Goal: Information Seeking & Learning: Learn about a topic

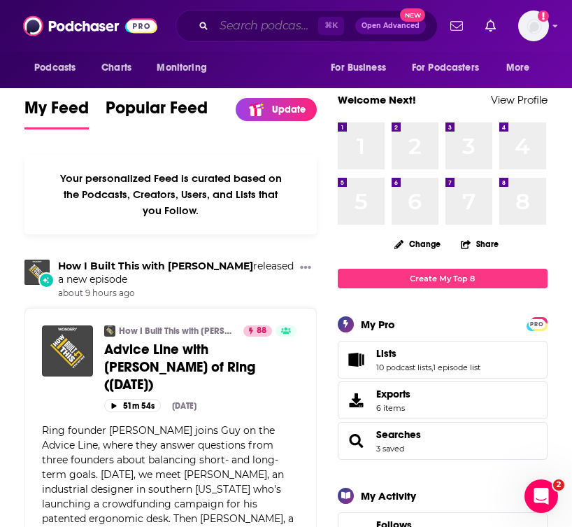
click at [239, 29] on input "Search podcasts, credits, & more..." at bounding box center [266, 26] width 104 height 22
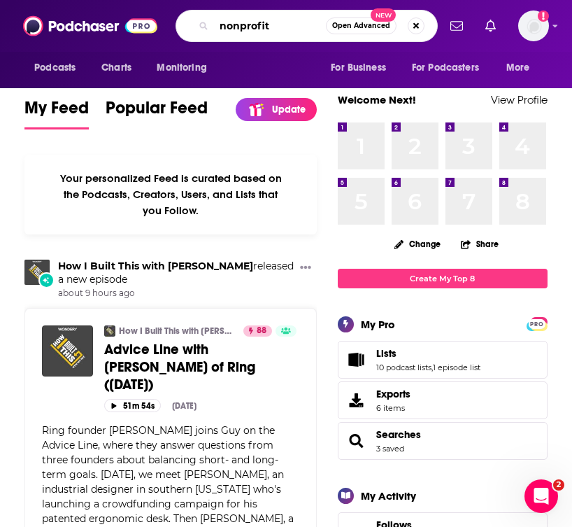
type input "nonprofit"
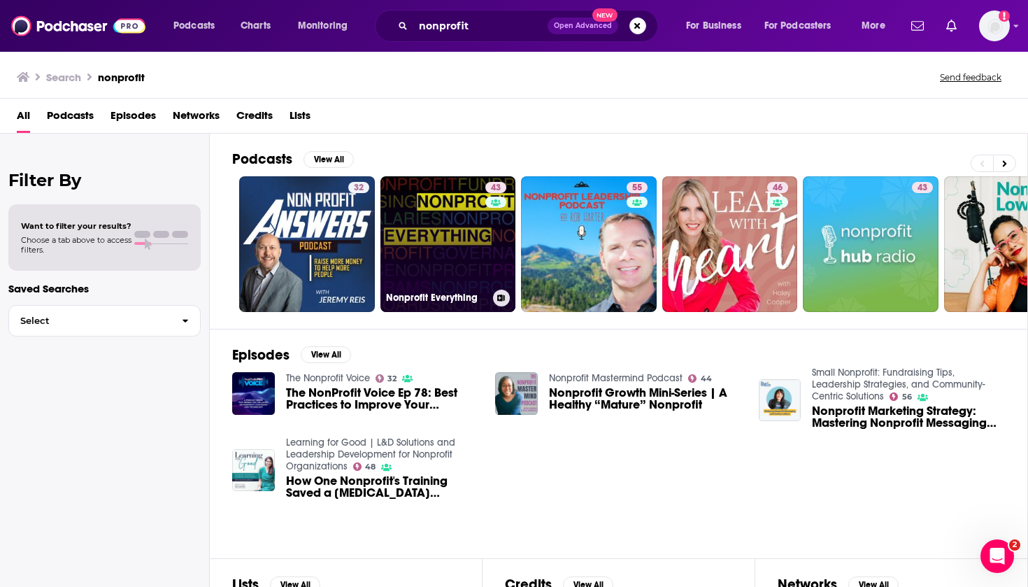
click at [420, 225] on link "43 Nonprofit Everything" at bounding box center [449, 244] width 136 height 136
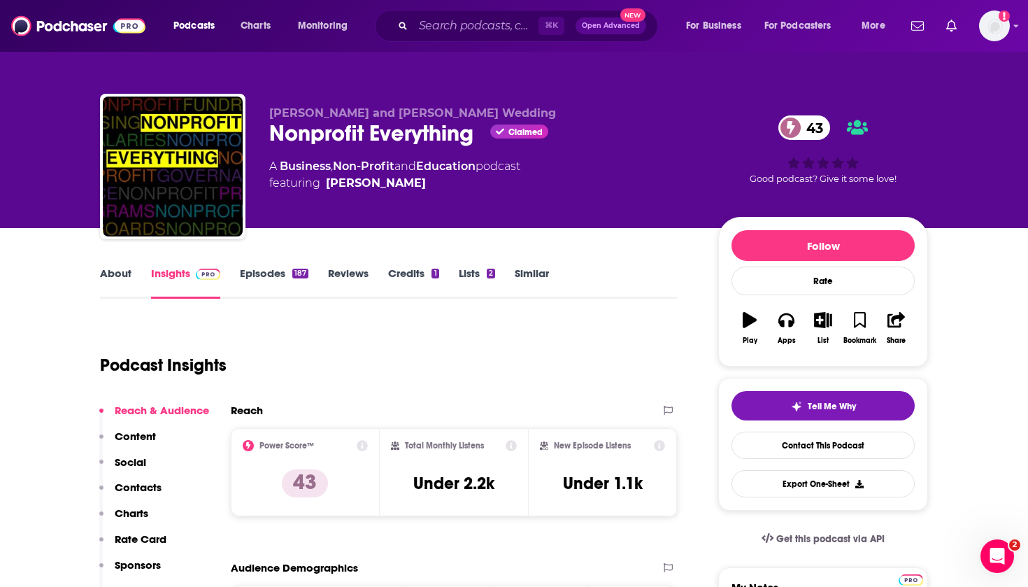
click at [127, 275] on link "About" at bounding box center [115, 283] width 31 height 32
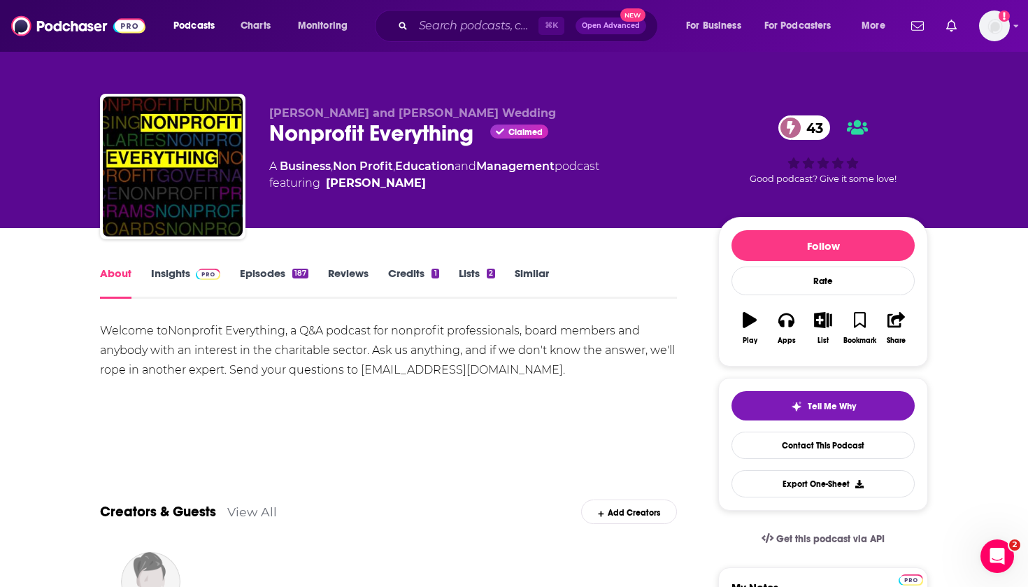
click at [262, 274] on link "Episodes 187" at bounding box center [274, 283] width 69 height 32
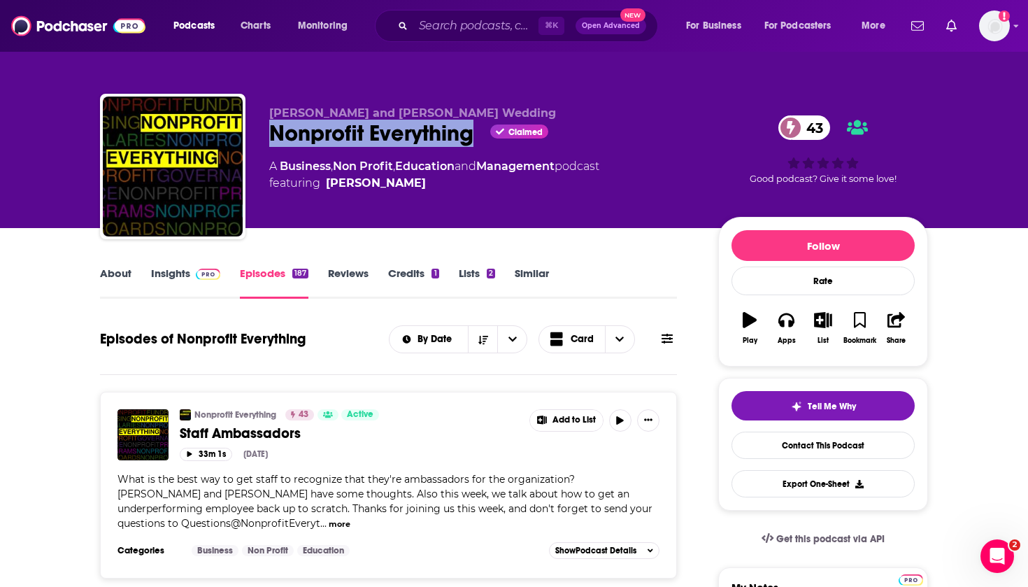
drag, startPoint x: 474, startPoint y: 131, endPoint x: 264, endPoint y: 135, distance: 210.6
click at [264, 135] on div "Andy Schuricht and Stacey Wedding Nonprofit Everything Claimed 43 A Business , …" at bounding box center [514, 169] width 828 height 151
copy h2 "Nonprofit Everything"
click at [503, 3] on div "Podcasts Charts Monitoring ⌘ K Open Advanced New For Business For Podcasters Mo…" at bounding box center [514, 26] width 1028 height 52
click at [127, 272] on link "About" at bounding box center [115, 283] width 31 height 32
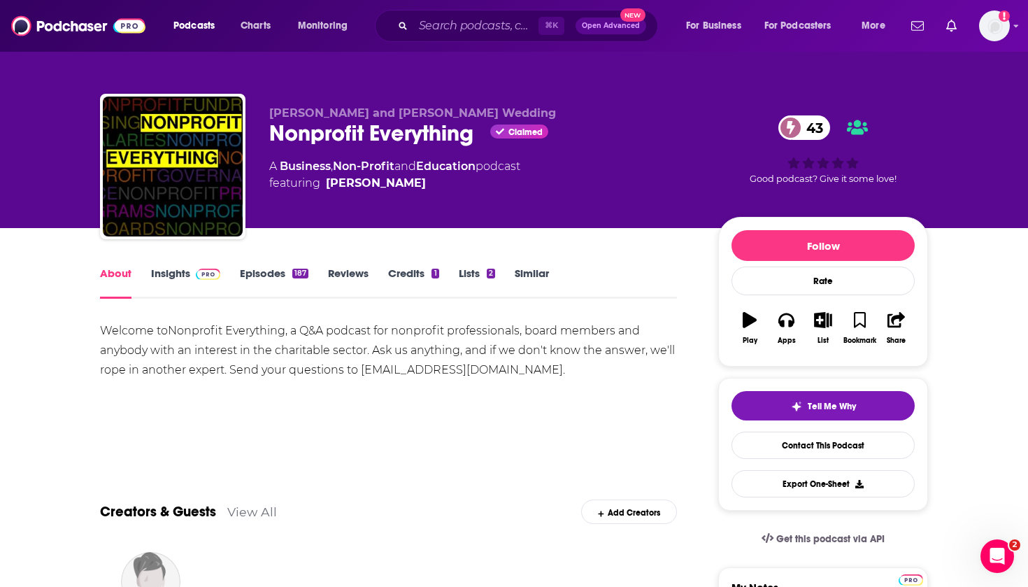
drag, startPoint x: 581, startPoint y: 367, endPoint x: 99, endPoint y: 322, distance: 484.0
copy div "Welcome to Nonprofit Everything , a Q&A podcast for nonprofit professionals, bo…"
click at [571, 436] on link "Contact This Podcast" at bounding box center [823, 445] width 183 height 27
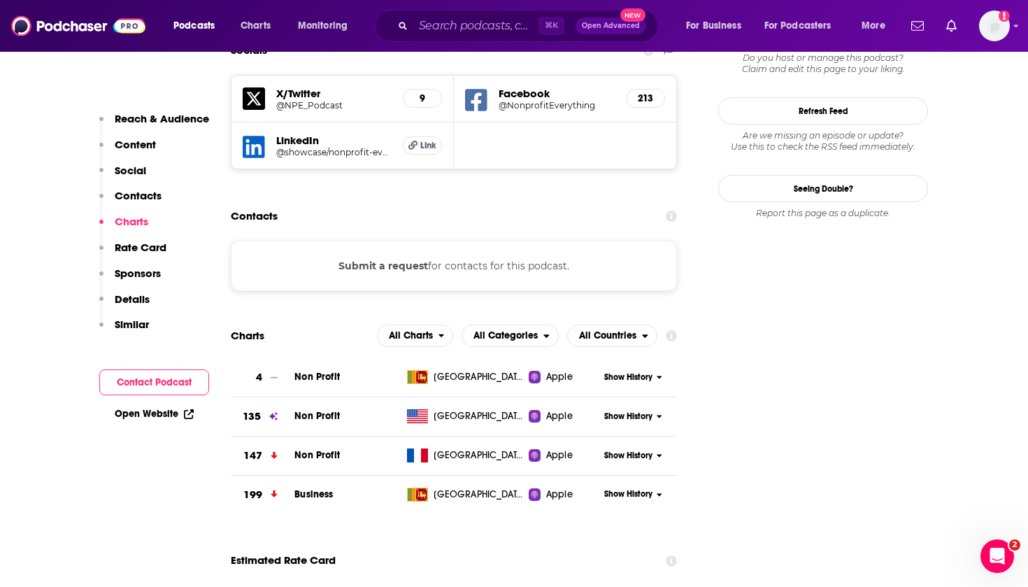
scroll to position [1261, 0]
click at [468, 241] on div "Submit a request for contacts for this podcast." at bounding box center [454, 266] width 446 height 50
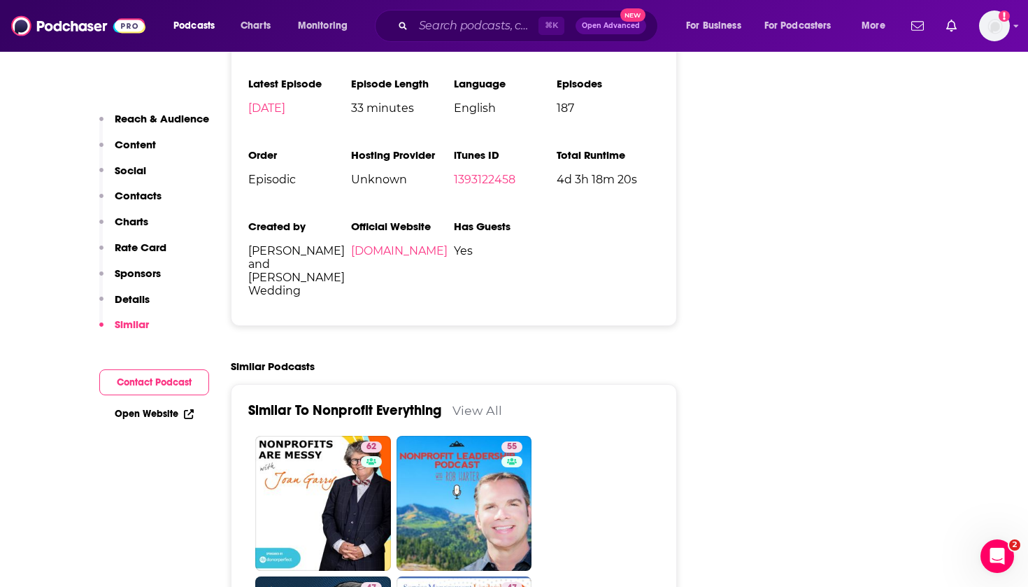
scroll to position [2154, 0]
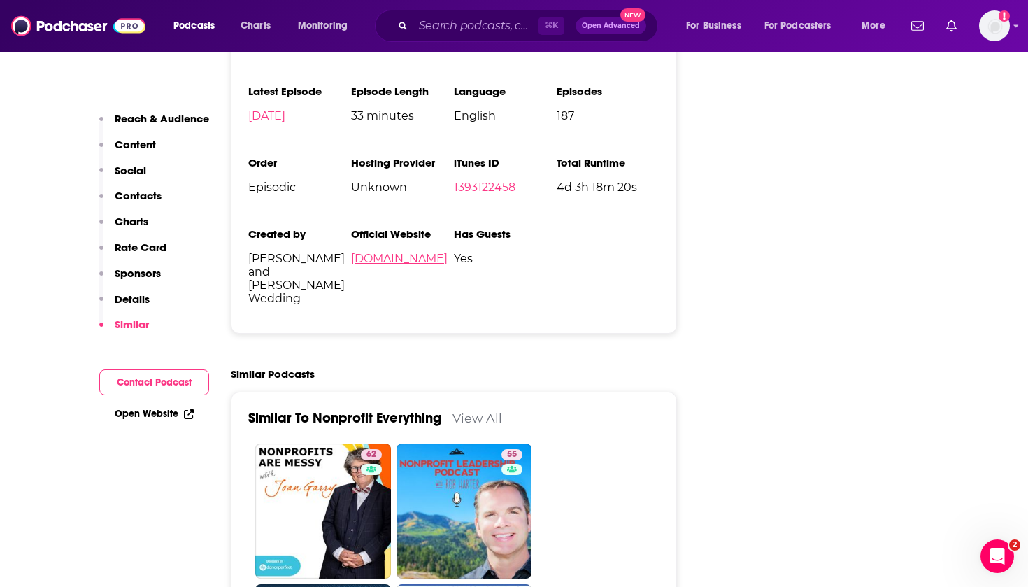
click at [448, 252] on link "nonprofiteverything.com" at bounding box center [399, 258] width 97 height 13
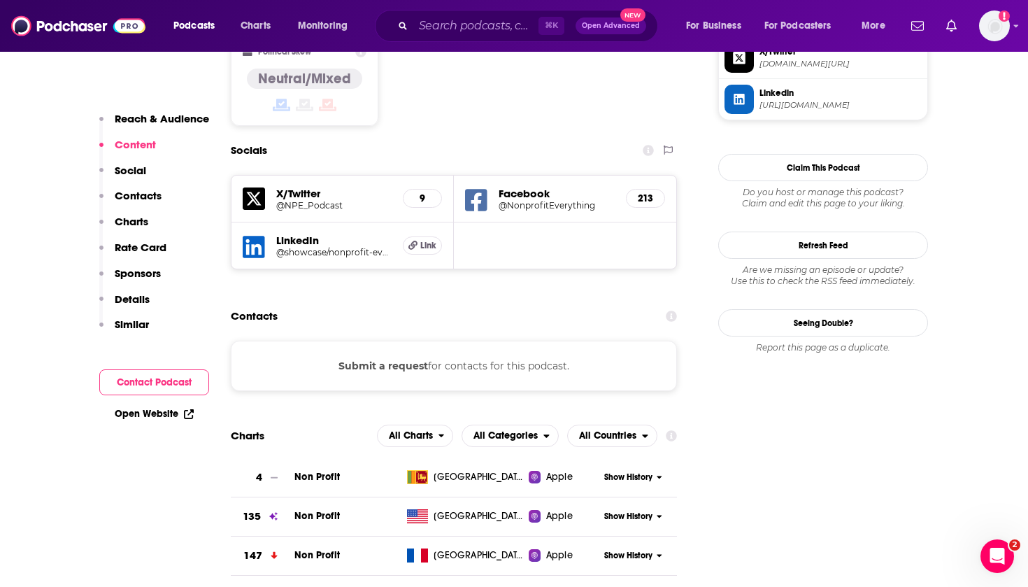
scroll to position [592, 0]
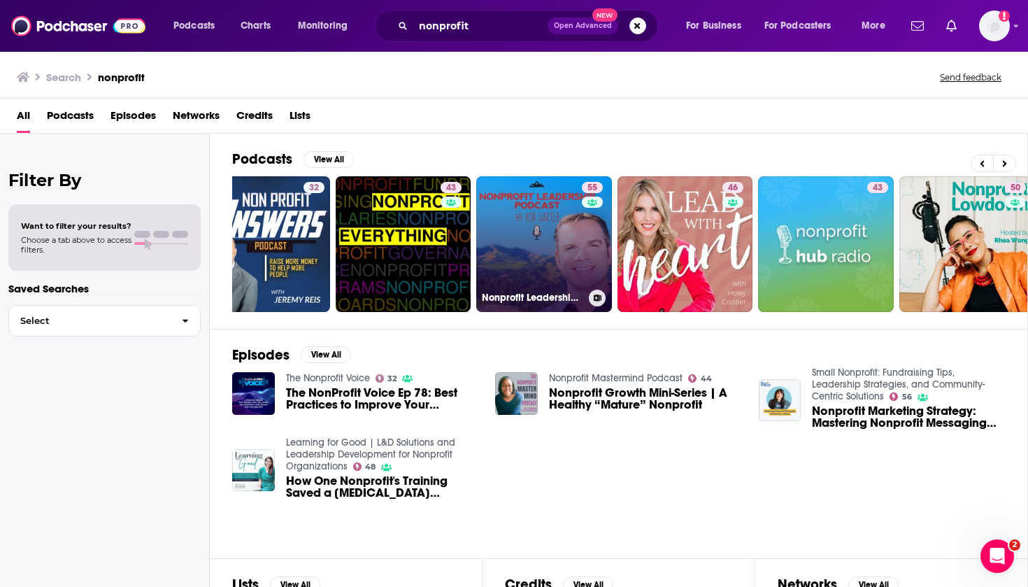
scroll to position [0, 52]
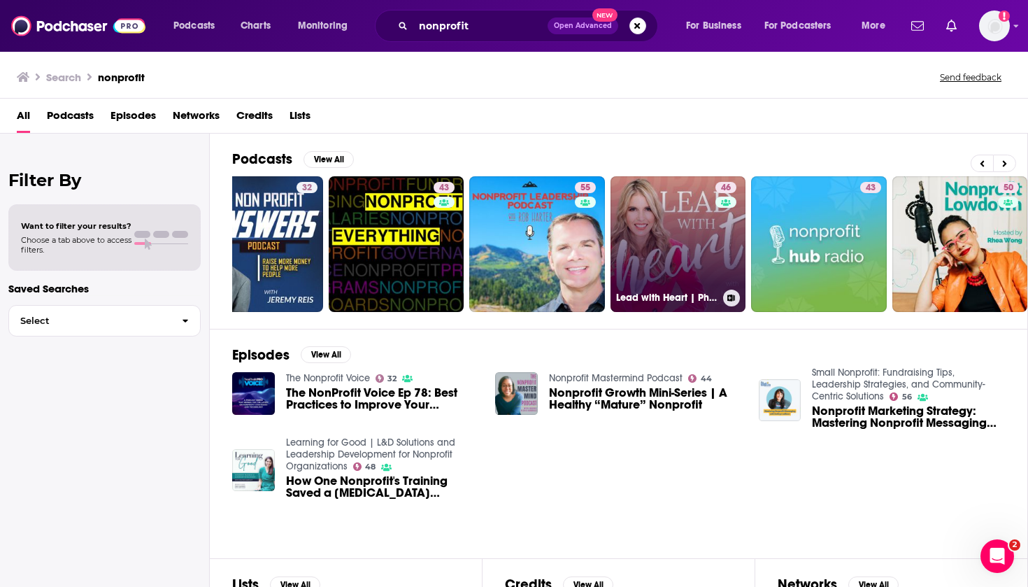
click at [571, 216] on link "46 Lead with Heart | Philanthropy, Nonprofit Leadership, Nonprofit Management &…" at bounding box center [679, 244] width 136 height 136
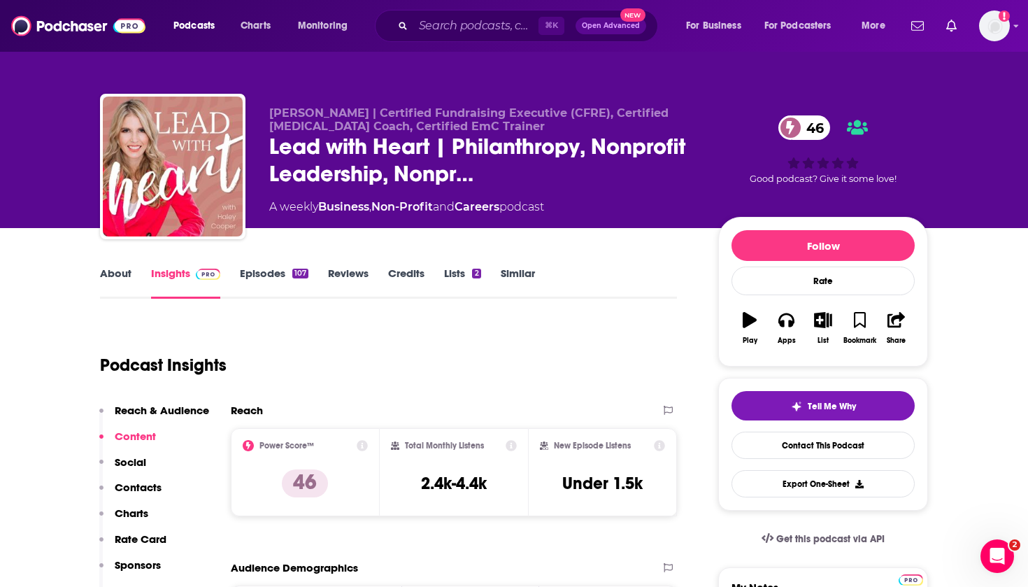
click at [111, 271] on link "About" at bounding box center [115, 283] width 31 height 32
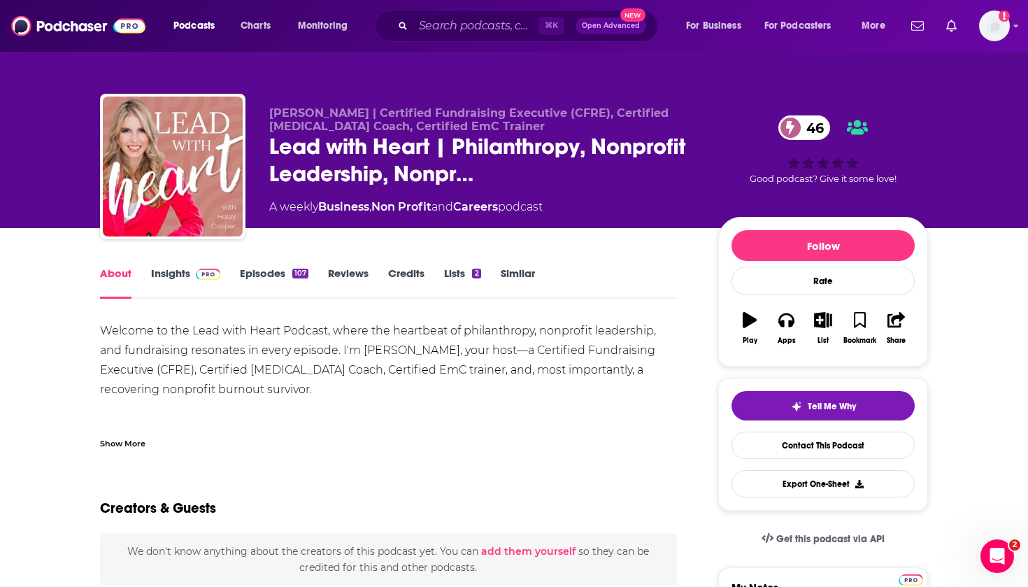
click at [262, 271] on link "Episodes 107" at bounding box center [274, 283] width 69 height 32
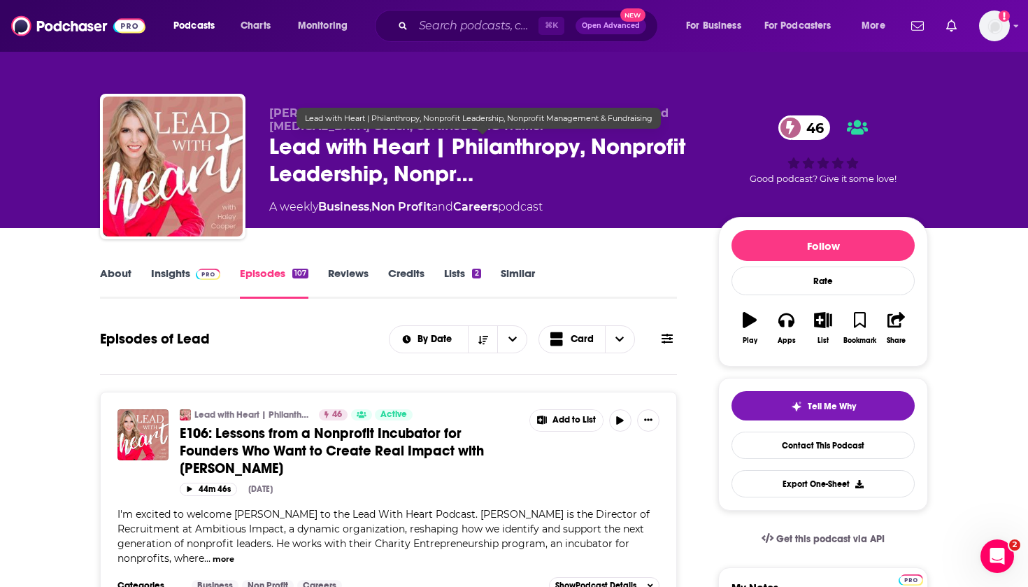
click at [420, 174] on span "Lead with Heart | Philanthropy, Nonprofit Leadership, Nonpr…" at bounding box center [482, 160] width 427 height 55
click at [442, 169] on span "Lead with Heart | Philanthropy, Nonprofit Leadership, Nonpr…" at bounding box center [482, 160] width 427 height 55
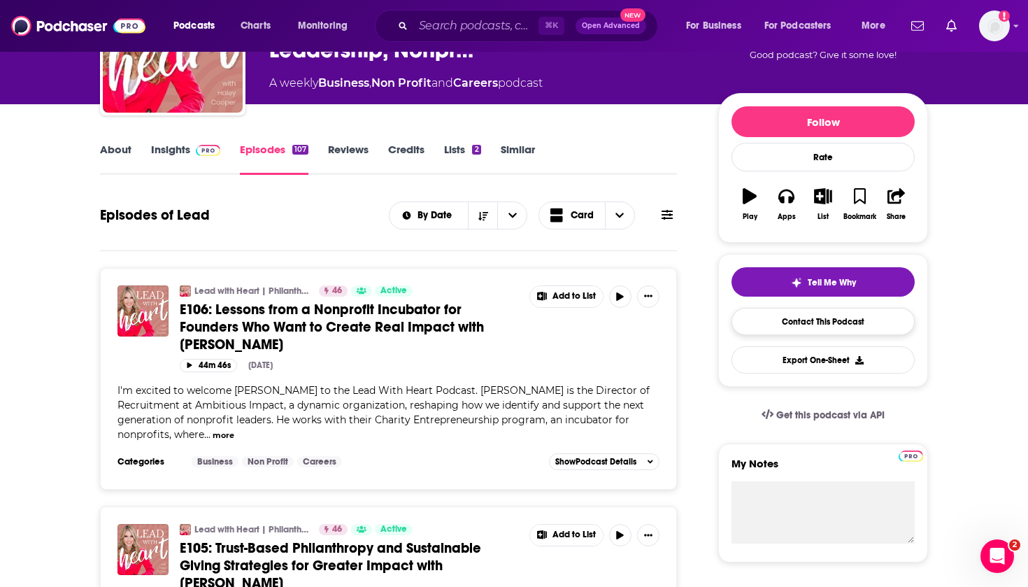
click at [571, 322] on link "Contact This Podcast" at bounding box center [823, 321] width 183 height 27
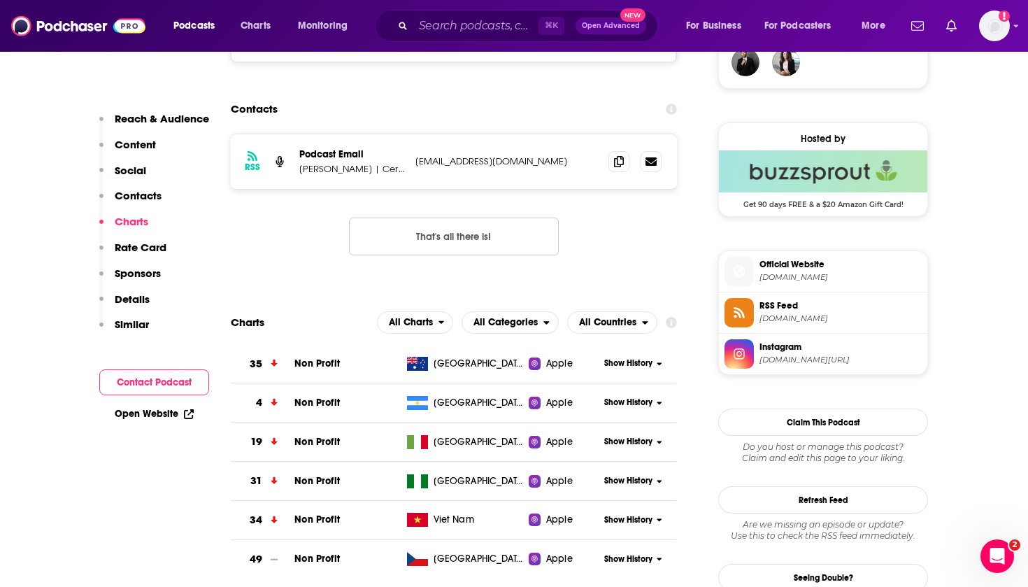
scroll to position [1057, 0]
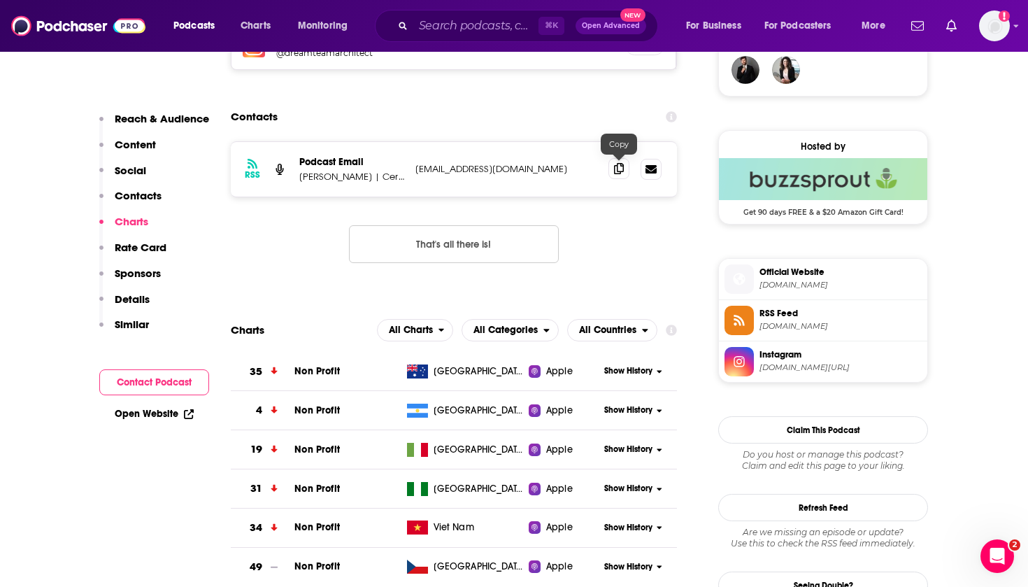
click at [571, 171] on icon at bounding box center [619, 168] width 10 height 11
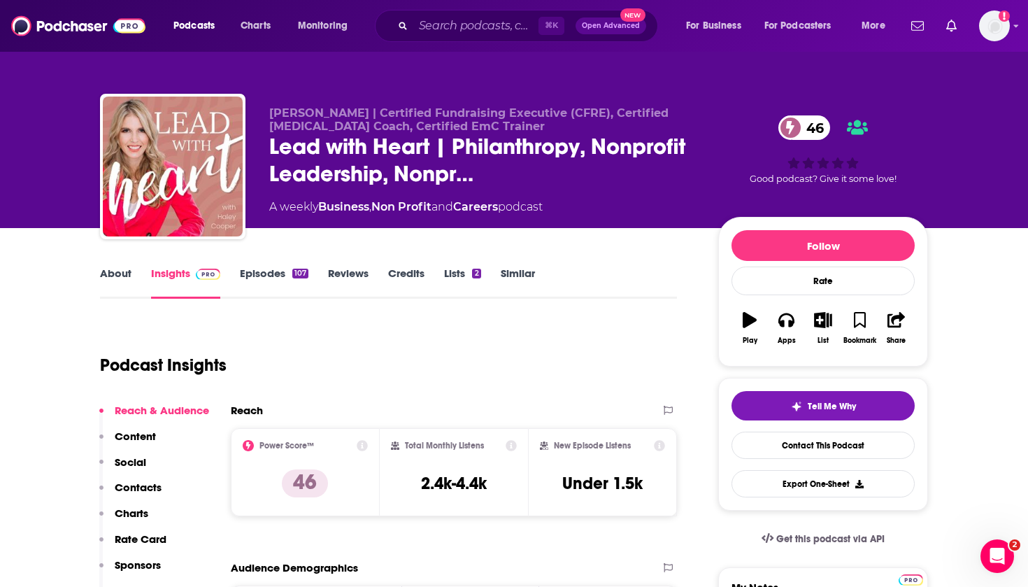
scroll to position [0, 0]
click at [116, 265] on div "About Insights Episodes 107 Reviews Credits Lists 2 Similar" at bounding box center [388, 281] width 577 height 34
click at [116, 278] on link "About" at bounding box center [115, 283] width 31 height 32
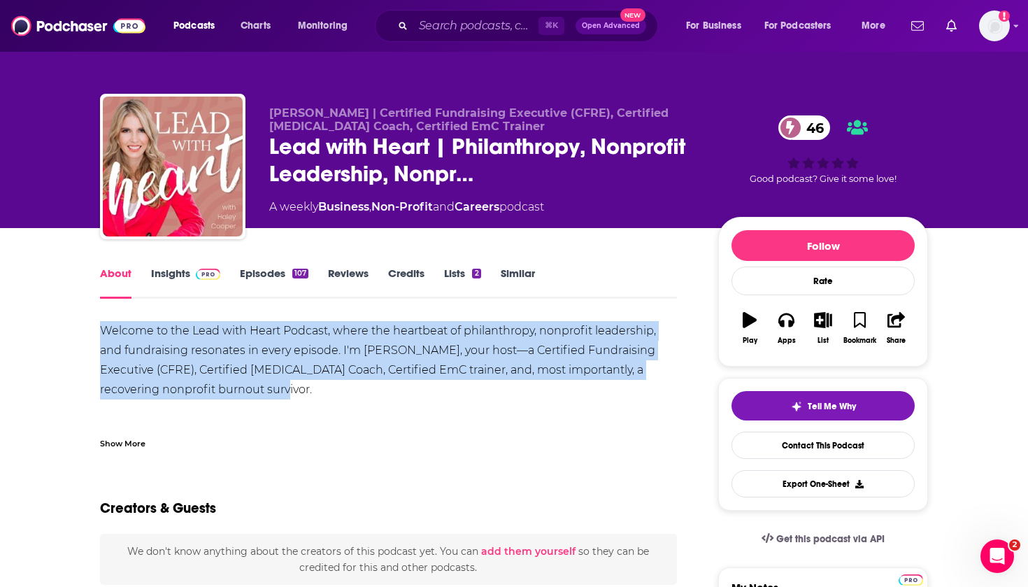
drag, startPoint x: 270, startPoint y: 389, endPoint x: 80, endPoint y: 329, distance: 199.5
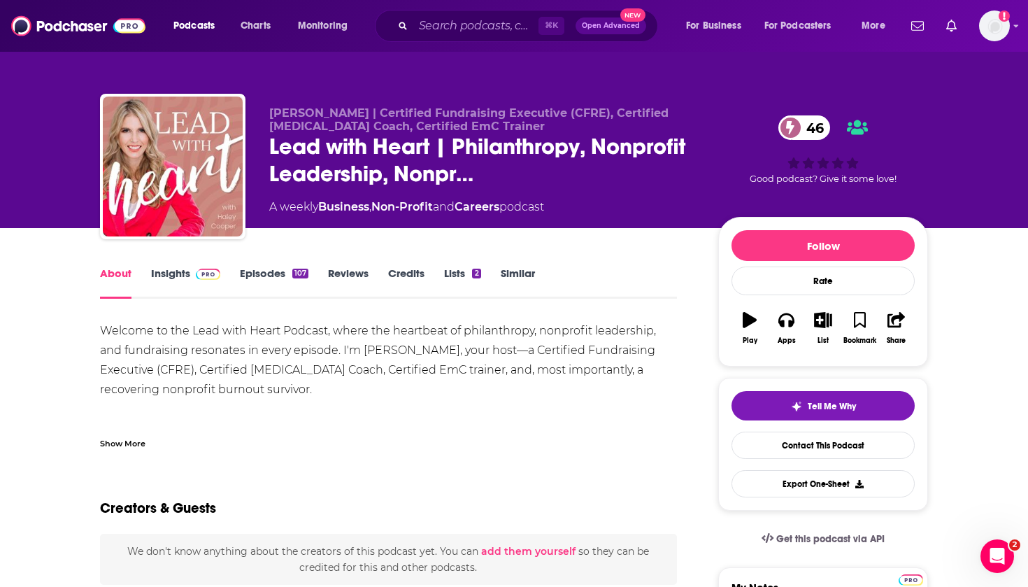
click at [129, 440] on div "Show More" at bounding box center [122, 442] width 45 height 13
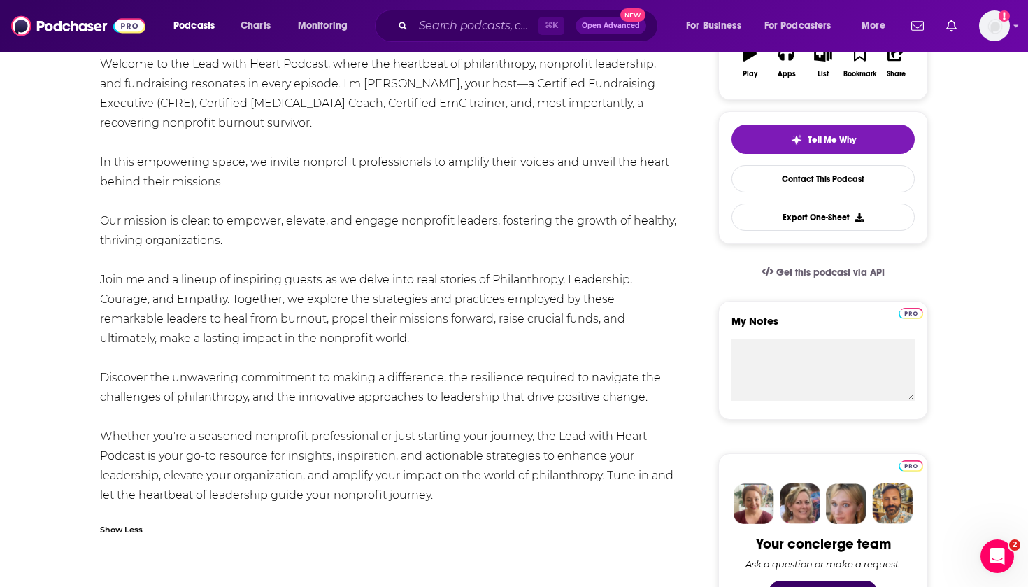
scroll to position [270, 0]
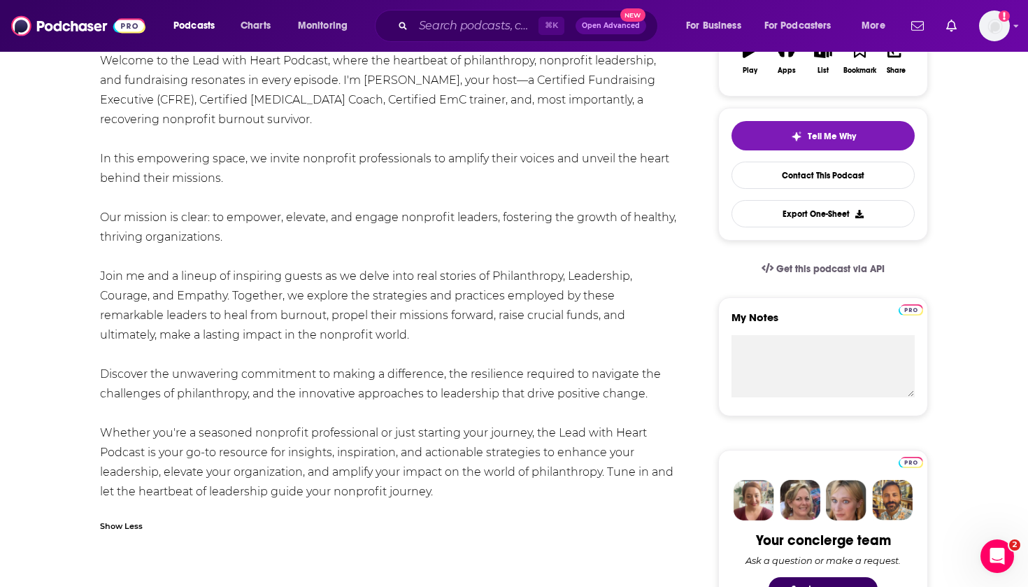
drag, startPoint x: 450, startPoint y: 492, endPoint x: 131, endPoint y: 39, distance: 554.3
click at [204, 173] on div "Welcome to the Lead with Heart Podcast, where the heartbeat of philanthropy, no…" at bounding box center [388, 276] width 577 height 450
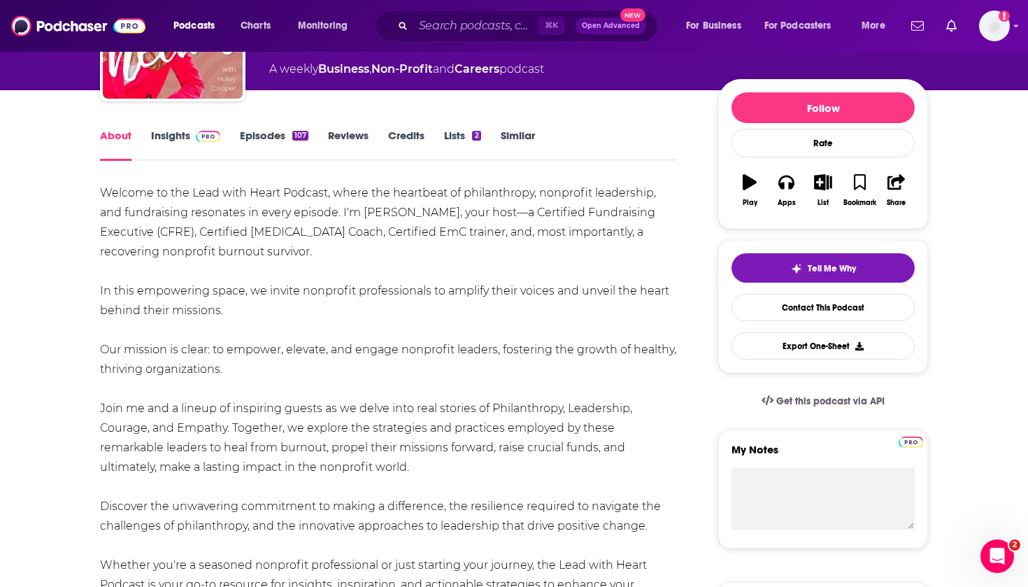
scroll to position [76, 0]
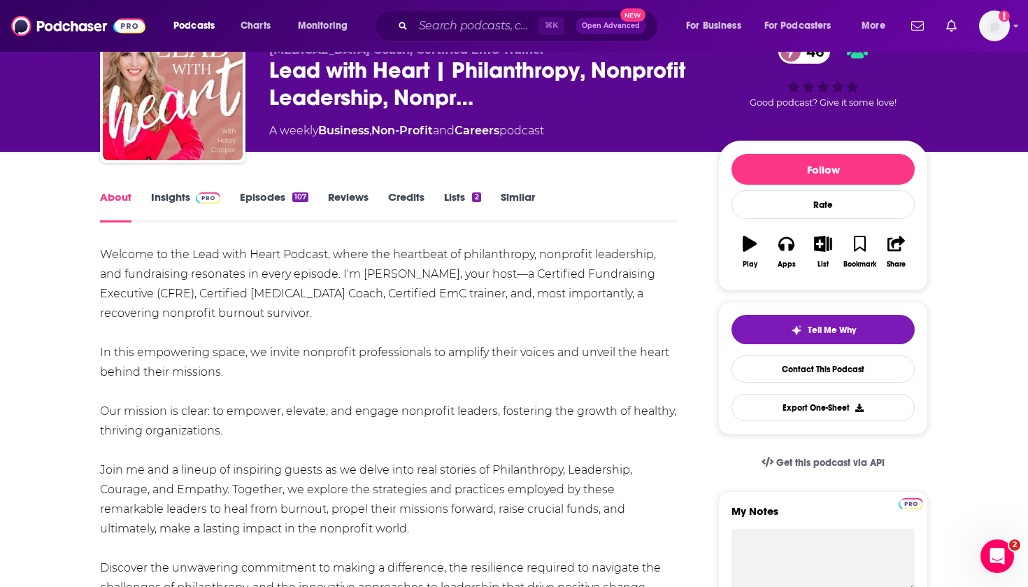
drag, startPoint x: 441, startPoint y: 489, endPoint x: 102, endPoint y: 253, distance: 413.1
click at [102, 253] on div "Welcome to the Lead with Heart Podcast, where the heartbeat of philanthropy, no…" at bounding box center [388, 470] width 577 height 450
copy div "Welcome to the Lead with Heart Podcast, where the heartbeat of philanthropy, no…"
click at [262, 200] on link "Episodes 107" at bounding box center [274, 206] width 69 height 32
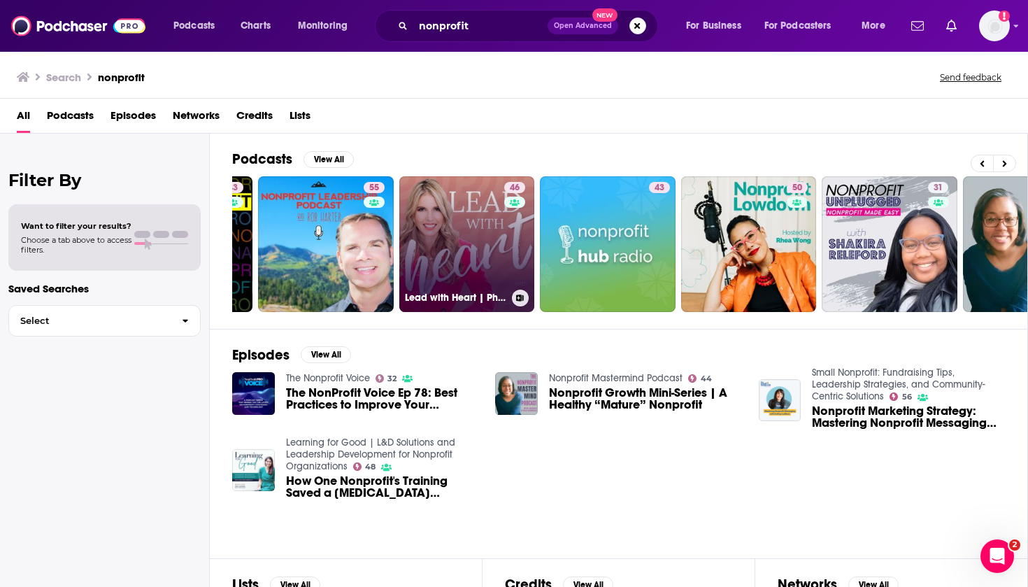
scroll to position [0, 265]
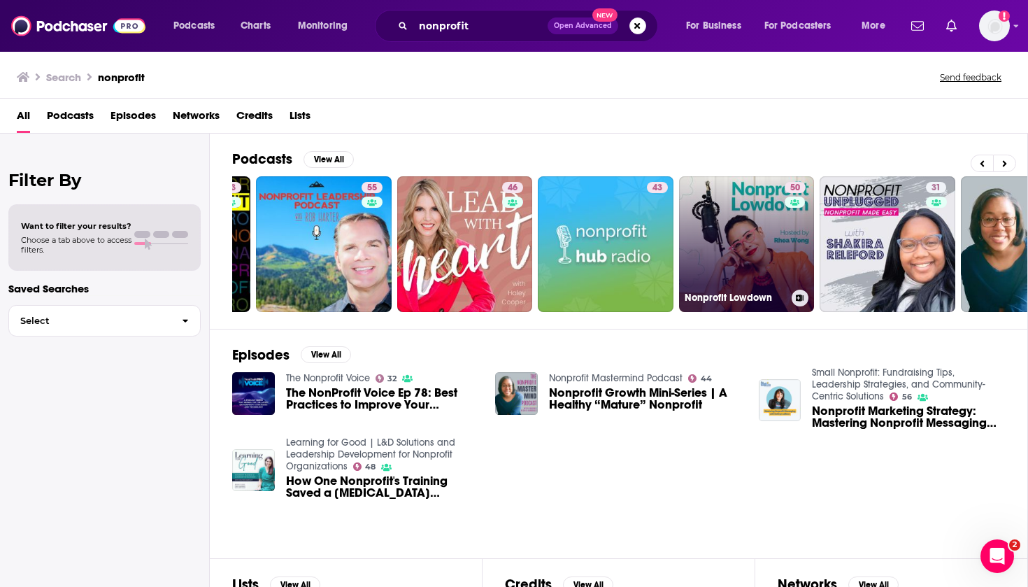
click at [571, 247] on link "50 Nonprofit Lowdown" at bounding box center [747, 244] width 136 height 136
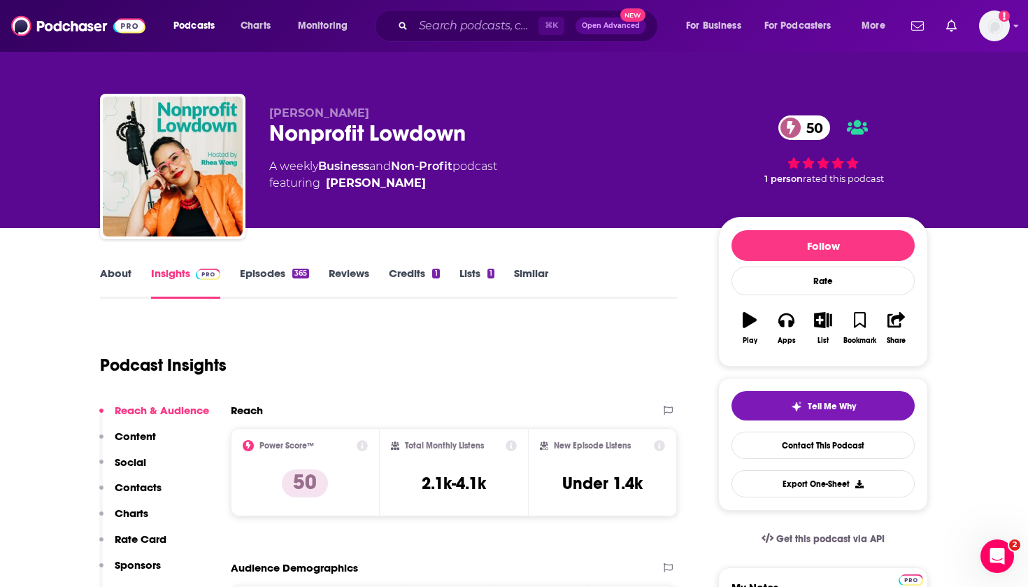
click at [117, 279] on link "About" at bounding box center [115, 283] width 31 height 32
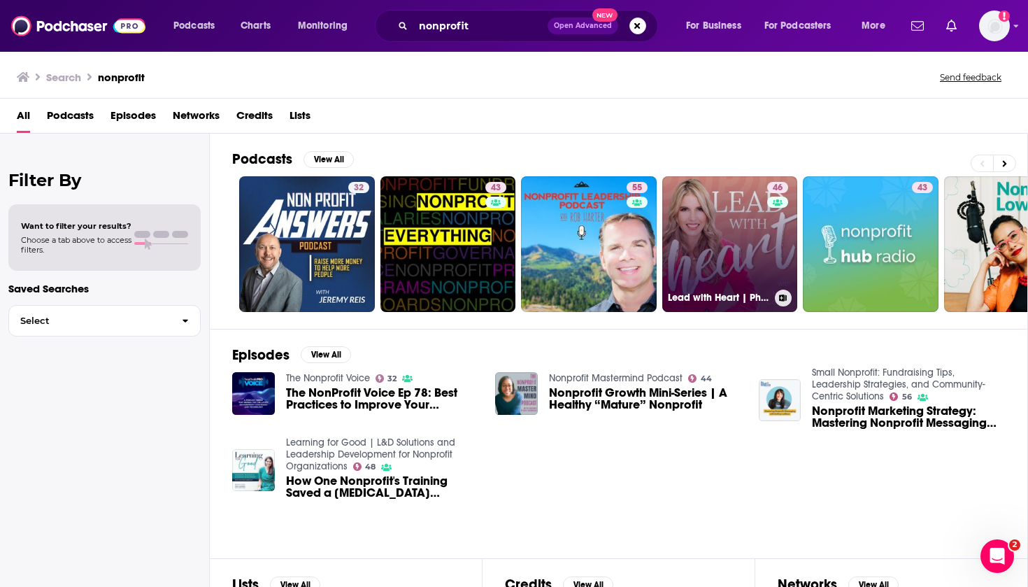
click at [571, 267] on link "46 Lead with Heart | Philanthropy, Nonprofit Leadership, Nonprofit Management &…" at bounding box center [730, 244] width 136 height 136
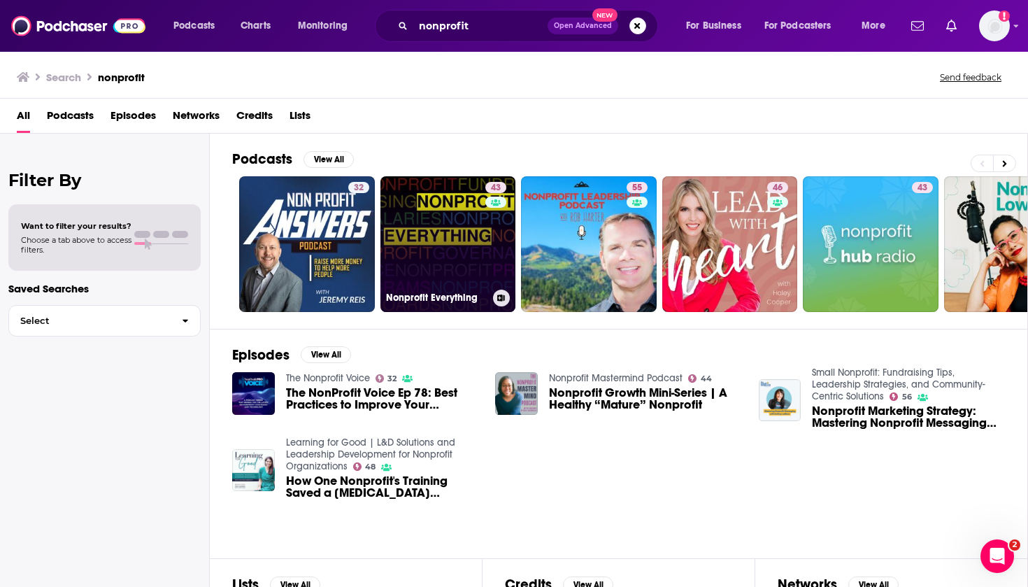
click at [438, 264] on link "43 Nonprofit Everything" at bounding box center [449, 244] width 136 height 136
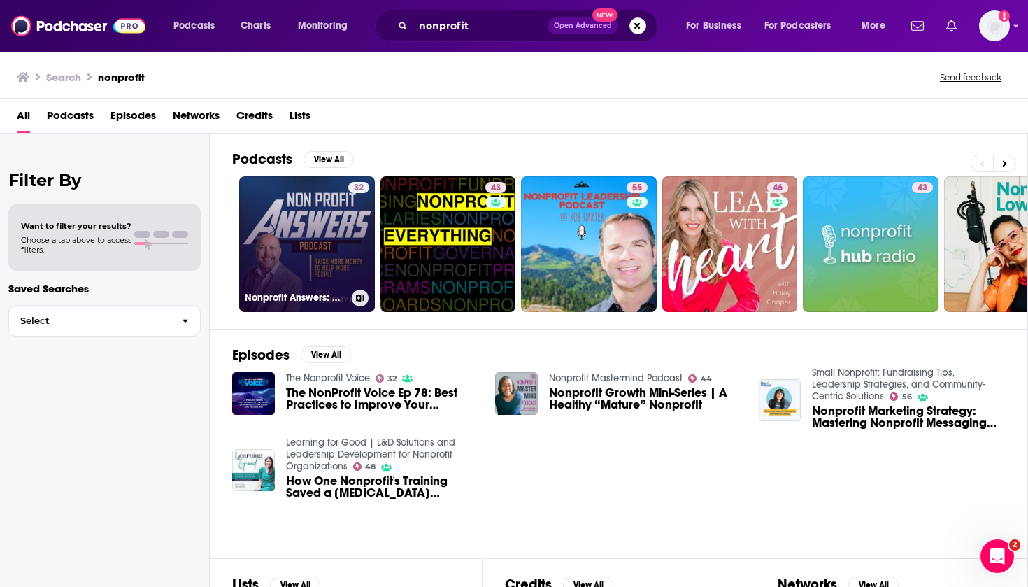
click at [320, 252] on link "32 Nonprofit Answers: Nonprofit Fundraising, Marketing, Monthly Giving" at bounding box center [307, 244] width 136 height 136
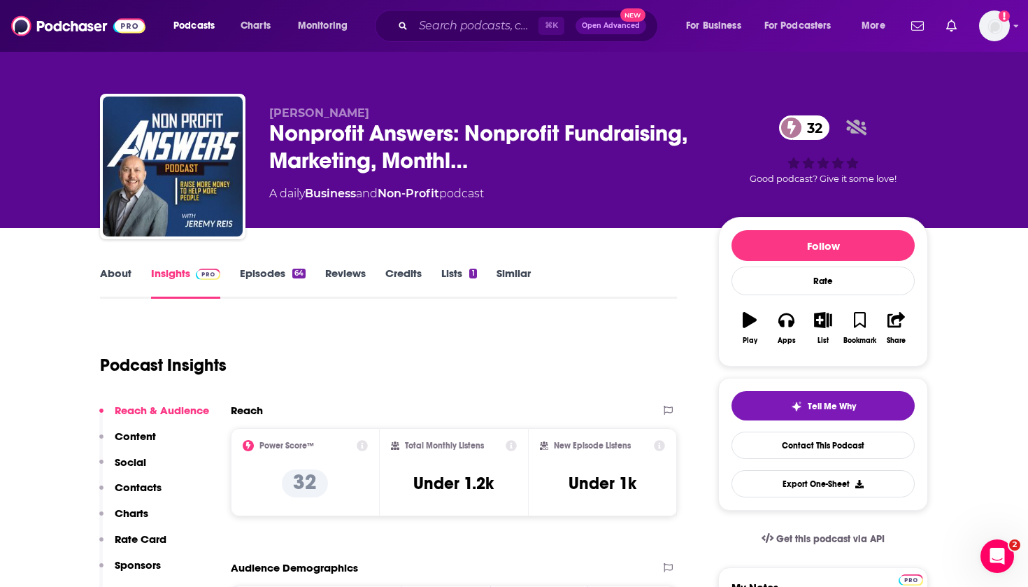
scroll to position [11, 0]
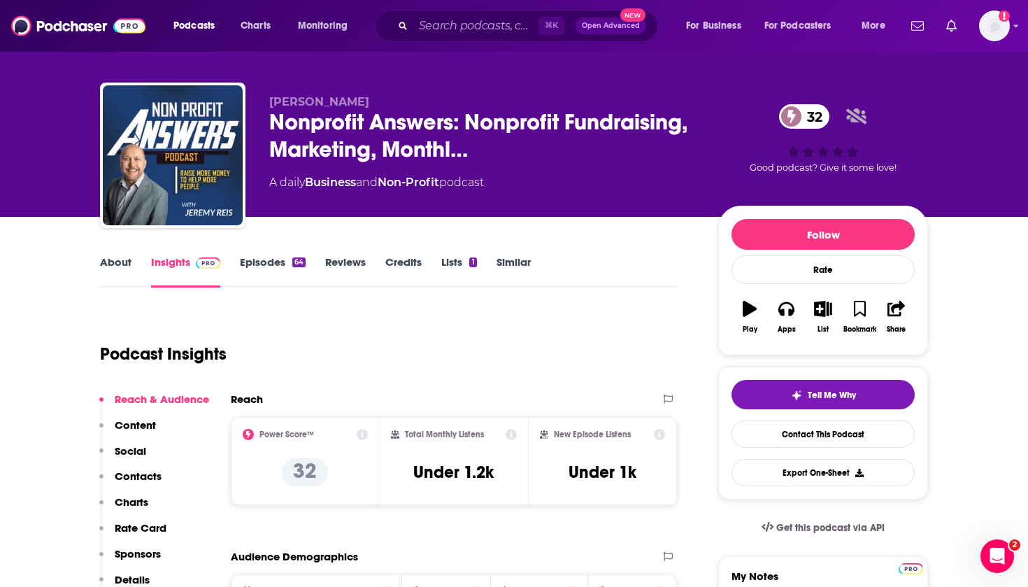
click at [115, 271] on link "About" at bounding box center [115, 271] width 31 height 32
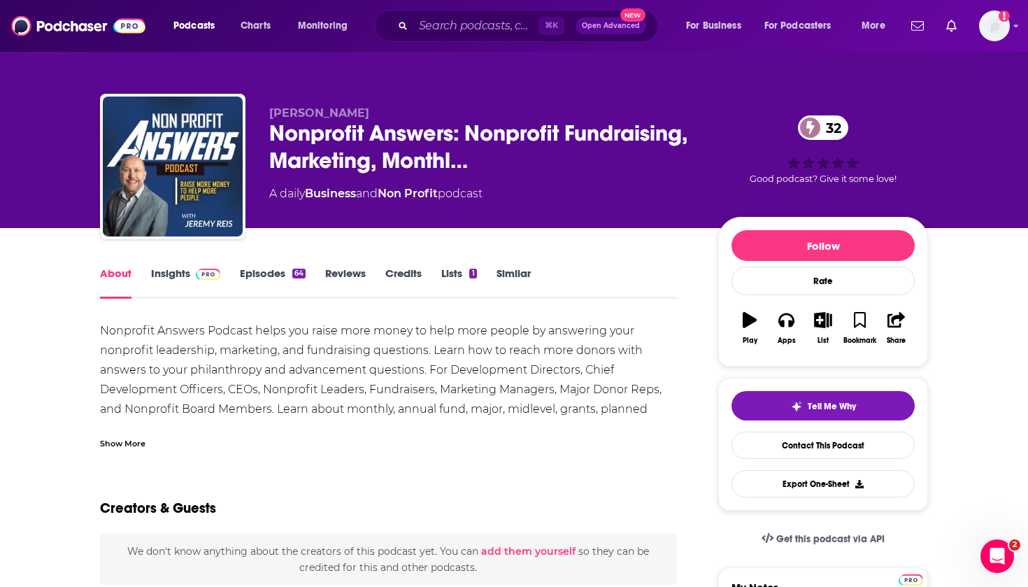
click at [143, 443] on div "Show More" at bounding box center [122, 442] width 45 height 13
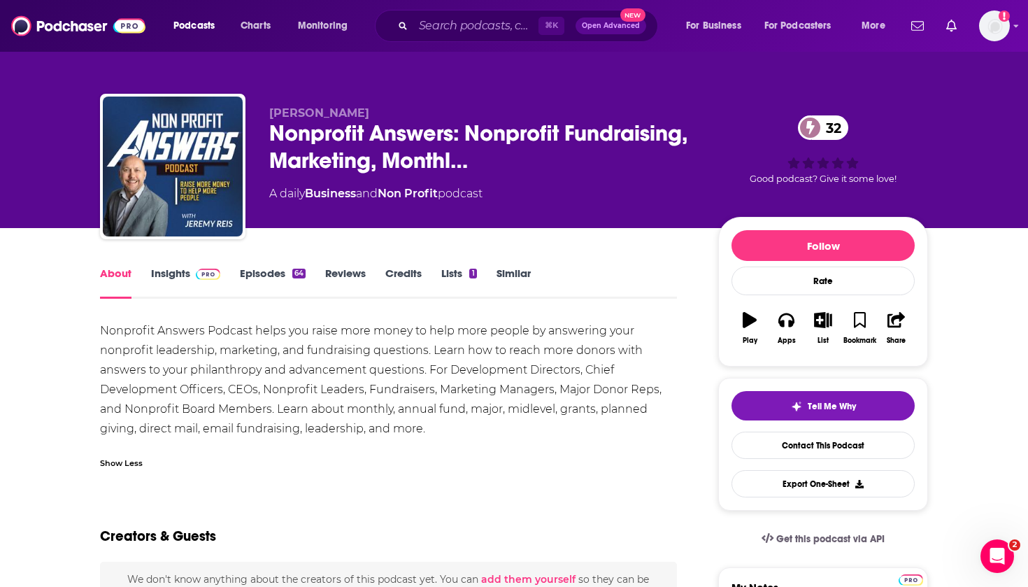
click at [260, 278] on link "Episodes 64" at bounding box center [273, 283] width 66 height 32
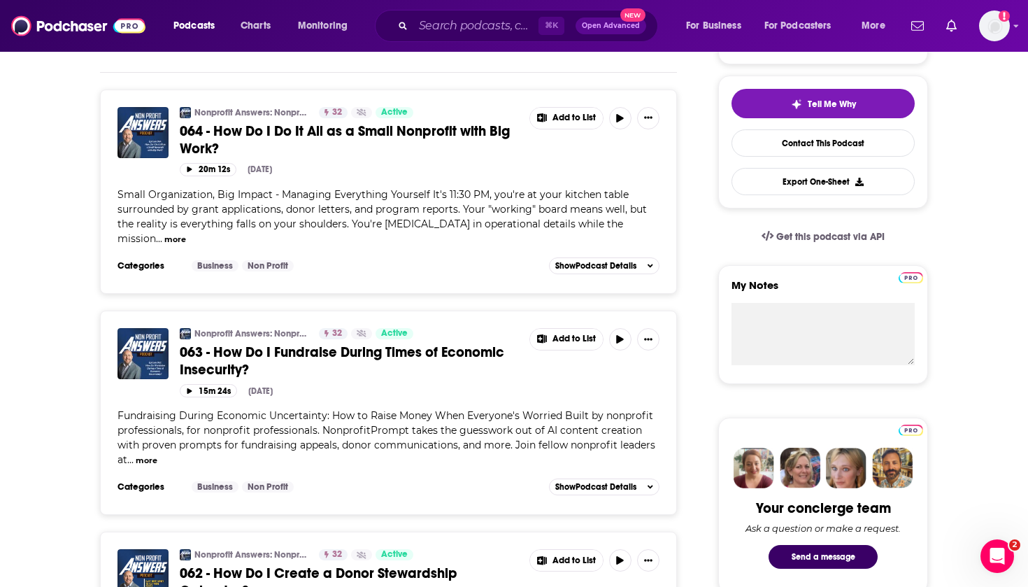
scroll to position [622, 0]
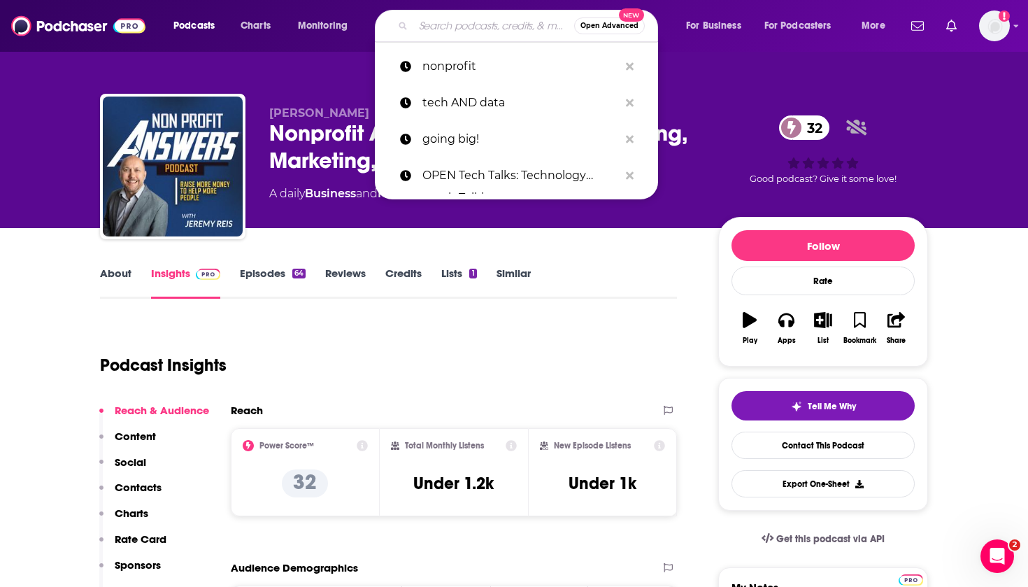
click at [450, 19] on input "Search podcasts, credits, & more..." at bounding box center [493, 26] width 161 height 22
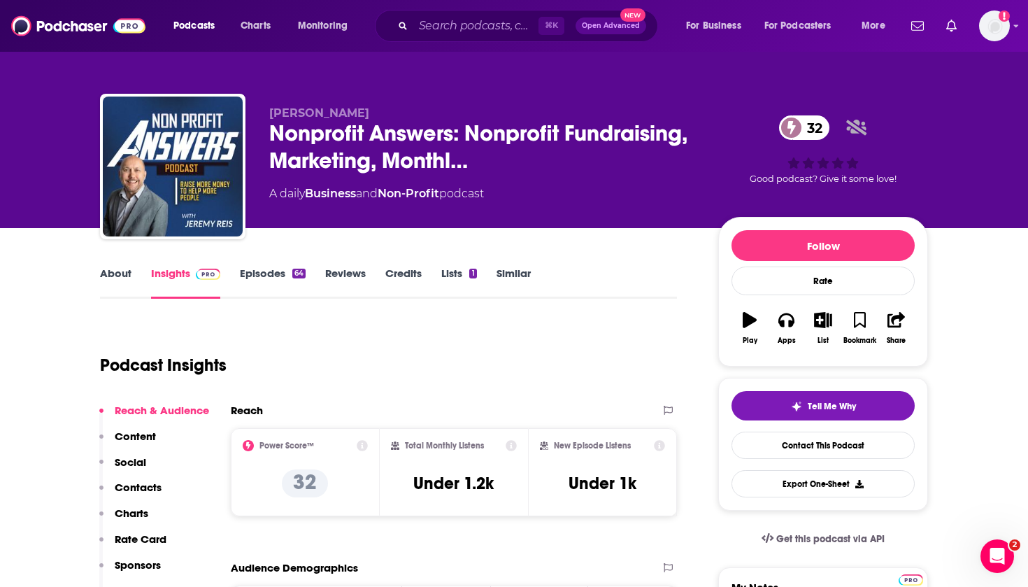
click at [442, 40] on div "⌘ K Open Advanced New" at bounding box center [516, 26] width 283 height 32
click at [442, 31] on input "Search podcasts, credits, & more..." at bounding box center [475, 26] width 125 height 22
click at [442, 36] on input "Search podcasts, credits, & more..." at bounding box center [475, 26] width 125 height 22
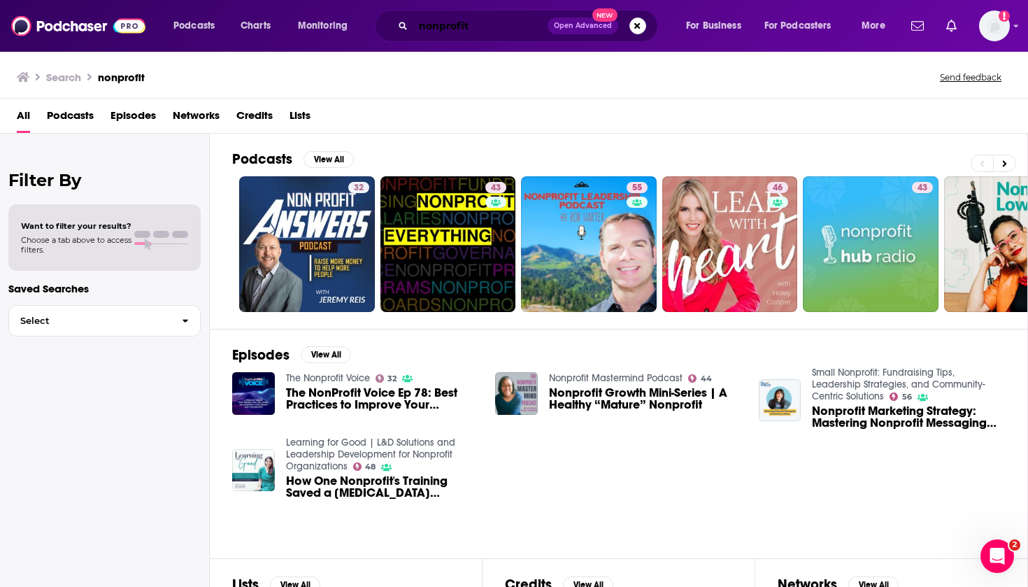
click at [507, 28] on input "nonprofit" at bounding box center [480, 26] width 134 height 22
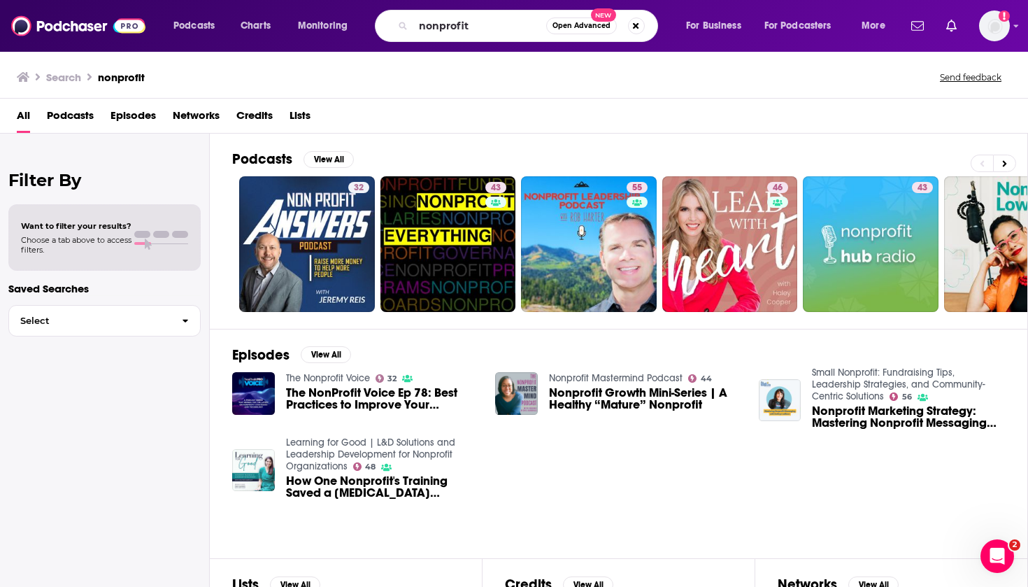
click at [64, 106] on span "Podcasts" at bounding box center [70, 118] width 47 height 29
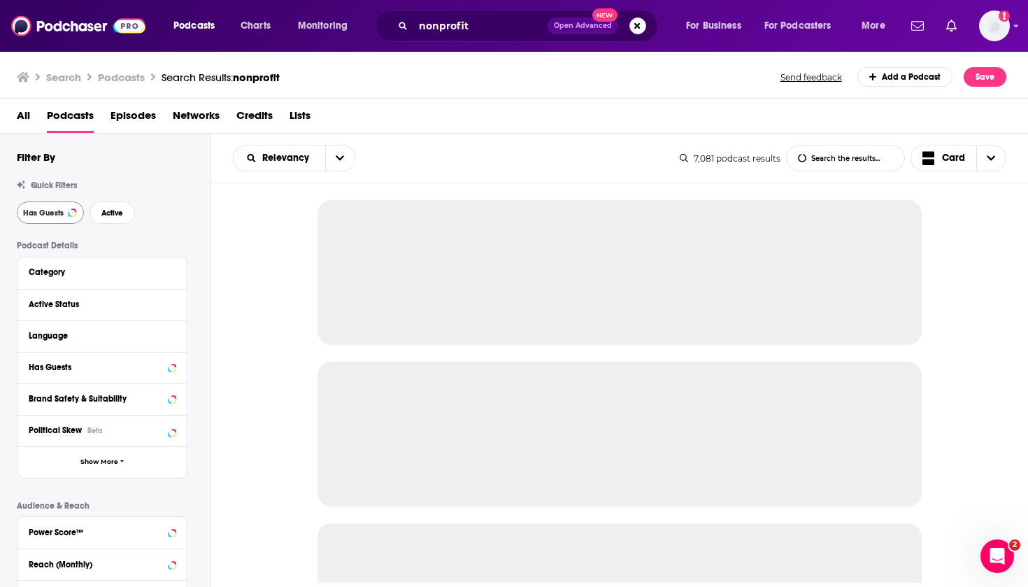
click at [53, 209] on span "Has Guests" at bounding box center [43, 213] width 41 height 8
click at [108, 206] on button "Active" at bounding box center [112, 212] width 45 height 22
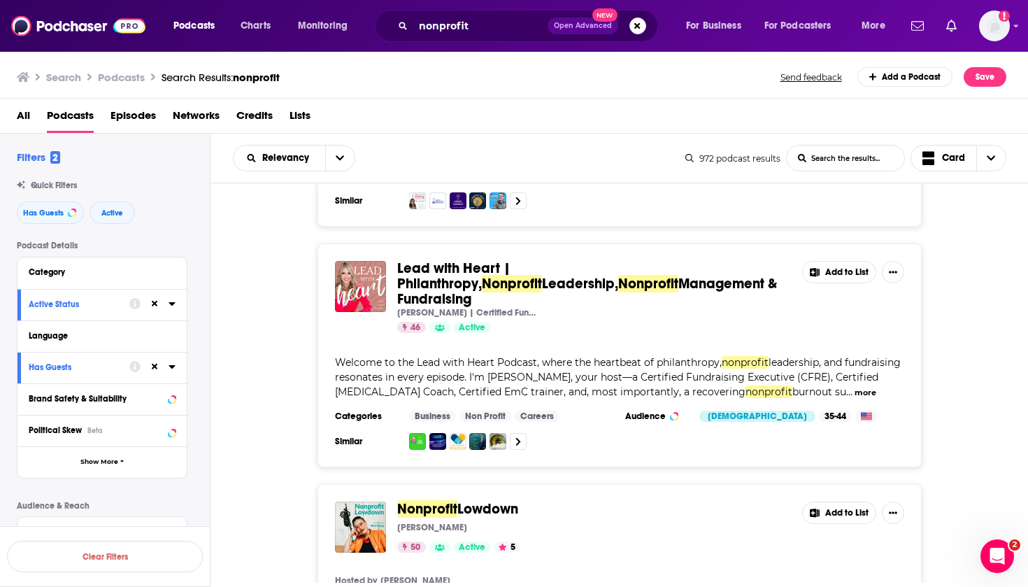
scroll to position [139, 0]
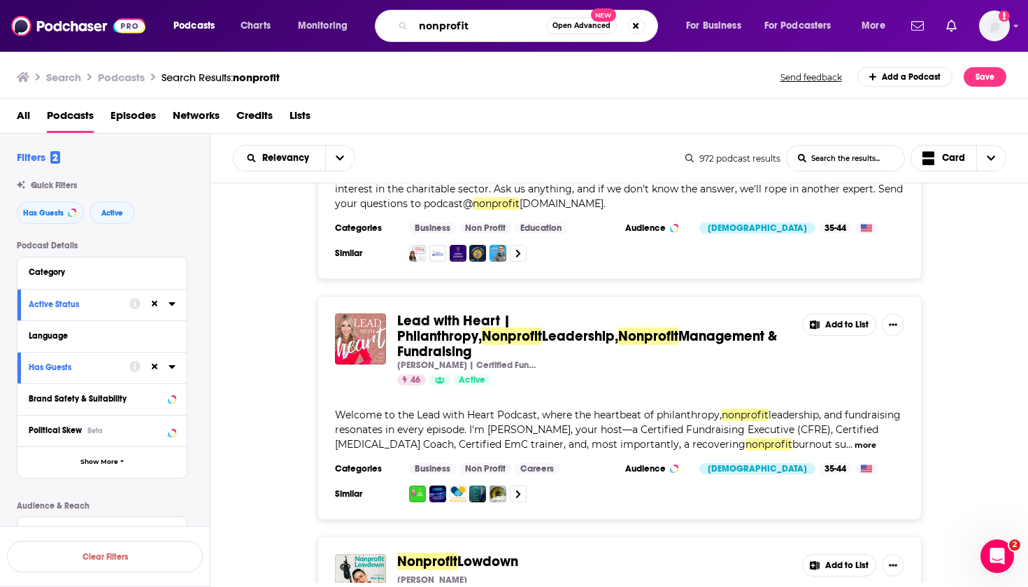
click at [478, 17] on input "nonprofit" at bounding box center [479, 26] width 133 height 22
click at [477, 24] on input "nonprofit" at bounding box center [479, 26] width 133 height 22
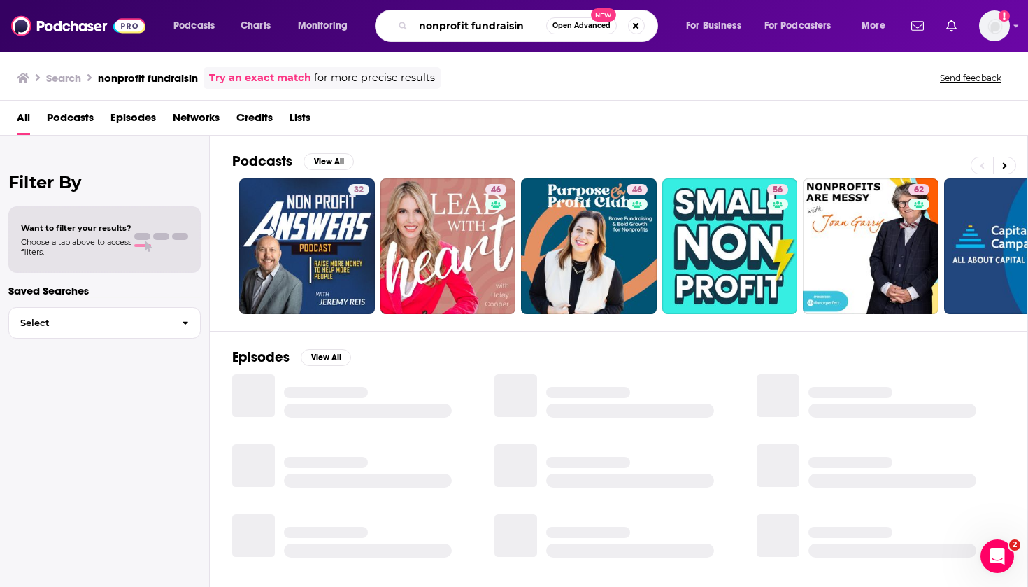
click at [523, 25] on input "nonprofit fundraisin" at bounding box center [479, 26] width 133 height 22
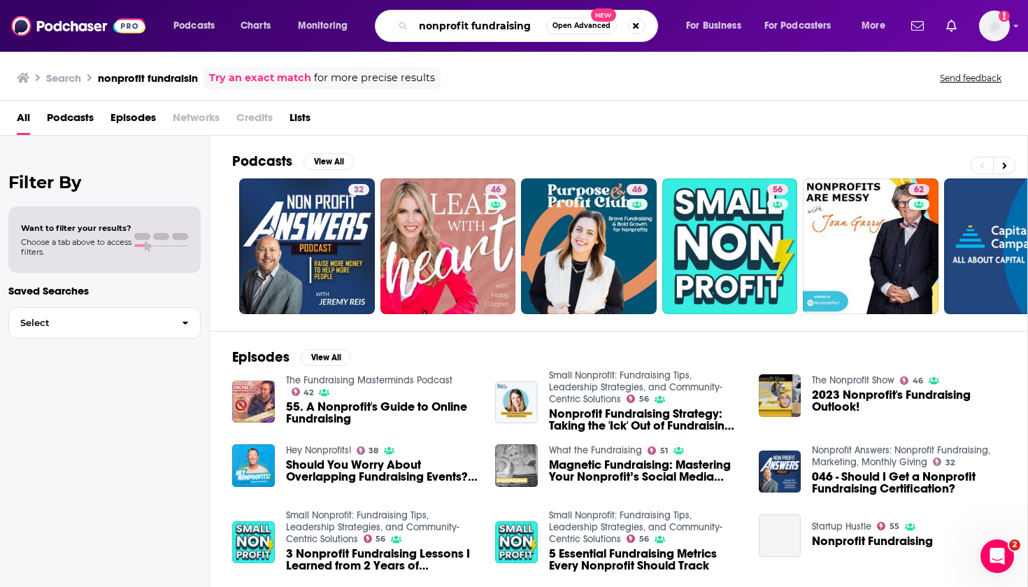
type input "nonprofit fundraising"
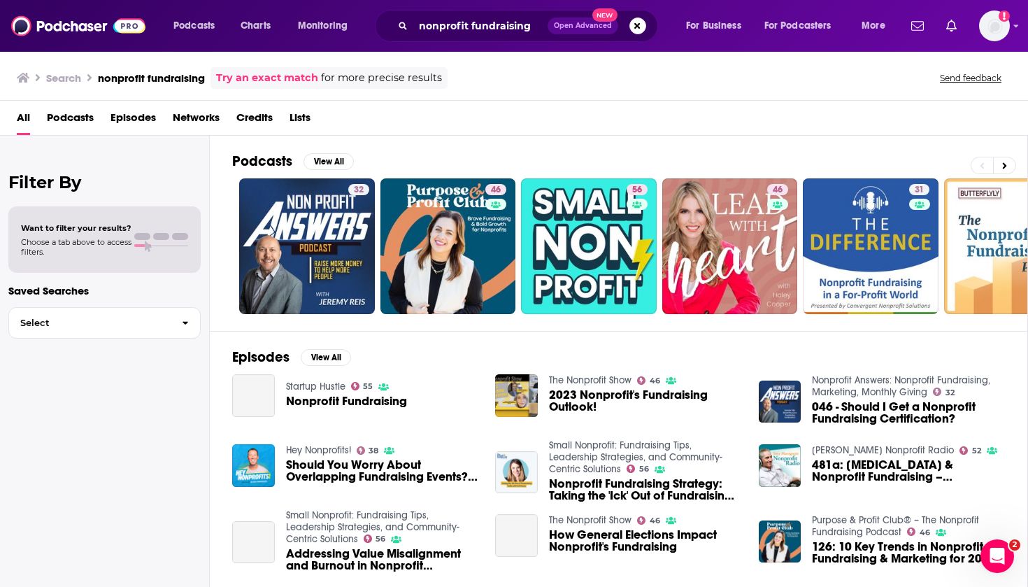
click at [86, 118] on span "Podcasts" at bounding box center [70, 120] width 47 height 29
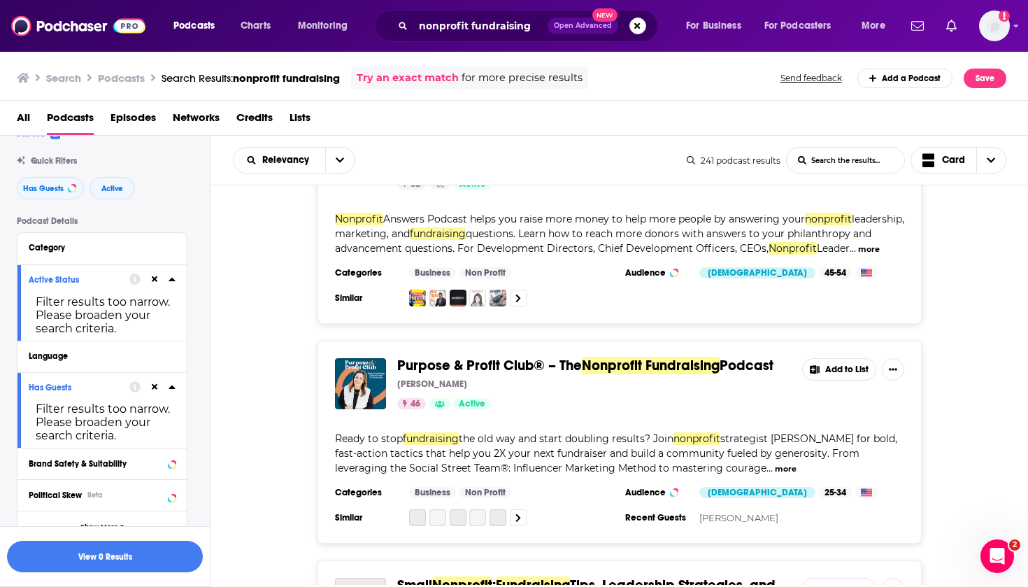
scroll to position [93, 0]
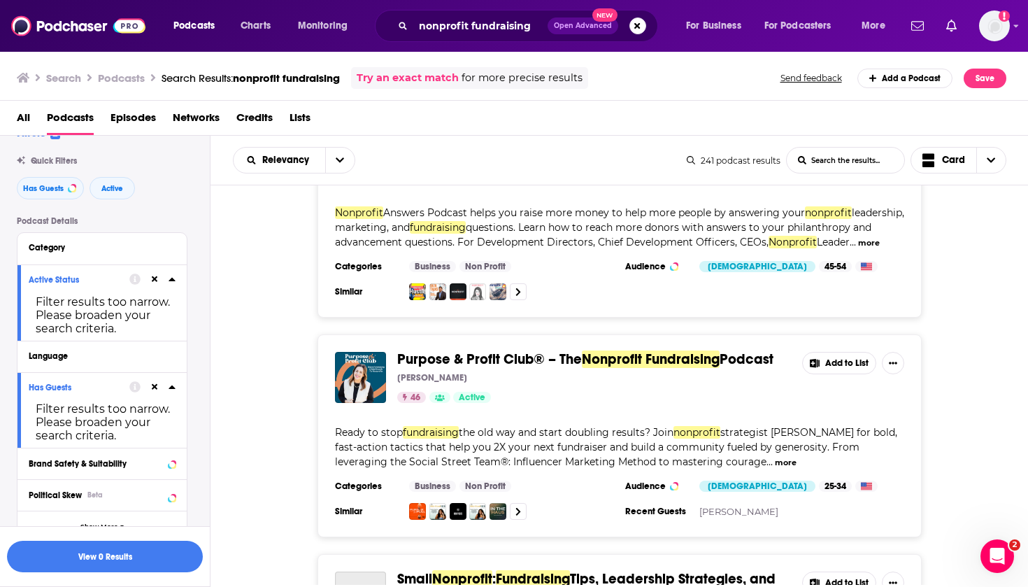
click at [571, 469] on button "more" at bounding box center [786, 463] width 22 height 12
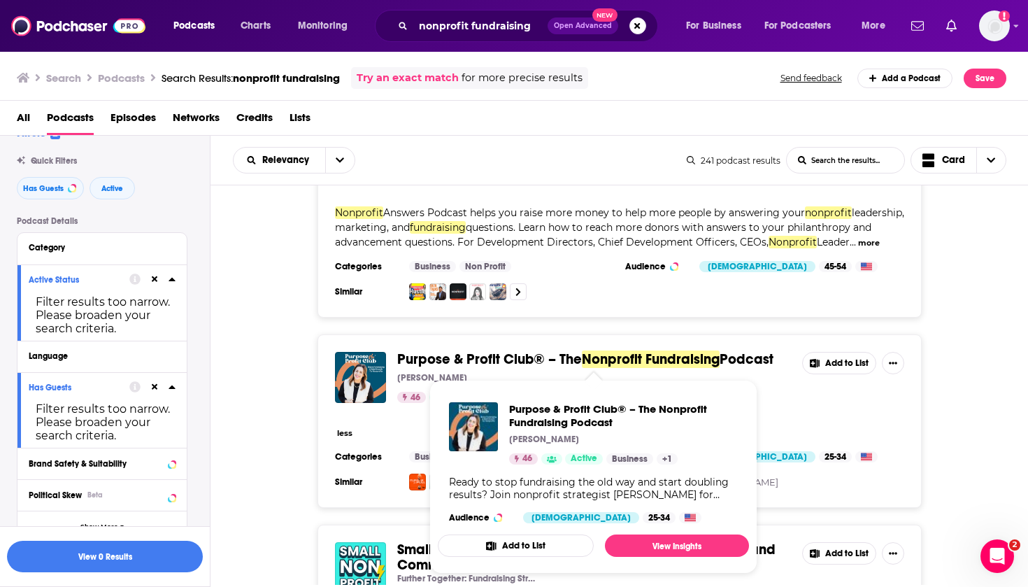
click at [505, 375] on span "Purpose & Profit Club® – The Nonprofit Fundraising Podcast Christina Tzavaras E…" at bounding box center [593, 476] width 328 height 211
click at [571, 375] on span "Purpose & Profit Club® – The Nonprofit Fundraising Podcast Christina Tzavaras E…" at bounding box center [593, 476] width 328 height 211
click at [571, 464] on div "Purpose & Profit Club® – The Nonprofit Fundraising Podcast Christina Tzavaras E…" at bounding box center [620, 420] width 604 height 173
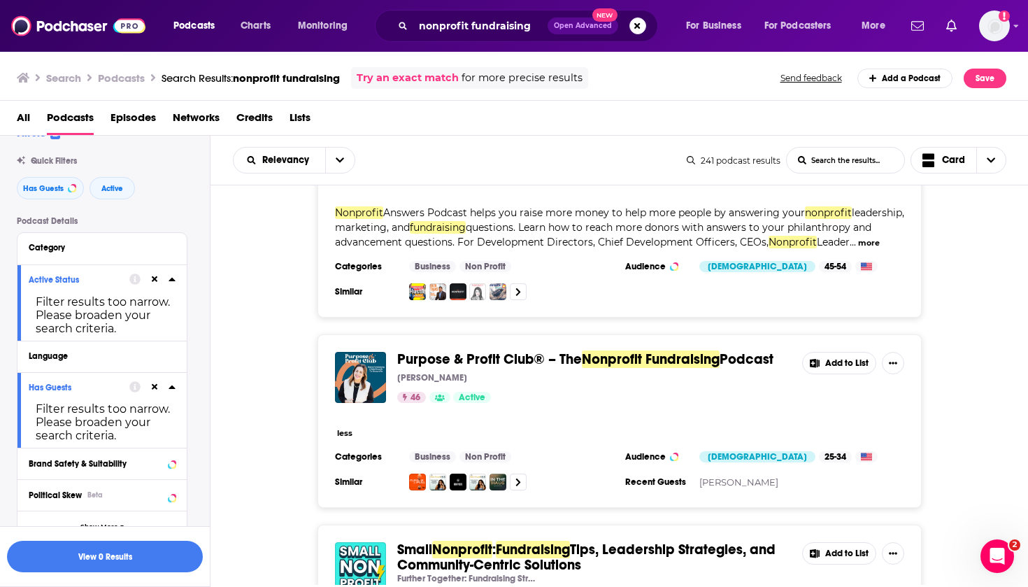
click at [571, 374] on div "Podcasts Charts Monitoring nonprofit fundraising Open Advanced New For Business…" at bounding box center [514, 293] width 1028 height 587
click at [571, 368] on span "Nonprofit Fundraising" at bounding box center [651, 358] width 138 height 17
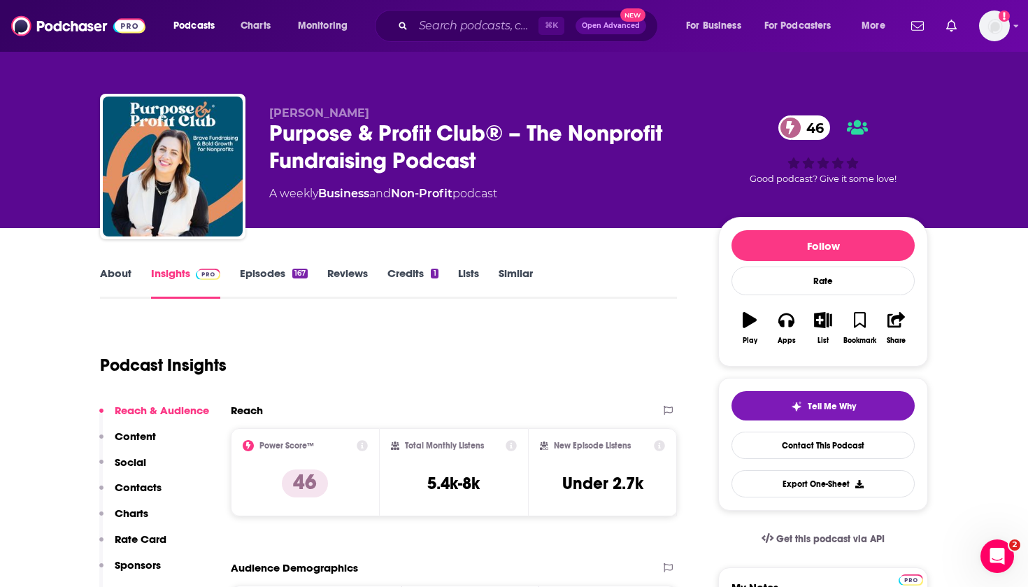
click at [270, 272] on link "Episodes 167" at bounding box center [274, 283] width 68 height 32
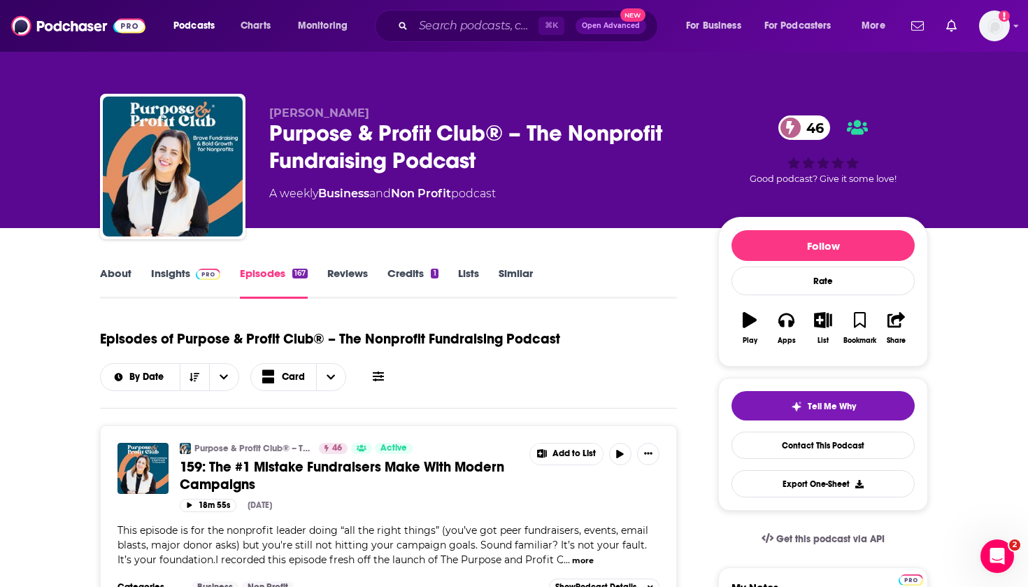
click at [278, 132] on div "Purpose & Profit Club® – The Nonprofit Fundraising Podcast 46" at bounding box center [482, 147] width 427 height 55
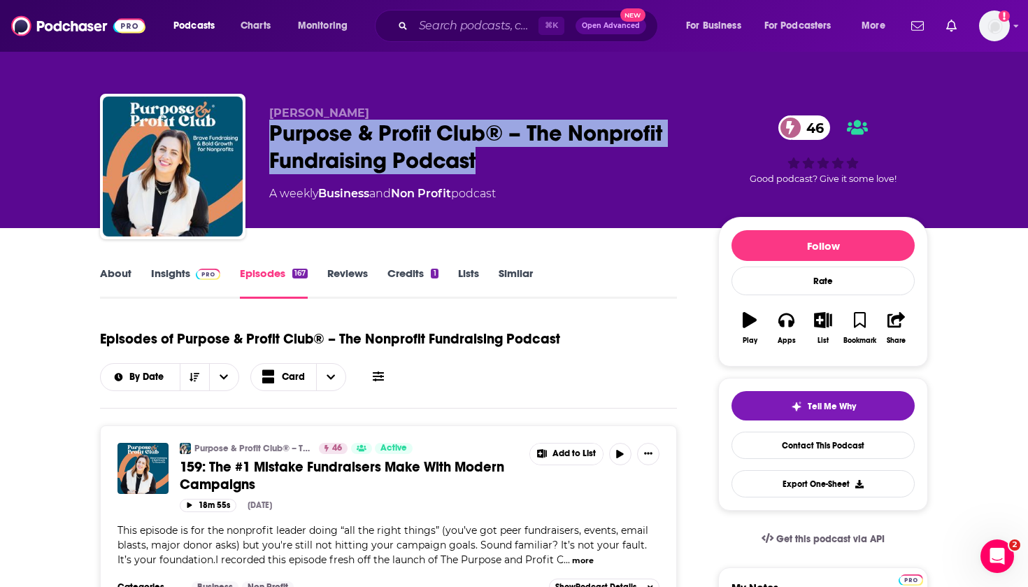
drag, startPoint x: 266, startPoint y: 132, endPoint x: 476, endPoint y: 167, distance: 212.7
click at [476, 167] on div "Christina Tzavaras Edwards Purpose & Profit Club® – The Nonprofit Fundraising P…" at bounding box center [514, 169] width 828 height 151
copy h2 "Purpose & Profit Club® – The Nonprofit Fundraising Podcast"
click at [122, 274] on link "About" at bounding box center [115, 283] width 31 height 32
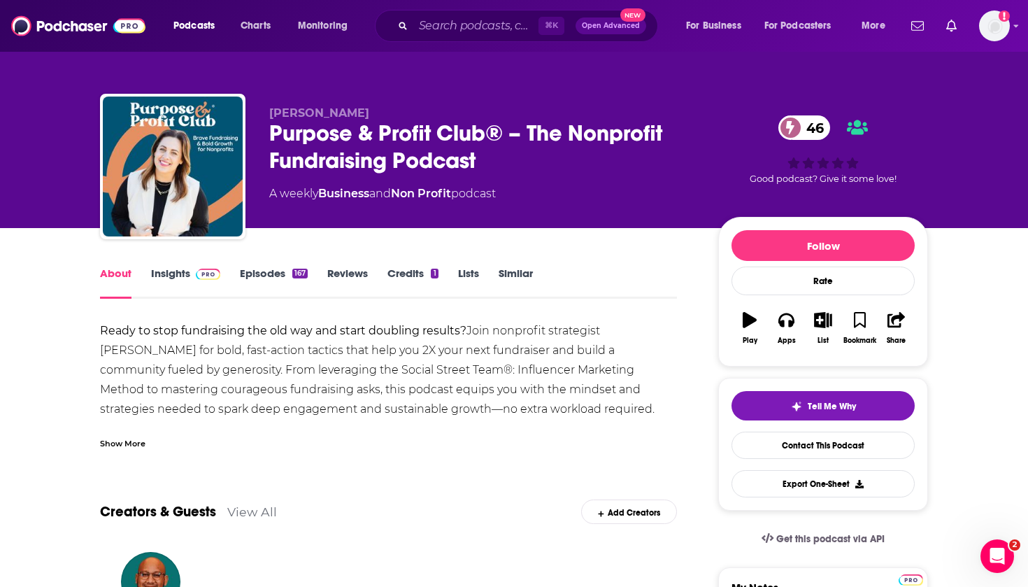
click at [146, 441] on div "Show More" at bounding box center [388, 438] width 577 height 24
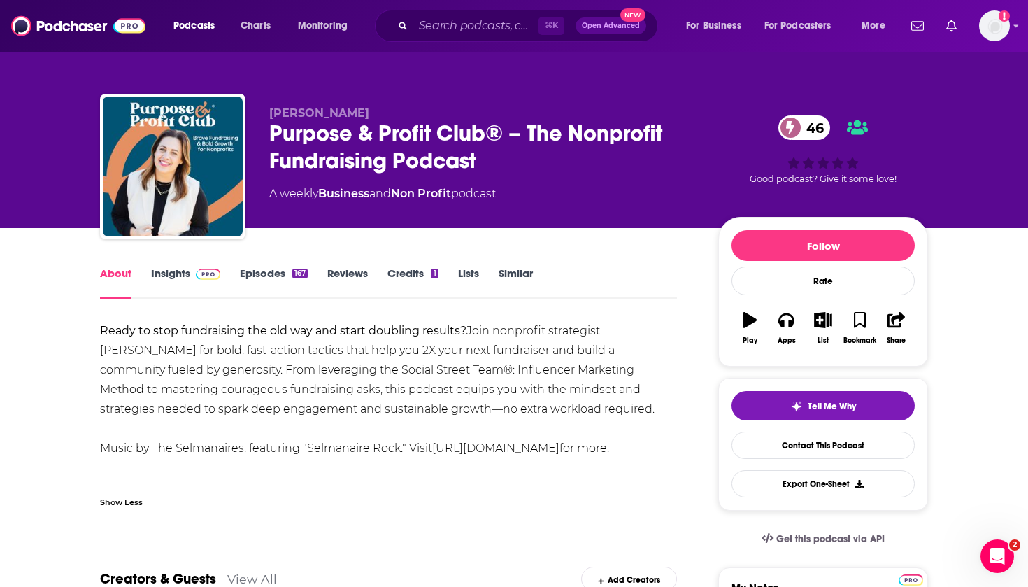
drag, startPoint x: 211, startPoint y: 464, endPoint x: 86, endPoint y: 342, distance: 175.1
copy div "Ready to stop fundraising the old way and start doubling results? Join nonprofi…"
click at [571, 446] on link "Contact This Podcast" at bounding box center [823, 445] width 183 height 27
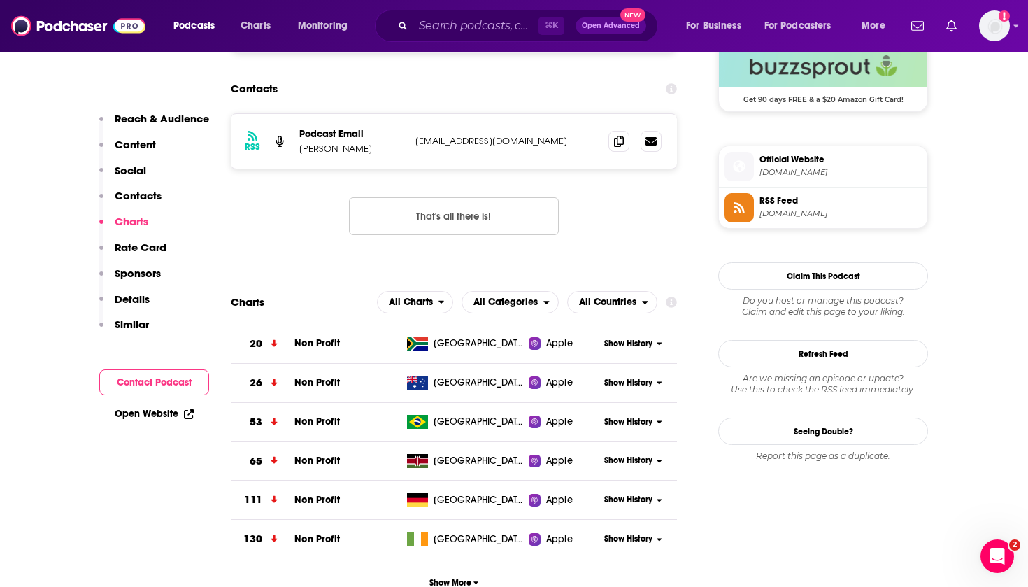
scroll to position [1049, 0]
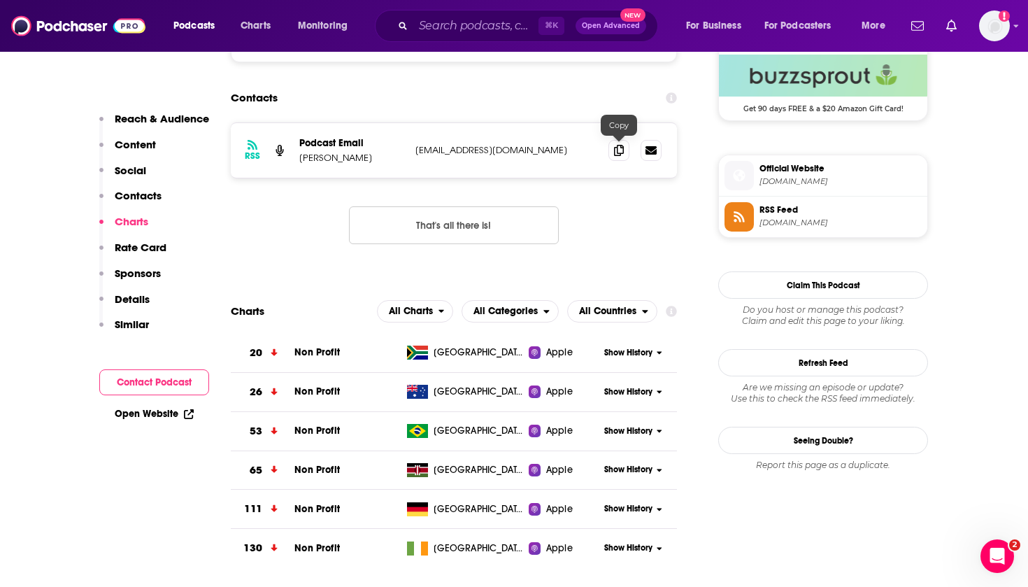
click at [571, 149] on div at bounding box center [635, 150] width 53 height 21
click at [571, 149] on icon at bounding box center [619, 149] width 10 height 11
click at [367, 159] on p "[PERSON_NAME]" at bounding box center [351, 158] width 105 height 12
click at [395, 155] on p "[PERSON_NAME]" at bounding box center [351, 158] width 105 height 12
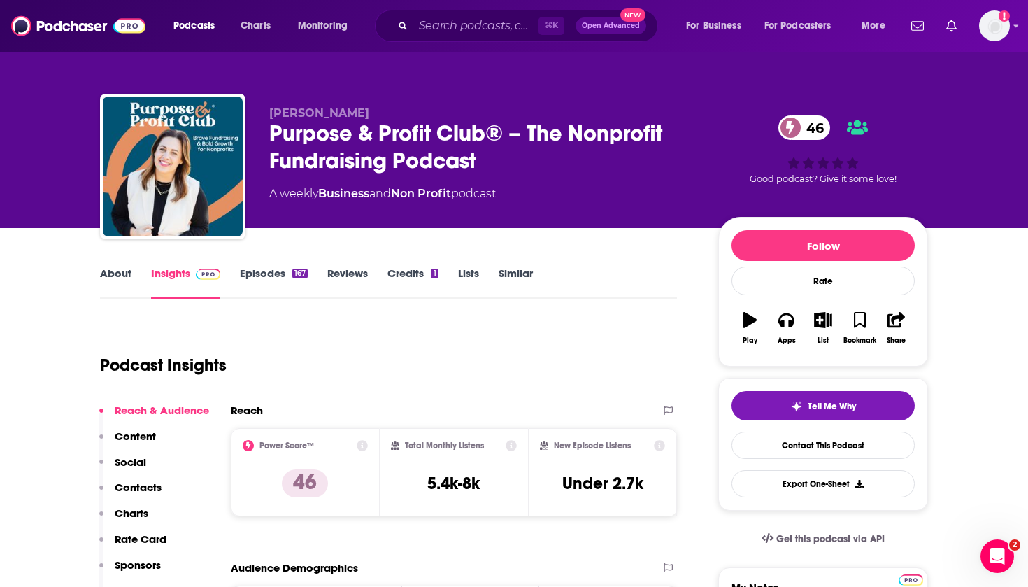
scroll to position [0, 0]
drag, startPoint x: 429, startPoint y: 109, endPoint x: 306, endPoint y: 104, distance: 123.2
click at [306, 104] on div "Christina Tzavaras Edwards Purpose & Profit Club® – The Nonprofit Fundraising P…" at bounding box center [514, 169] width 828 height 151
copy span "[PERSON_NAME]"
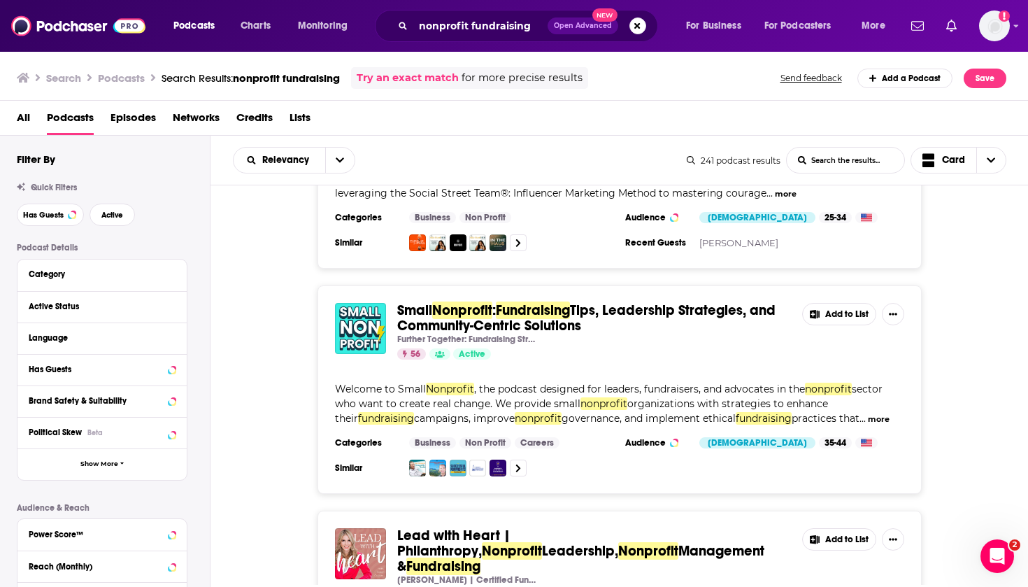
scroll to position [362, 0]
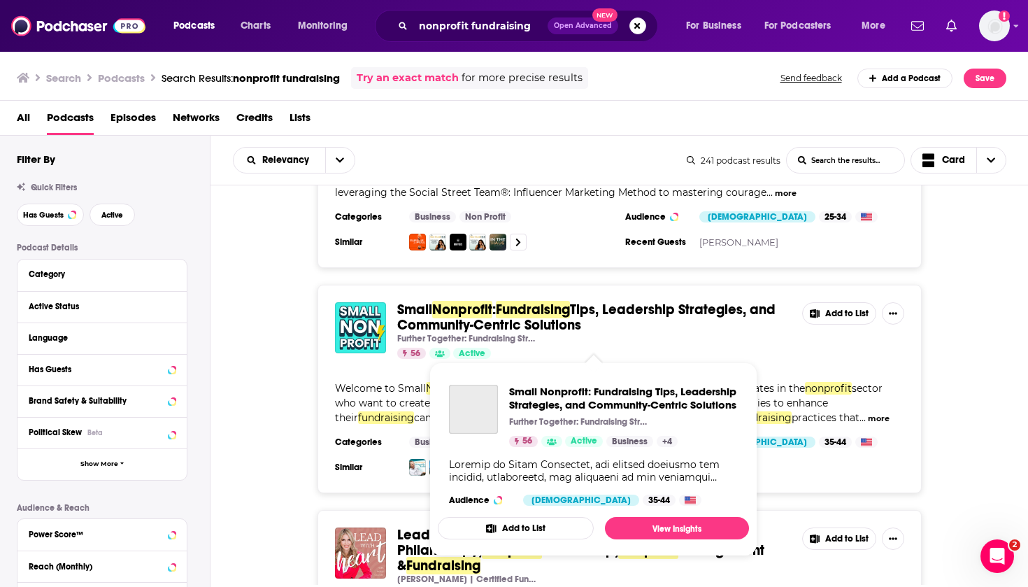
click at [458, 318] on span "Nonprofit" at bounding box center [462, 309] width 60 height 17
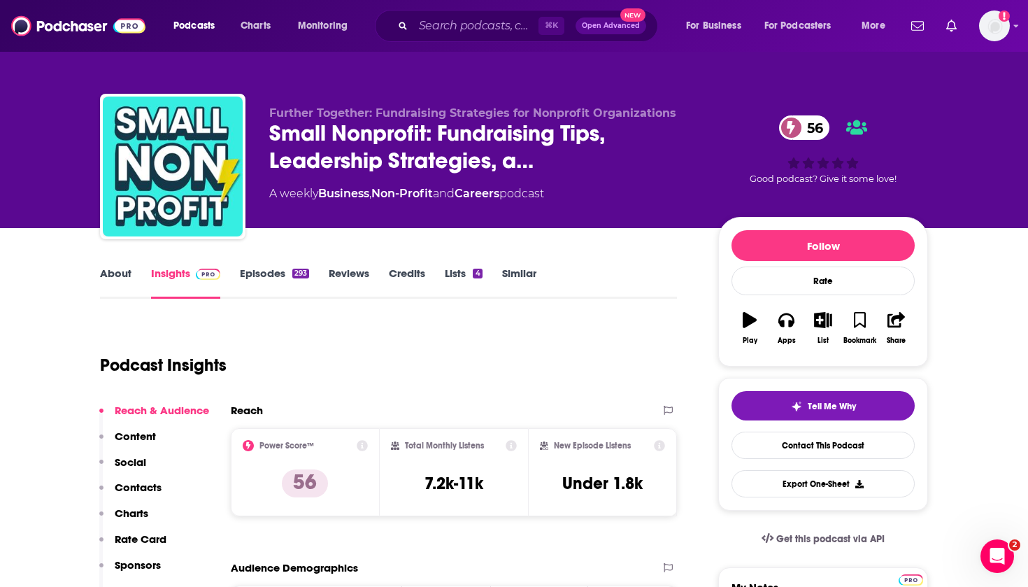
click at [258, 282] on link "Episodes 293" at bounding box center [274, 283] width 69 height 32
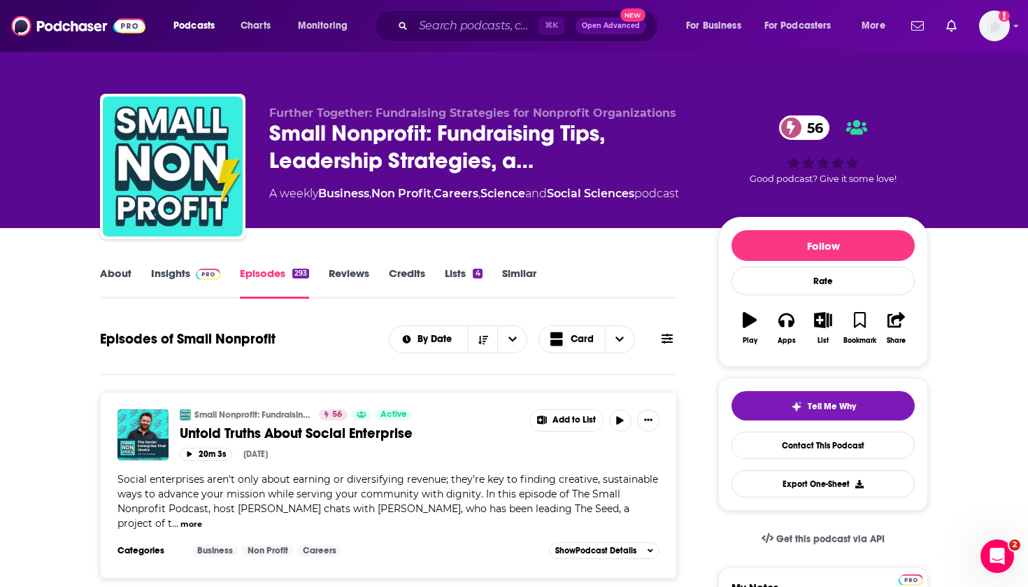
click at [120, 271] on link "About" at bounding box center [115, 283] width 31 height 32
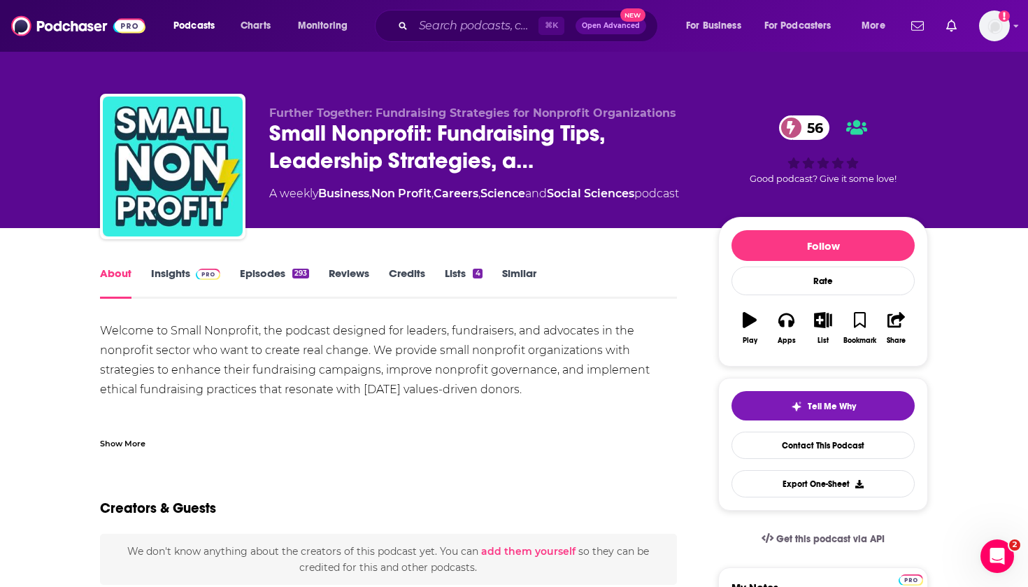
drag, startPoint x: 558, startPoint y: 388, endPoint x: 43, endPoint y: 353, distance: 515.4
click at [125, 443] on div "Show More" at bounding box center [122, 442] width 45 height 13
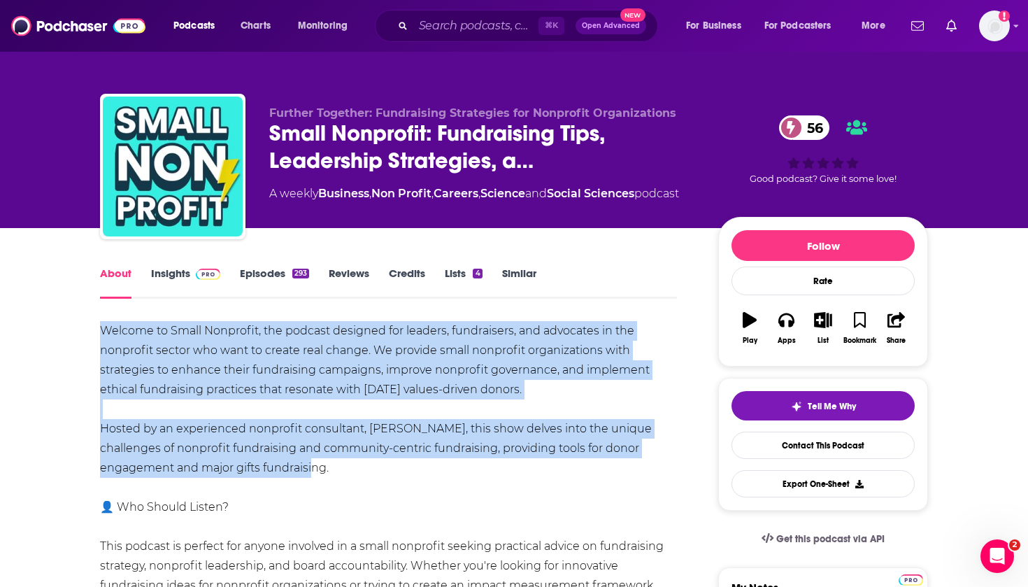
drag, startPoint x: 243, startPoint y: 467, endPoint x: 84, endPoint y: 335, distance: 206.7
copy div "Welcome to Small Nonprofit, the podcast designed for leaders, fundraisers, and …"
click at [571, 444] on link "Contact This Podcast" at bounding box center [823, 445] width 183 height 27
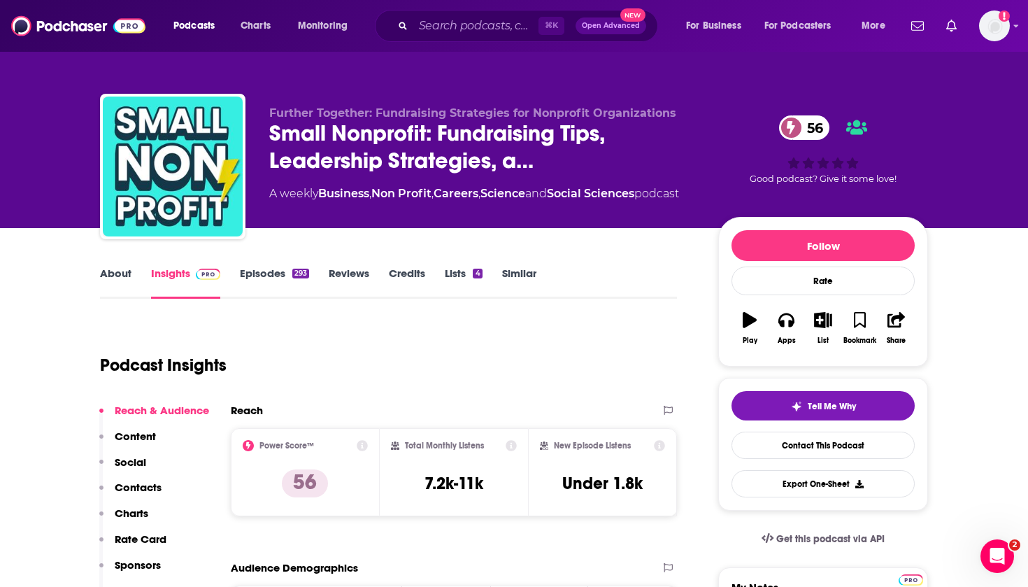
scroll to position [1347, 0]
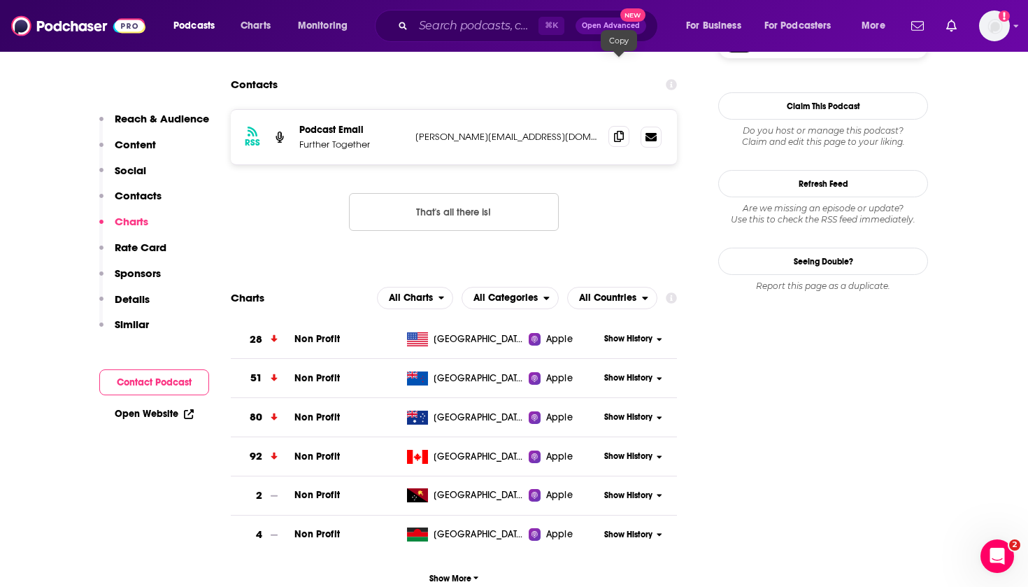
click at [571, 131] on icon at bounding box center [619, 136] width 10 height 11
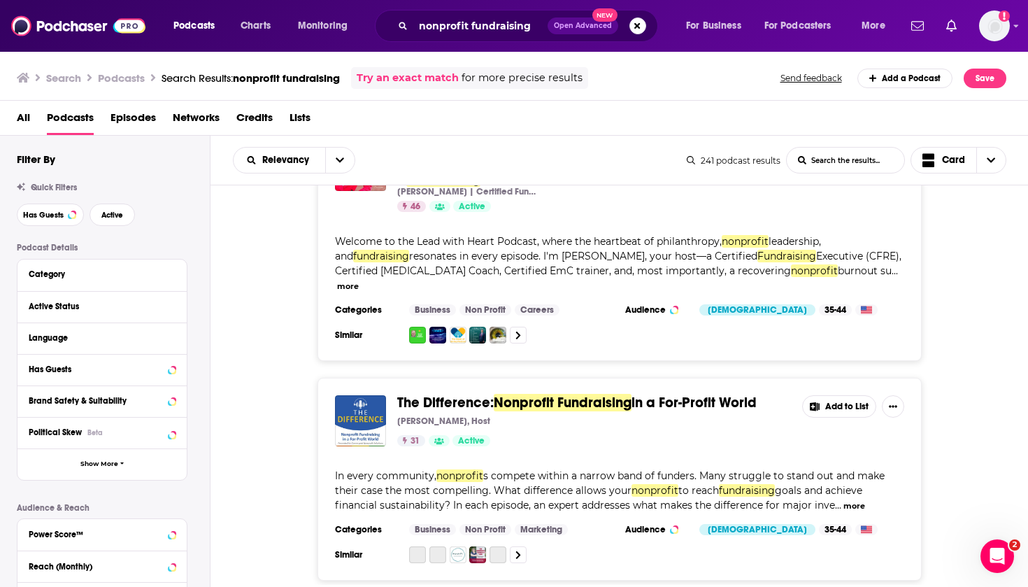
scroll to position [763, 0]
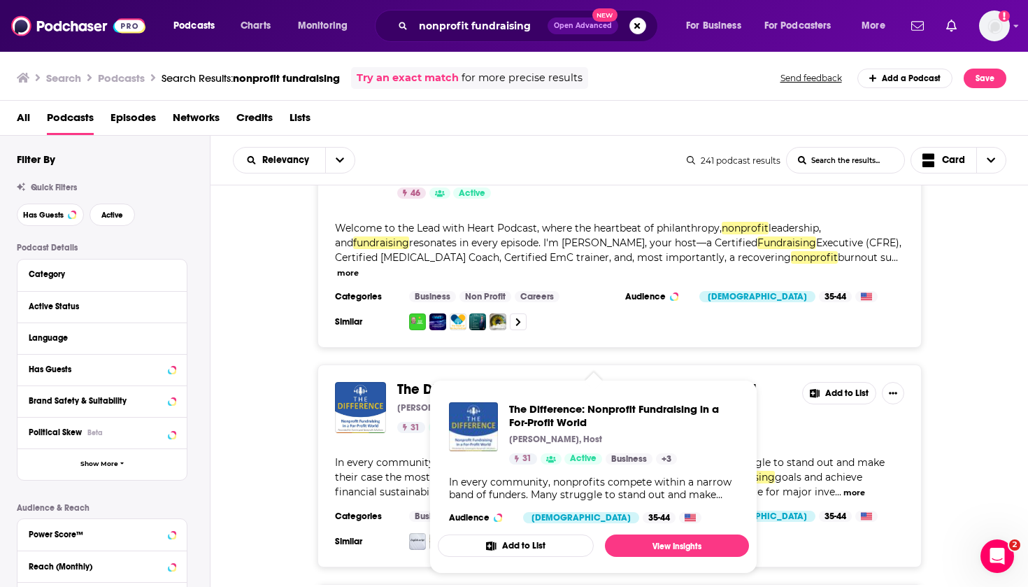
click at [520, 373] on span "The Difference: Nonprofit Fundraising in a For-Profit World [PERSON_NAME], Host…" at bounding box center [593, 476] width 328 height 211
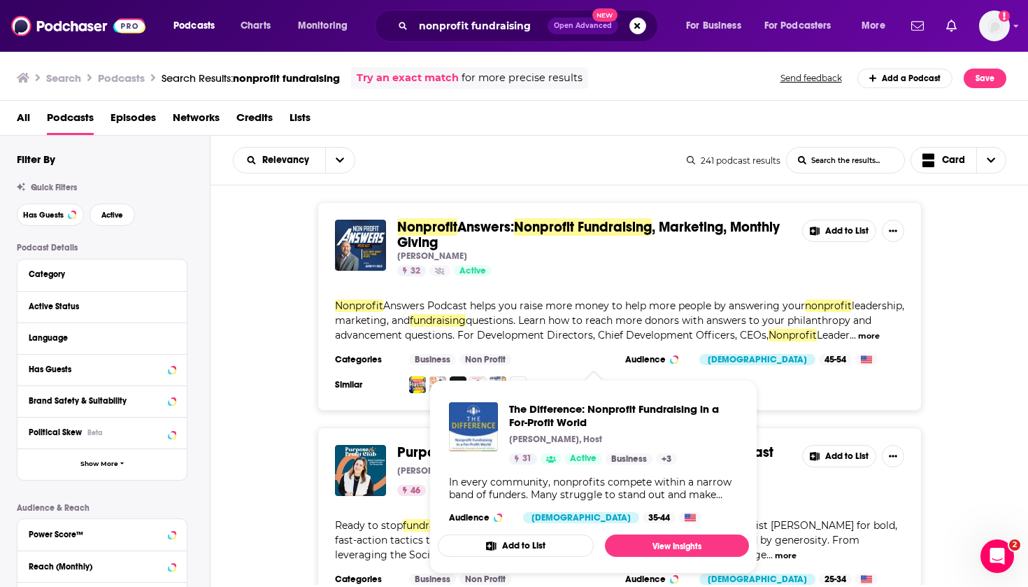
scroll to position [763, 0]
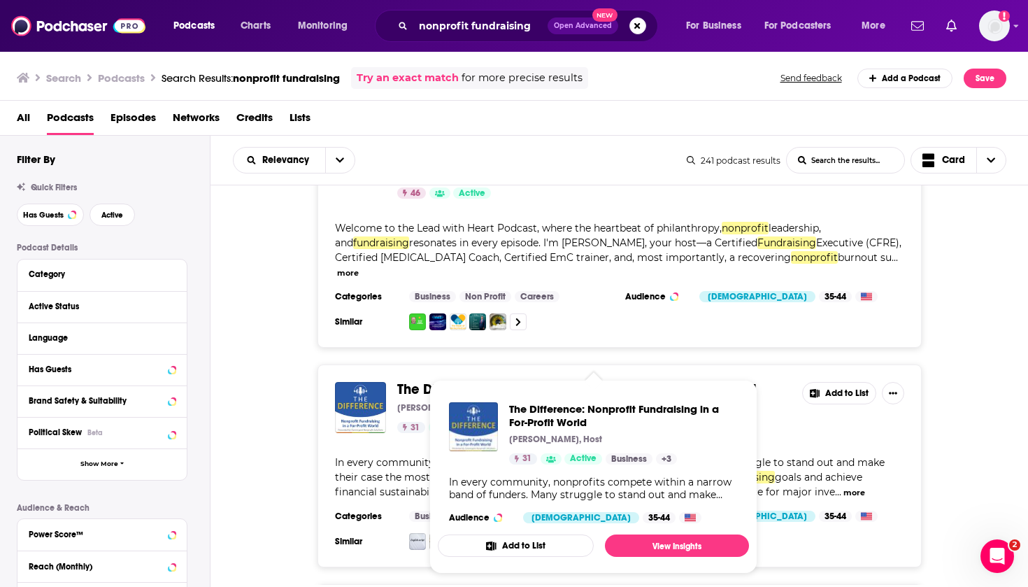
click at [521, 376] on span "The Difference: Nonprofit Fundraising in a For-Profit World [PERSON_NAME], Host…" at bounding box center [593, 476] width 328 height 211
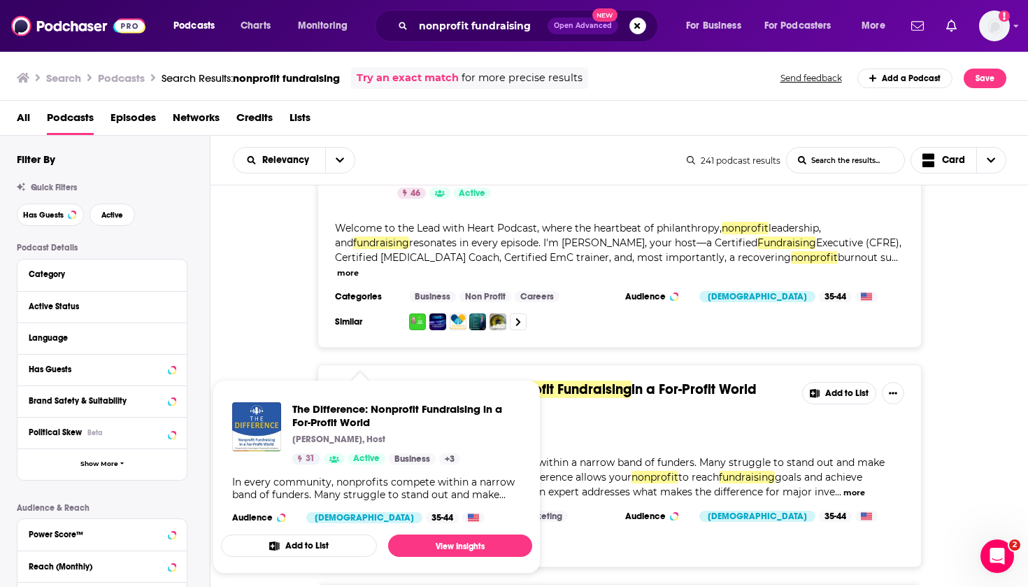
click at [258, 383] on span "The Difference: Nonprofit Fundraising in a For-Profit World [PERSON_NAME], Host…" at bounding box center [376, 477] width 311 height 194
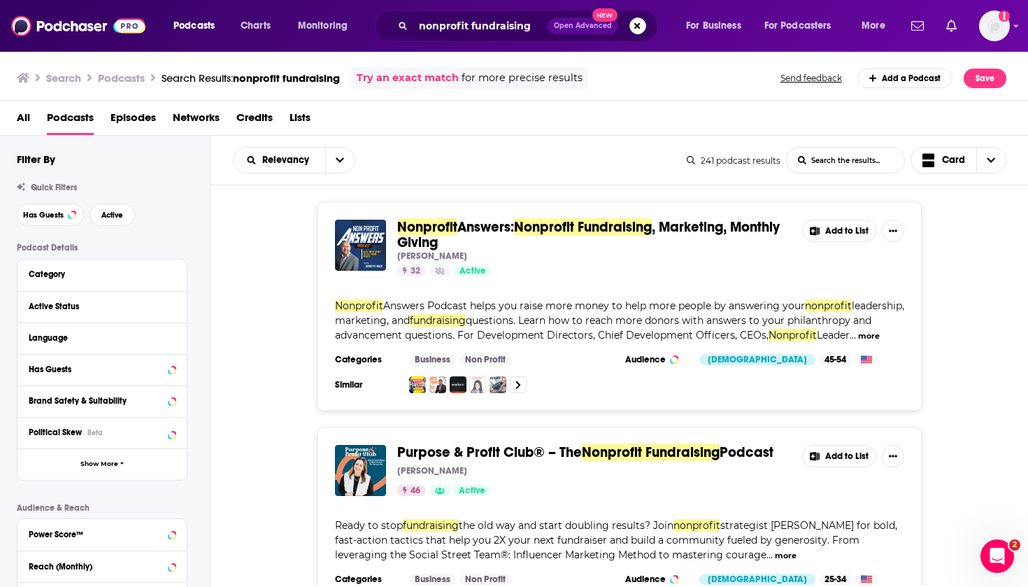
scroll to position [0, 0]
click at [431, 29] on input "nonprofit fundraising" at bounding box center [480, 26] width 134 height 22
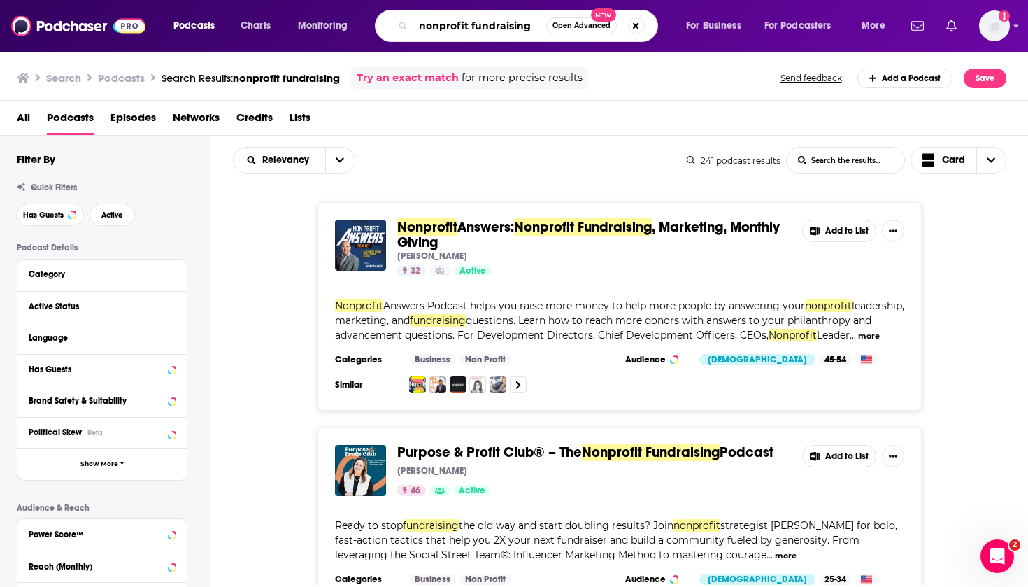
drag, startPoint x: 423, startPoint y: 28, endPoint x: 530, endPoint y: 28, distance: 106.3
click at [530, 28] on input "nonprofit fundraising" at bounding box center [479, 26] width 133 height 22
click at [643, 27] on button "Search podcasts, credits, & more..." at bounding box center [636, 25] width 17 height 17
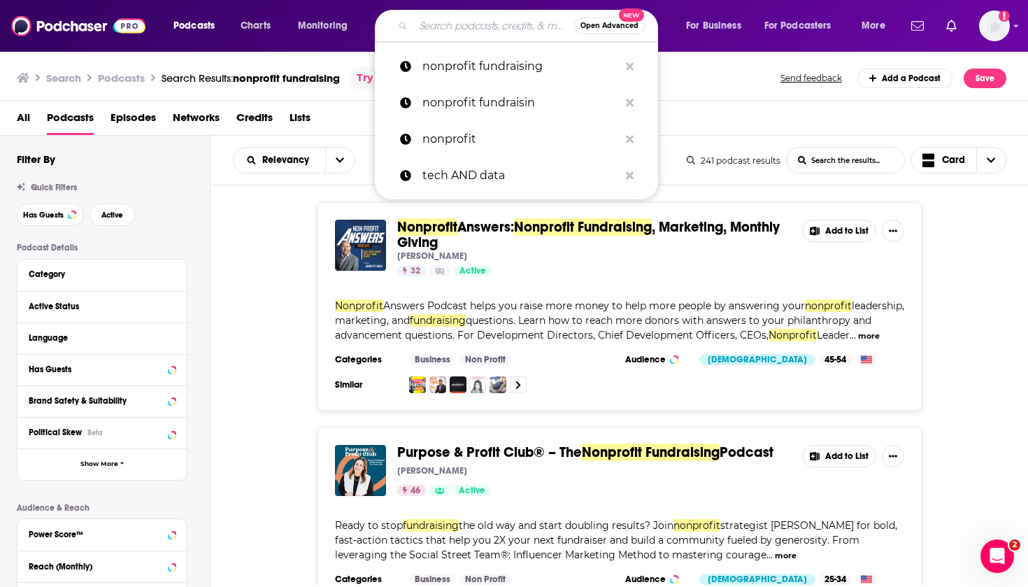
paste input "The NonProfit Voice"
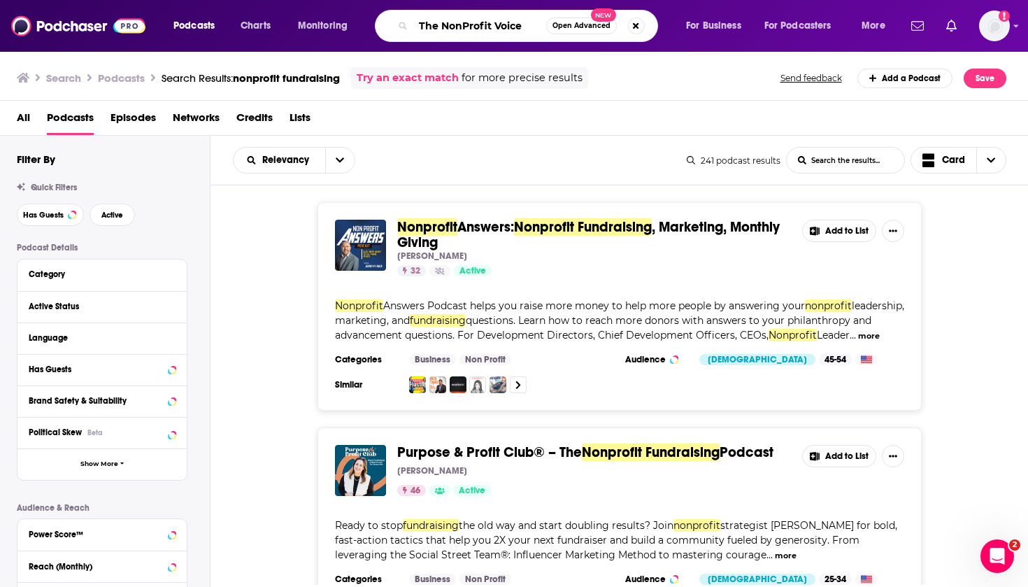
type input "The NonProfit Voice"
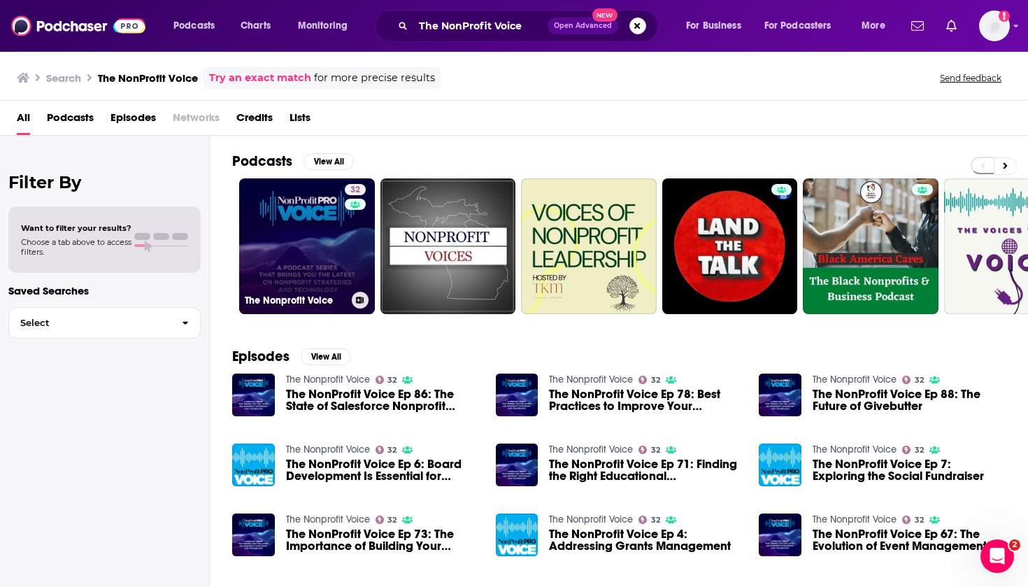
click at [278, 218] on link "32 The Nonprofit Voice" at bounding box center [307, 246] width 136 height 136
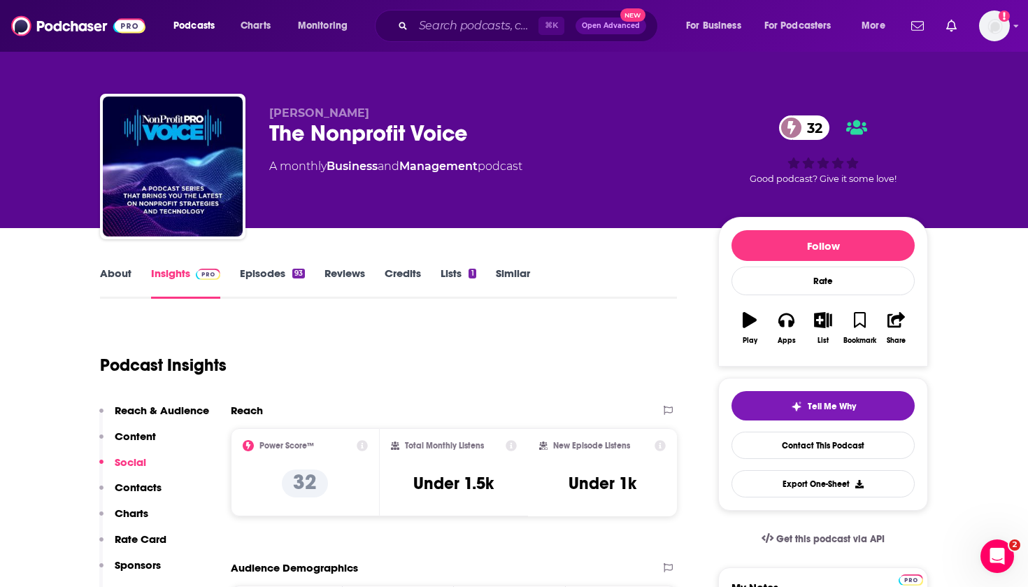
click at [118, 269] on link "About" at bounding box center [115, 283] width 31 height 32
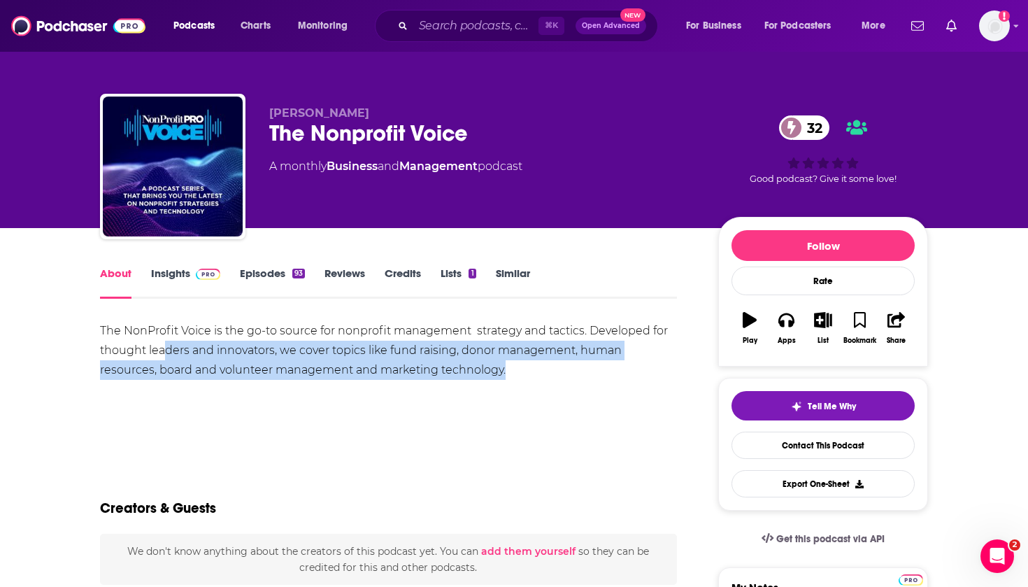
drag, startPoint x: 504, startPoint y: 371, endPoint x: 163, endPoint y: 348, distance: 342.1
click at [163, 348] on div "The NonProfit Voice is the go-to source for nonprofit management strategy and t…" at bounding box center [388, 350] width 577 height 59
click at [278, 267] on link "Episodes 93" at bounding box center [272, 283] width 65 height 32
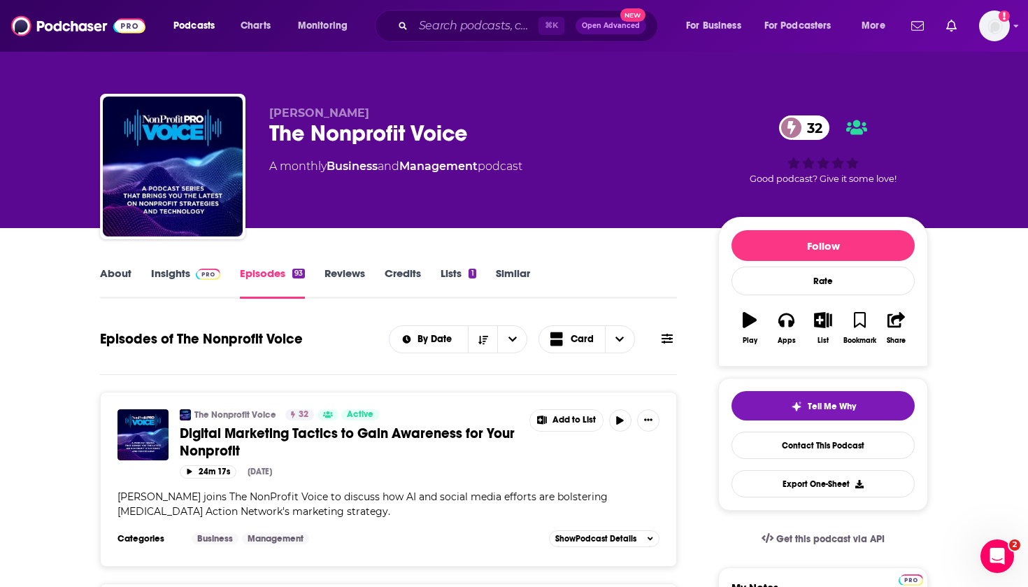
click at [111, 273] on link "About" at bounding box center [115, 283] width 31 height 32
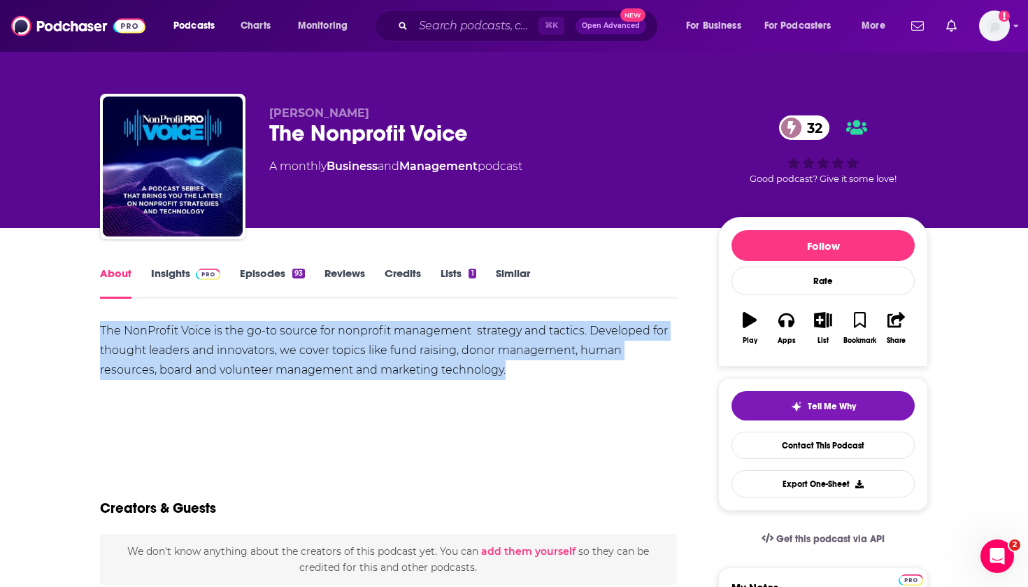
drag, startPoint x: 516, startPoint y: 370, endPoint x: 78, endPoint y: 337, distance: 439.8
copy div "The NonProfit Voice is the go-to source for nonprofit management strategy and t…"
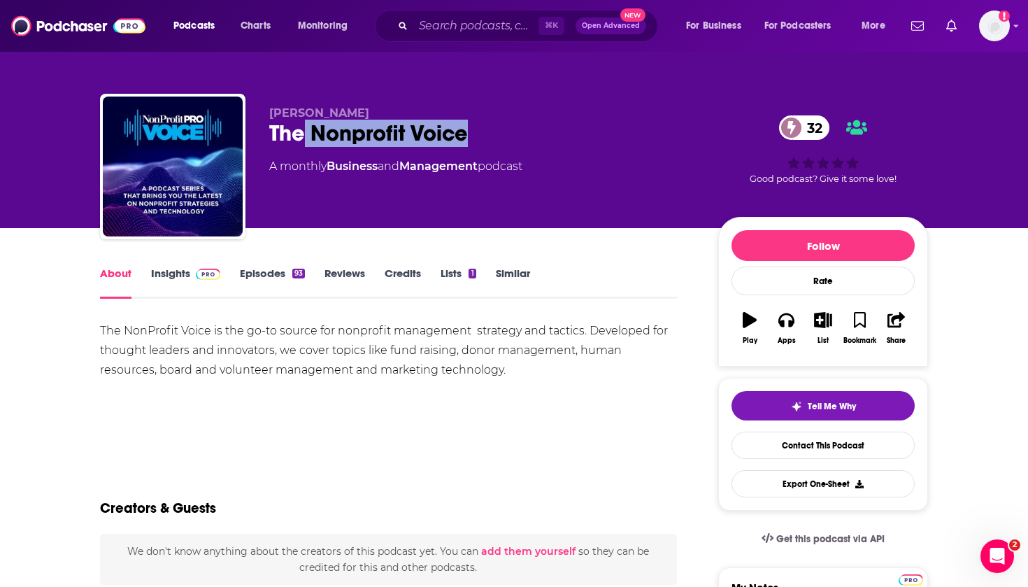
drag, startPoint x: 472, startPoint y: 134, endPoint x: 301, endPoint y: 133, distance: 170.7
click at [301, 133] on div "The Nonprofit Voice 32" at bounding box center [482, 133] width 427 height 27
click at [272, 135] on div "The Nonprofit Voice 32" at bounding box center [482, 133] width 427 height 27
drag, startPoint x: 269, startPoint y: 132, endPoint x: 467, endPoint y: 133, distance: 198.0
click at [467, 133] on div "The Nonprofit Voice 32" at bounding box center [482, 133] width 427 height 27
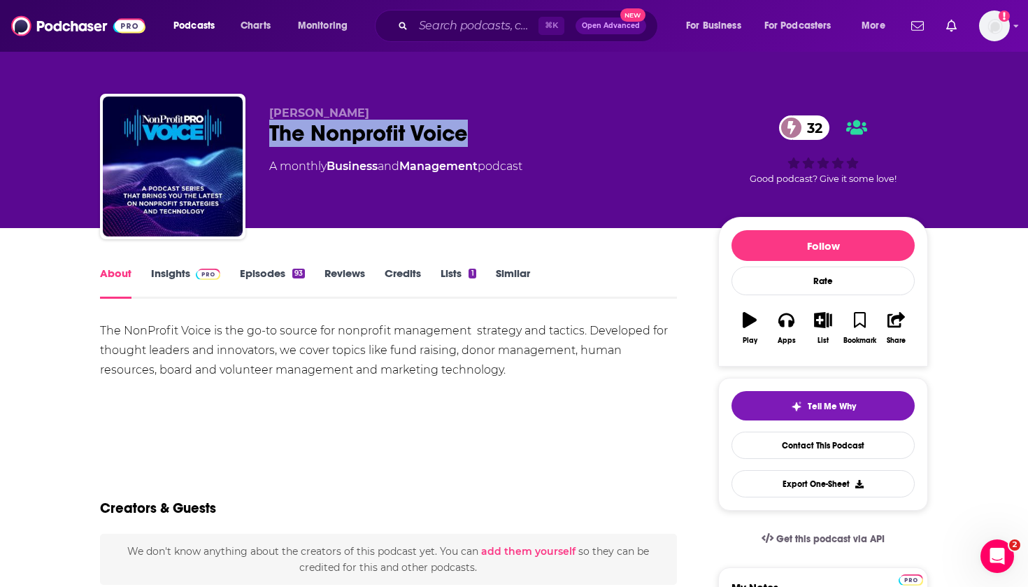
copy h1 "The Nonprofit Voice"
click at [807, 441] on link "Contact This Podcast" at bounding box center [823, 445] width 183 height 27
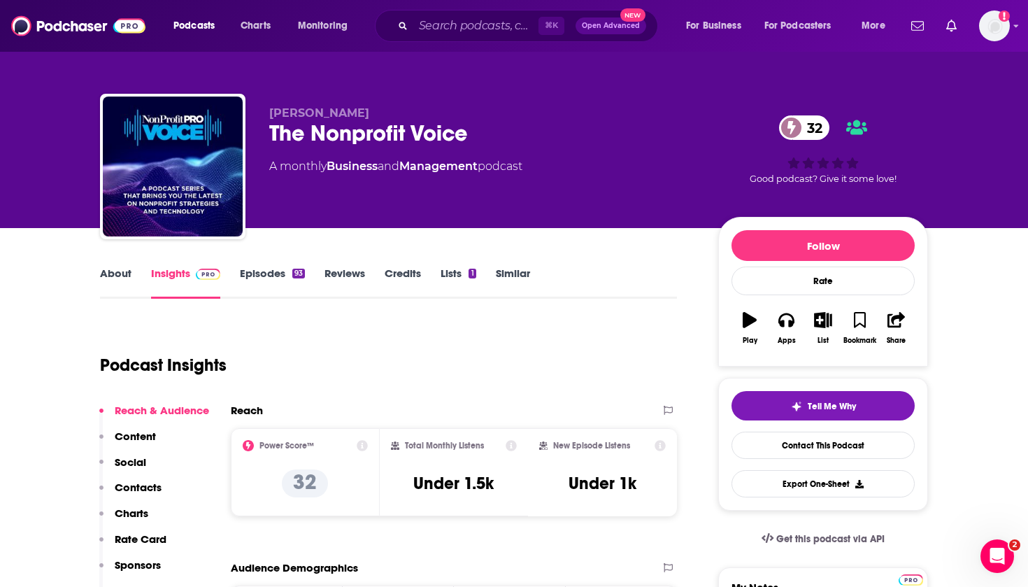
scroll to position [1394, 0]
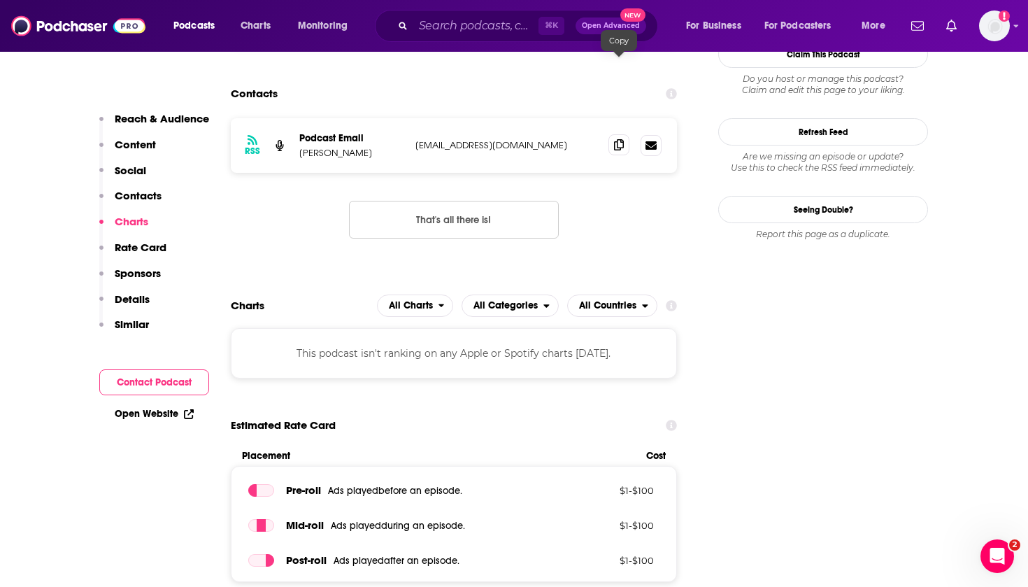
click at [617, 134] on span at bounding box center [619, 144] width 21 height 21
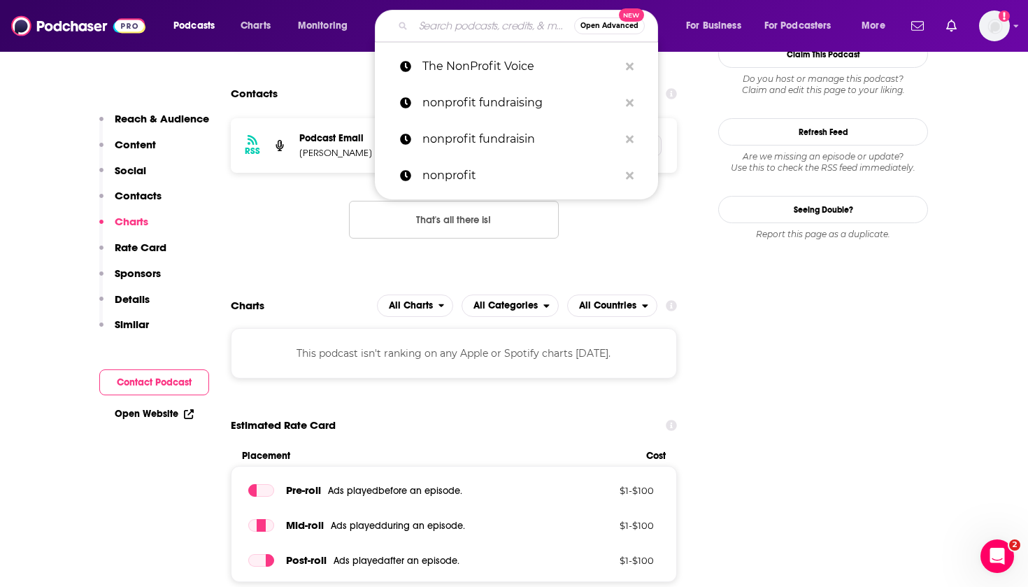
click at [443, 31] on input "Search podcasts, credits, & more..." at bounding box center [493, 26] width 161 height 22
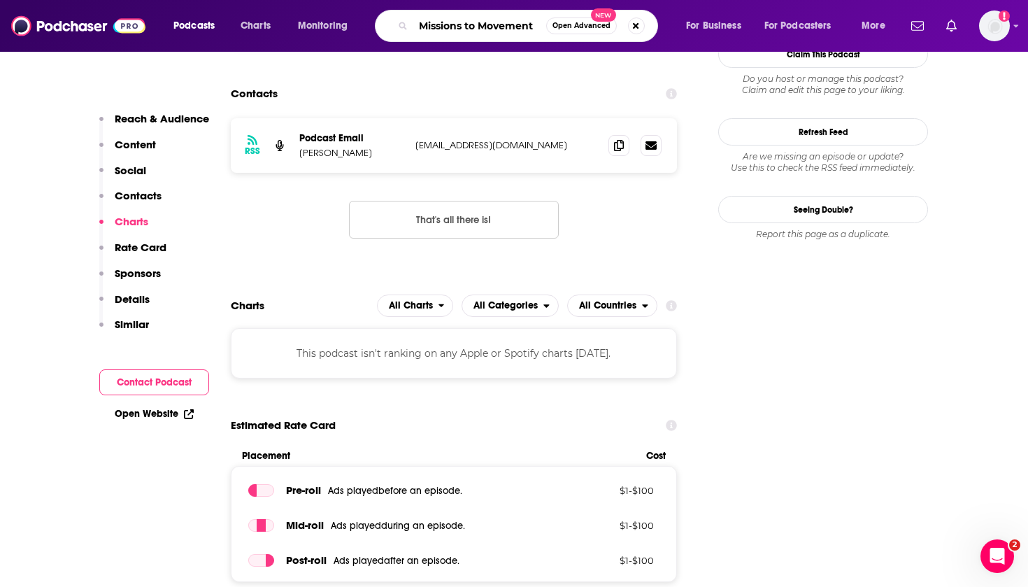
type input "Missions to Movements"
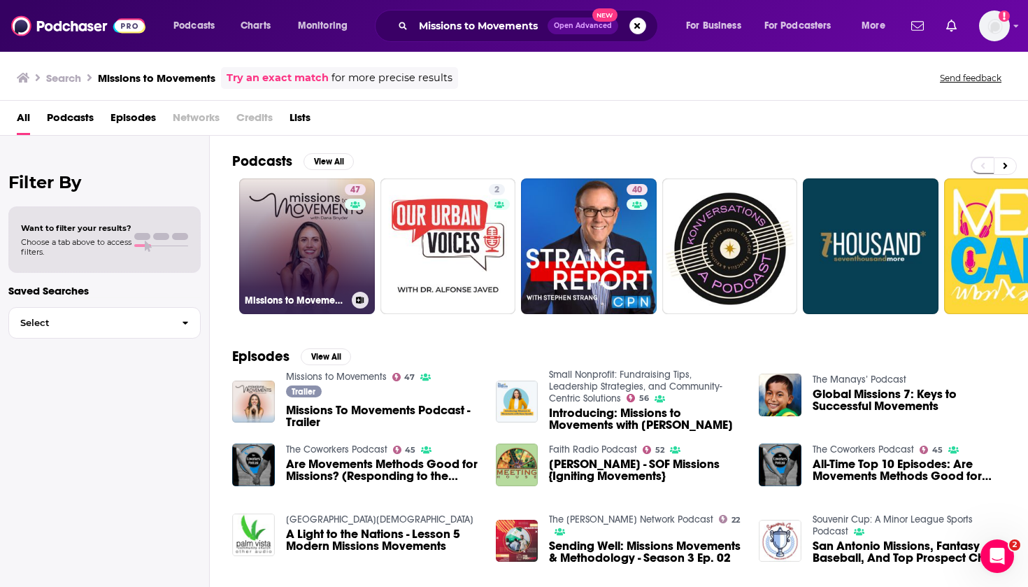
click at [296, 211] on link "47 Missions to Movements" at bounding box center [307, 246] width 136 height 136
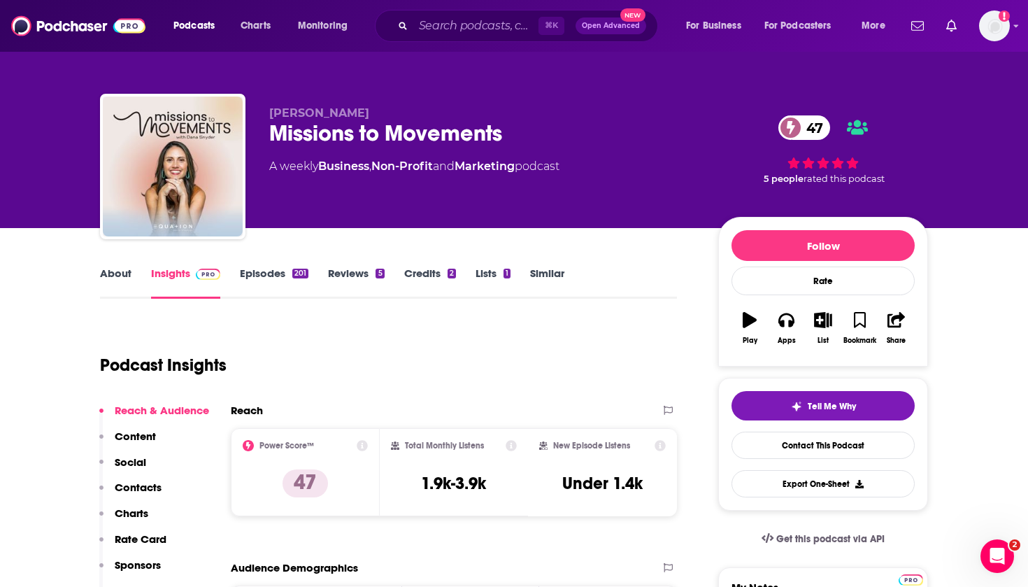
click at [268, 281] on link "Episodes 201" at bounding box center [274, 283] width 69 height 32
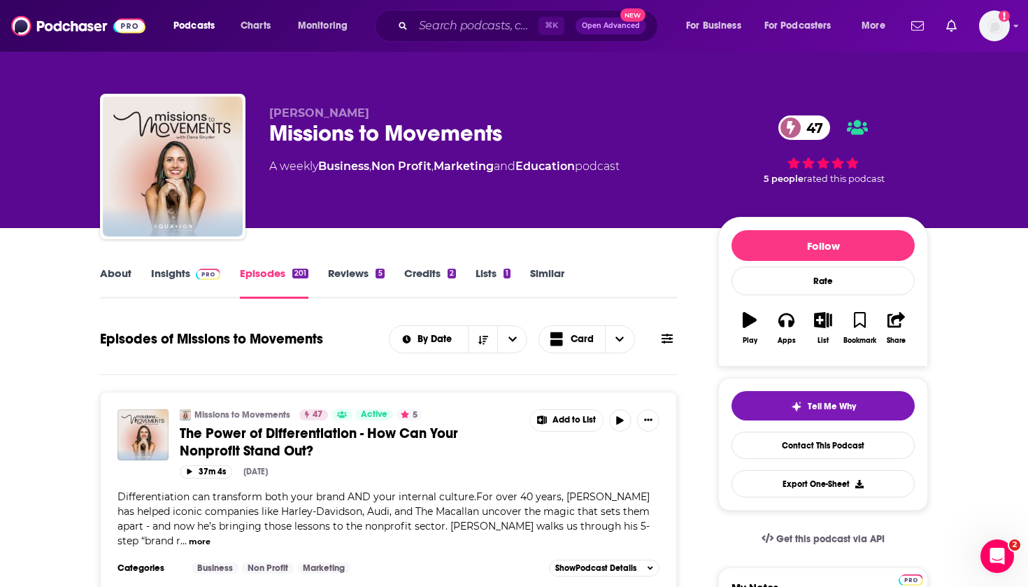
click at [114, 269] on link "About" at bounding box center [115, 283] width 31 height 32
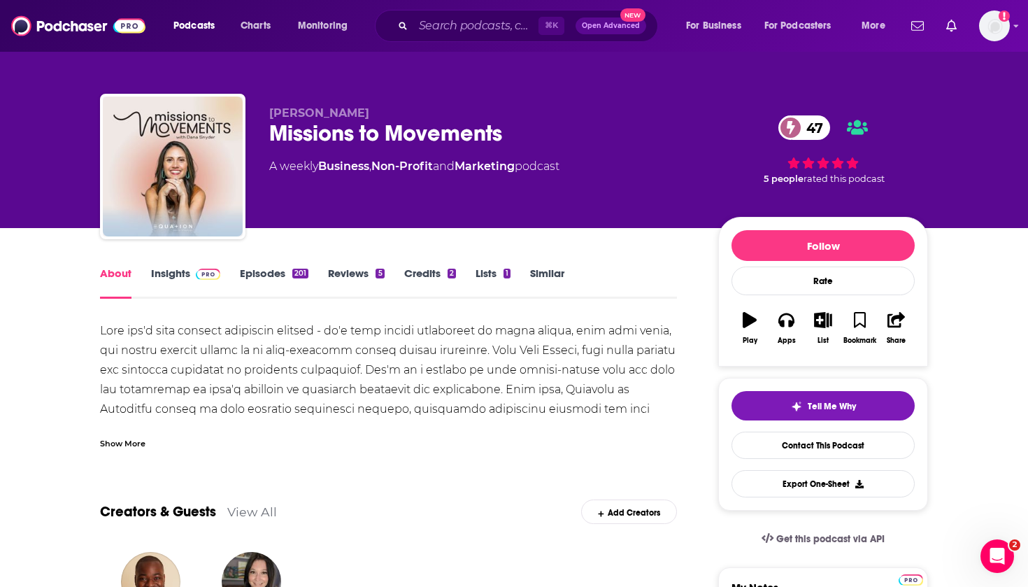
click at [145, 436] on div "Show More" at bounding box center [388, 438] width 577 height 24
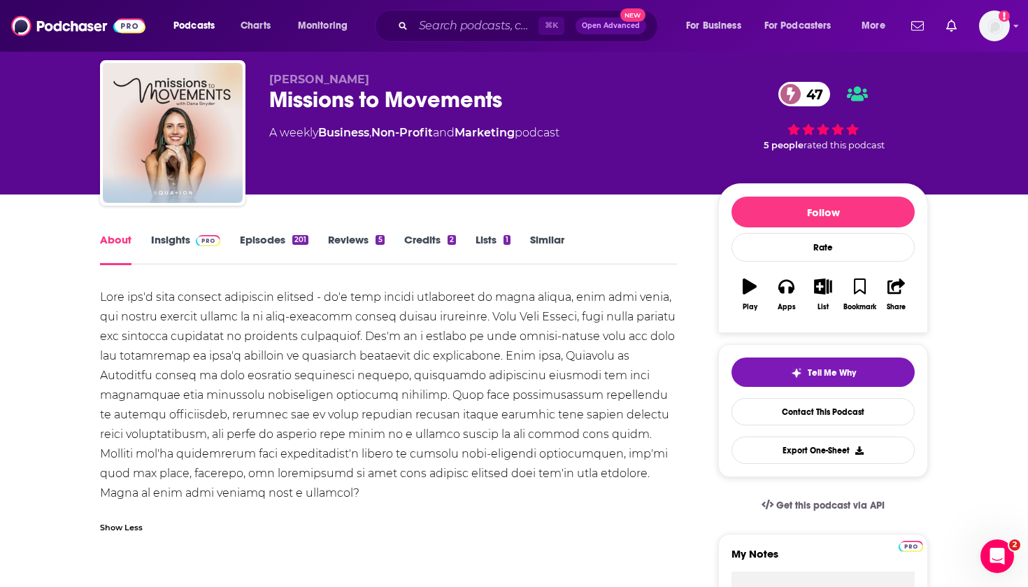
scroll to position [40, 0]
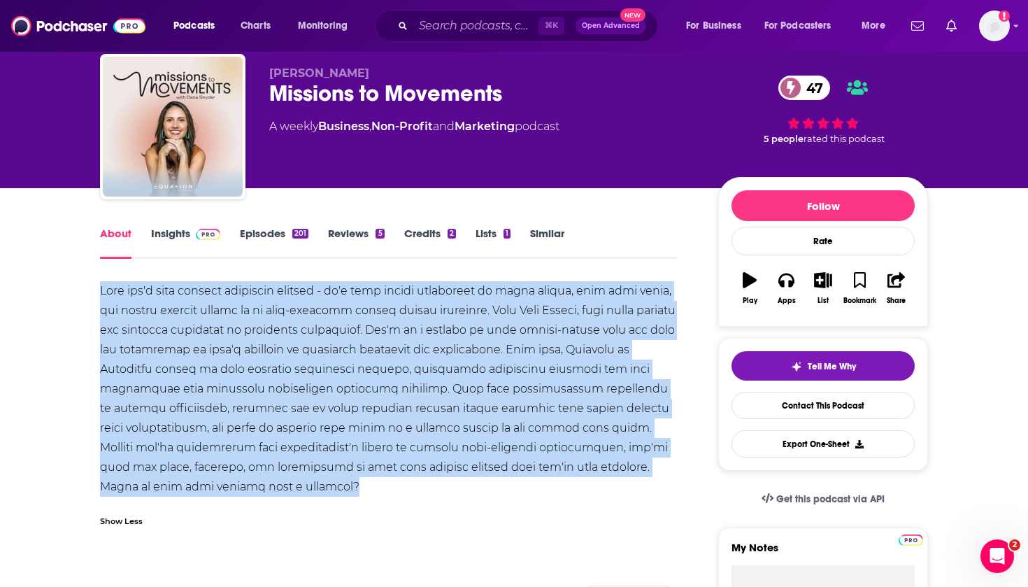
drag, startPoint x: 300, startPoint y: 487, endPoint x: 41, endPoint y: 319, distance: 308.5
copy div "This isn't just another nonprofit podcast - it's your weekly invitation to thin…"
click at [270, 228] on link "Episodes 201" at bounding box center [274, 243] width 69 height 32
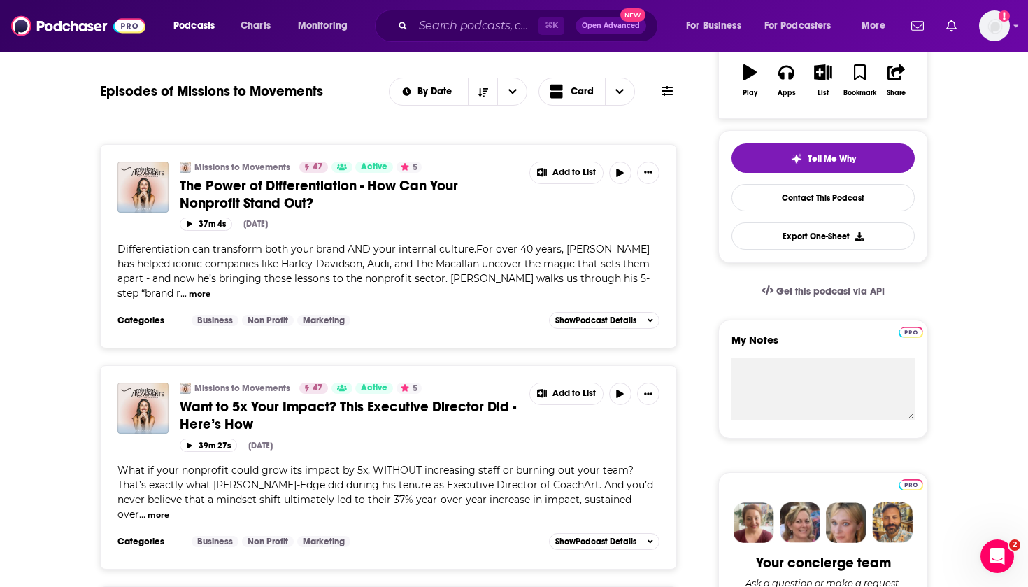
scroll to position [248, 0]
click at [785, 197] on link "Contact This Podcast" at bounding box center [823, 196] width 183 height 27
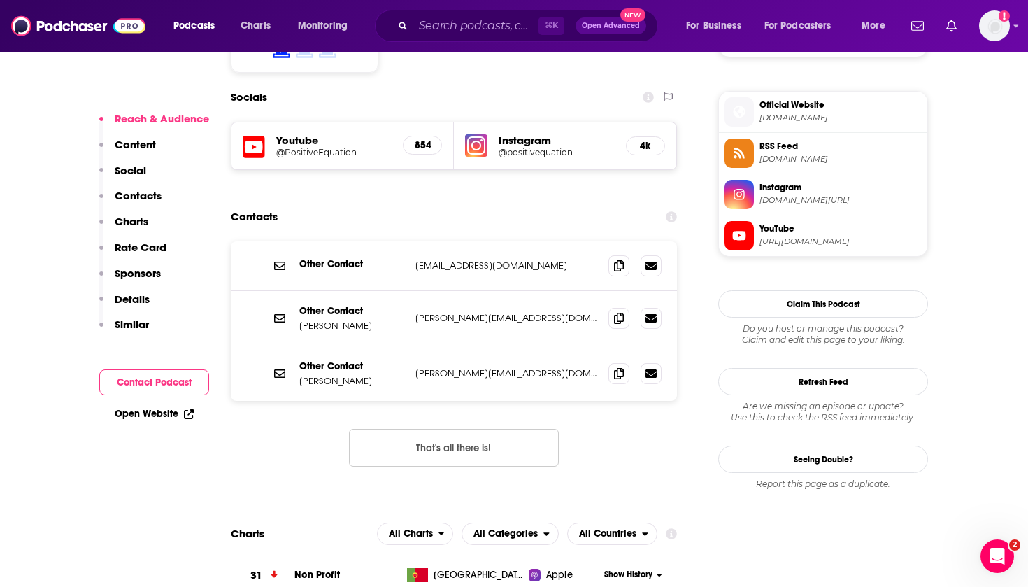
scroll to position [1216, 0]
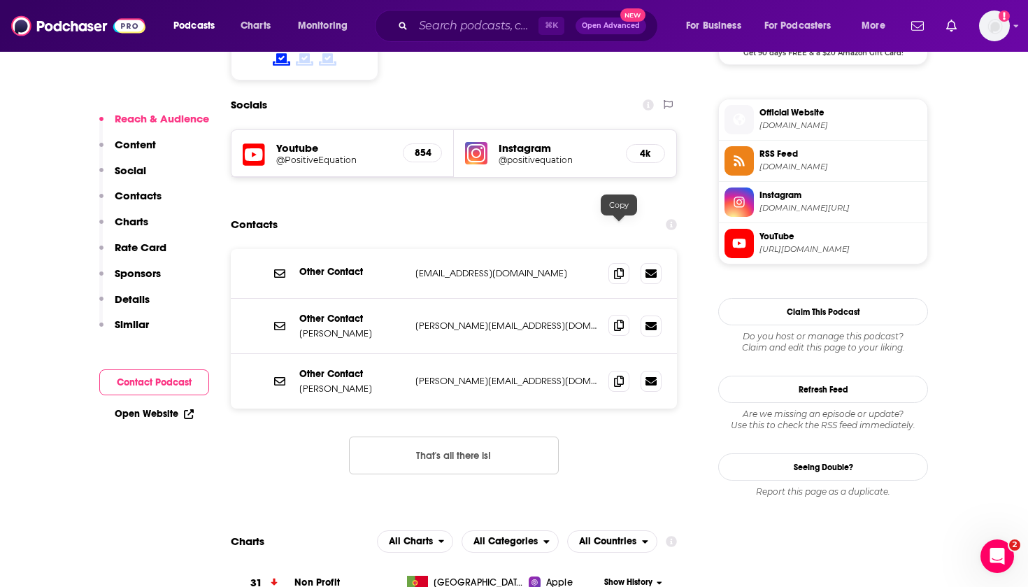
click at [618, 320] on icon at bounding box center [619, 325] width 10 height 11
click at [616, 320] on icon at bounding box center [619, 325] width 10 height 11
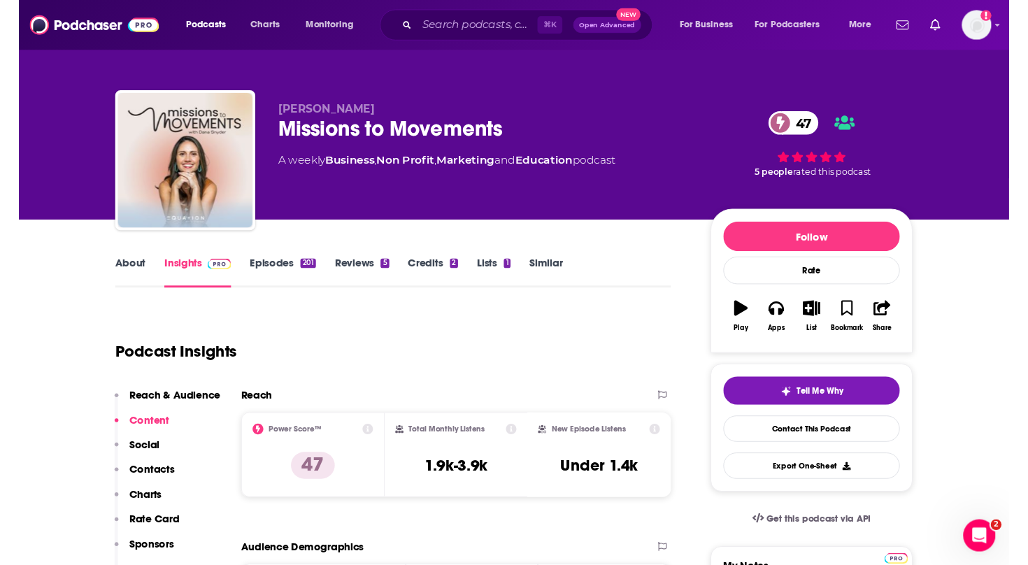
scroll to position [0, 0]
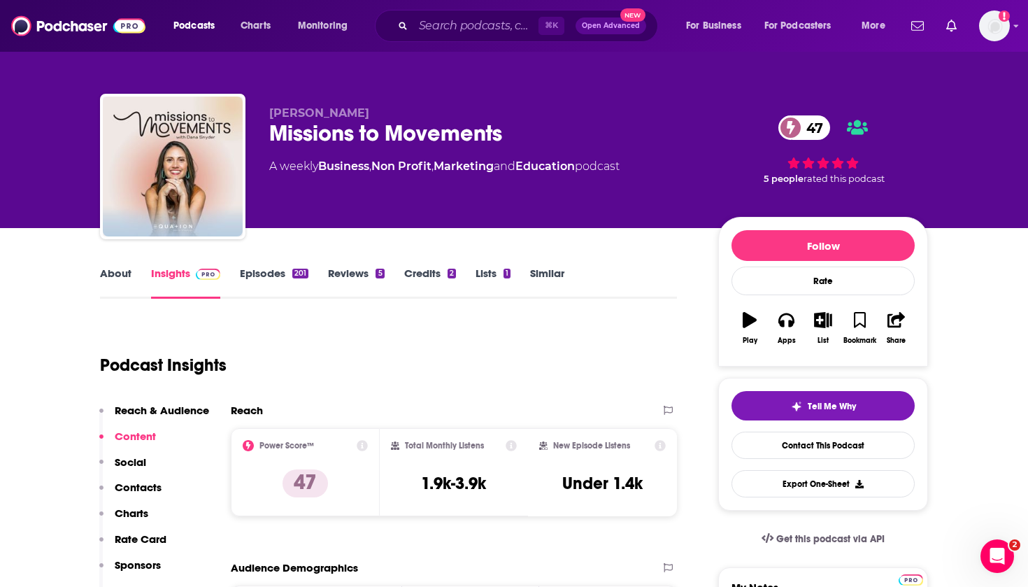
click at [276, 277] on link "Episodes 201" at bounding box center [274, 283] width 69 height 32
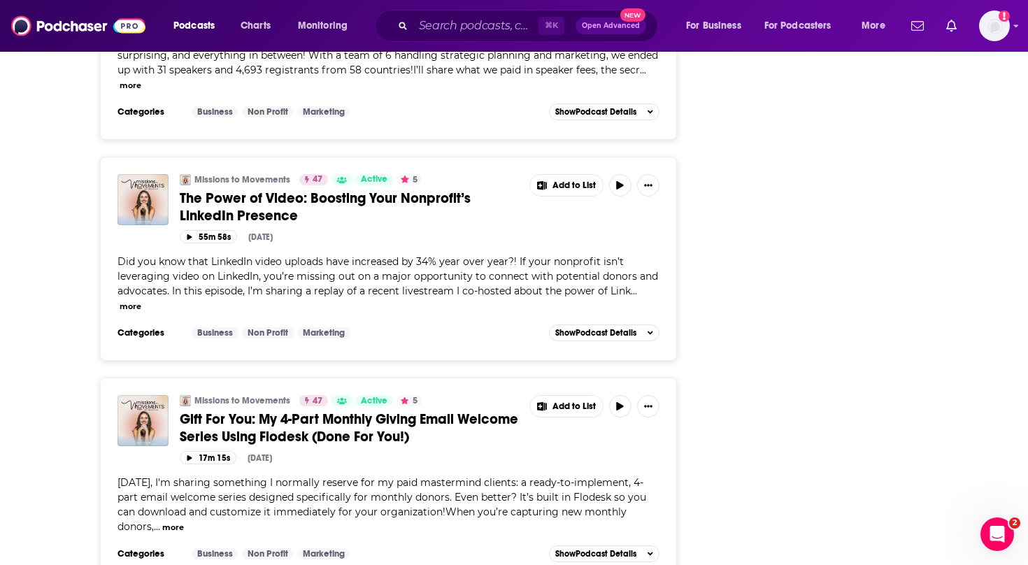
scroll to position [5362, 0]
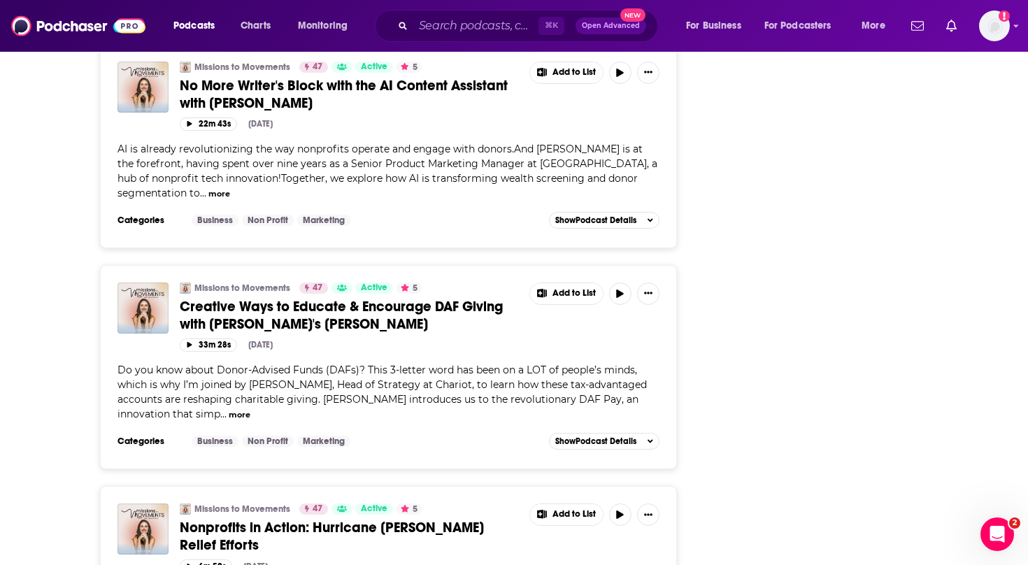
scroll to position [10826, 0]
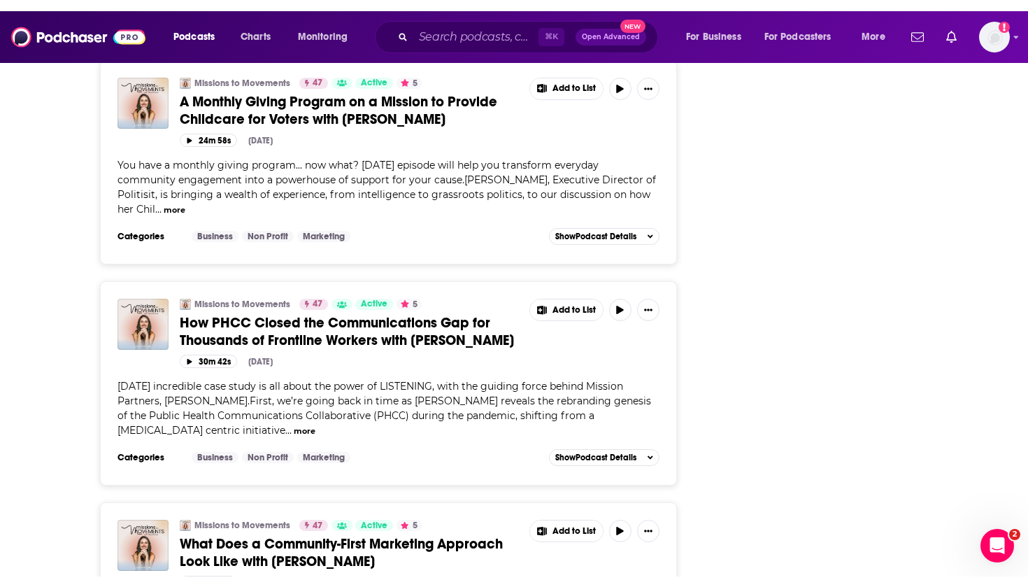
scroll to position [15620, 0]
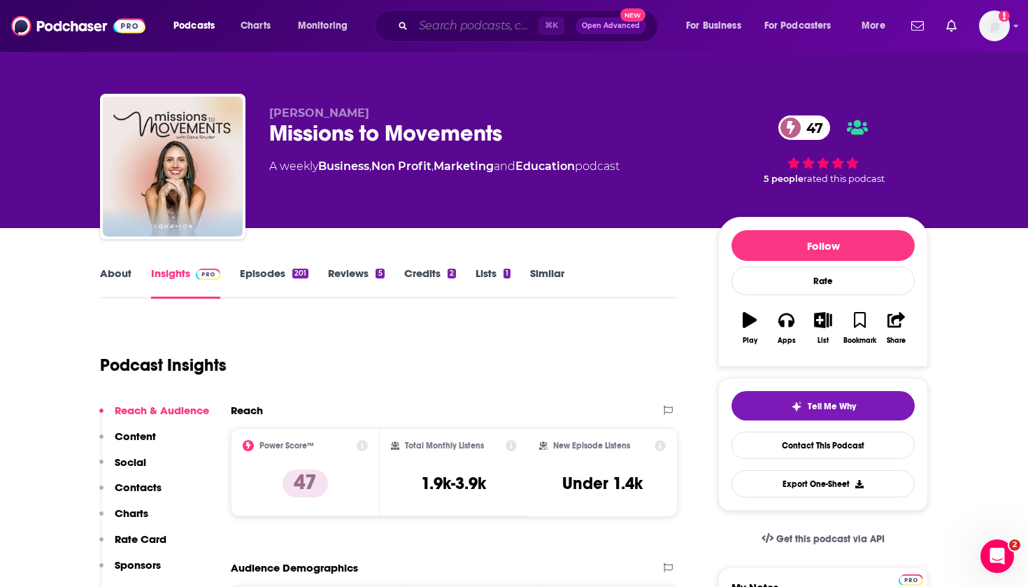
click at [469, 18] on input "Search podcasts, credits, & more..." at bounding box center [475, 26] width 125 height 22
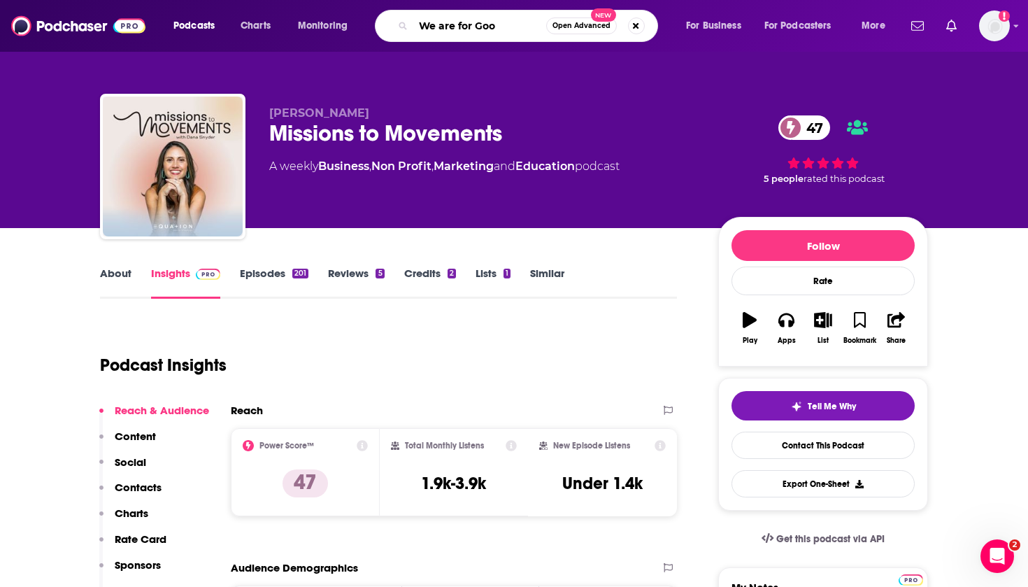
type input "We are for Good"
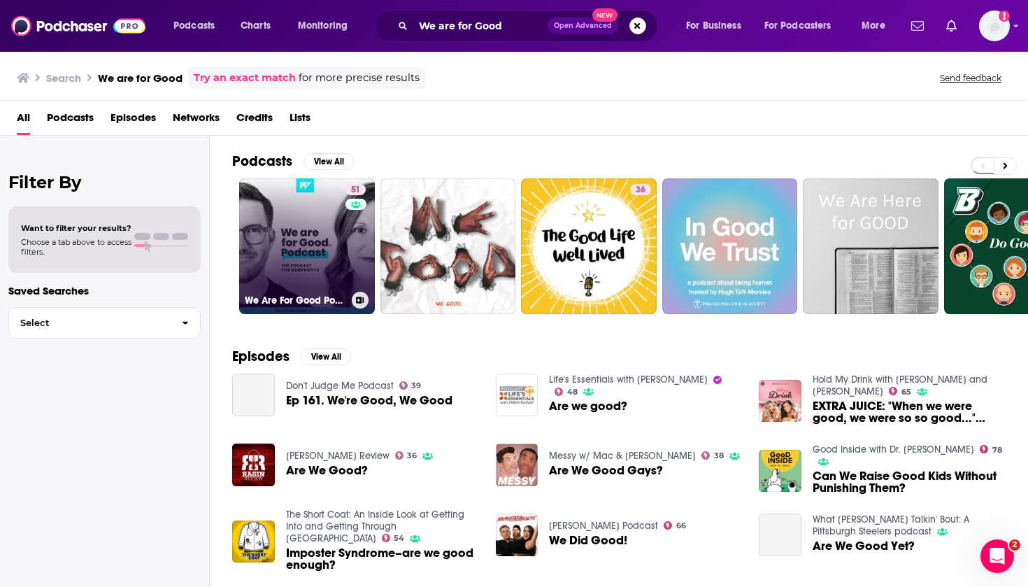
click at [306, 249] on link "51 We Are For Good Podcast - The Podcast for Nonprofits" at bounding box center [307, 246] width 136 height 136
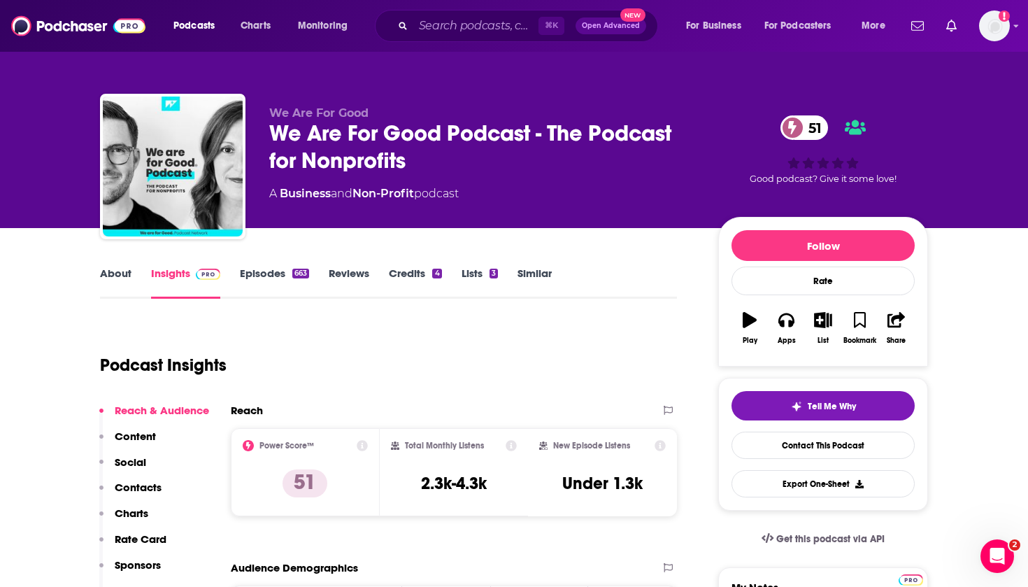
scroll to position [-1, 0]
click at [122, 268] on link "About" at bounding box center [115, 283] width 31 height 32
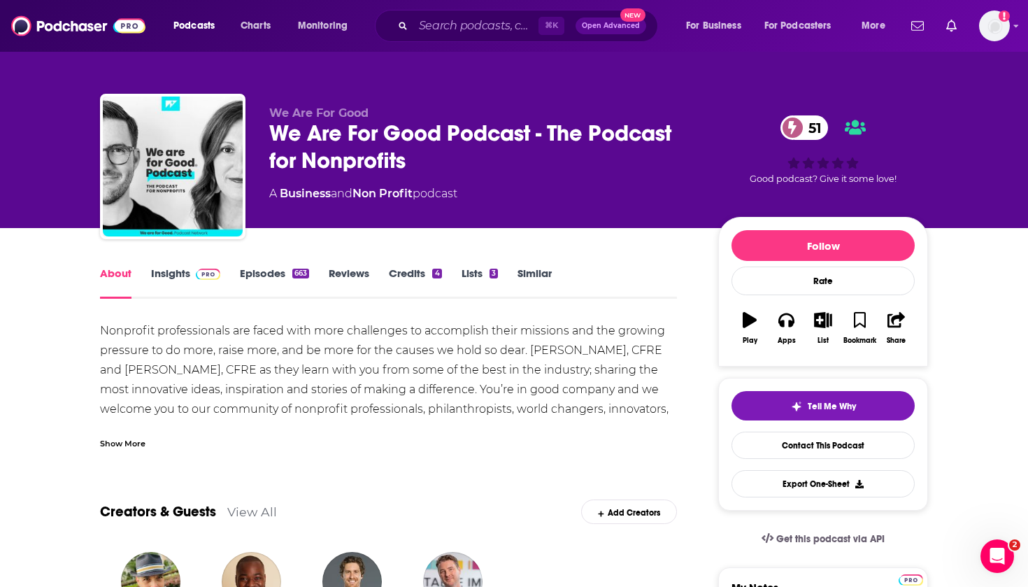
click at [120, 437] on div "Show More" at bounding box center [122, 442] width 45 height 13
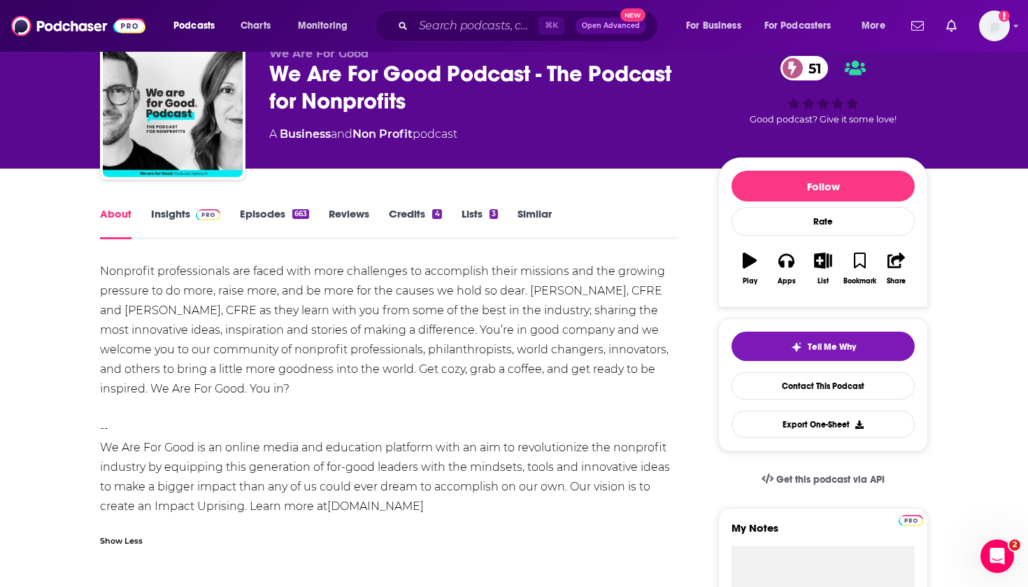
scroll to position [64, 0]
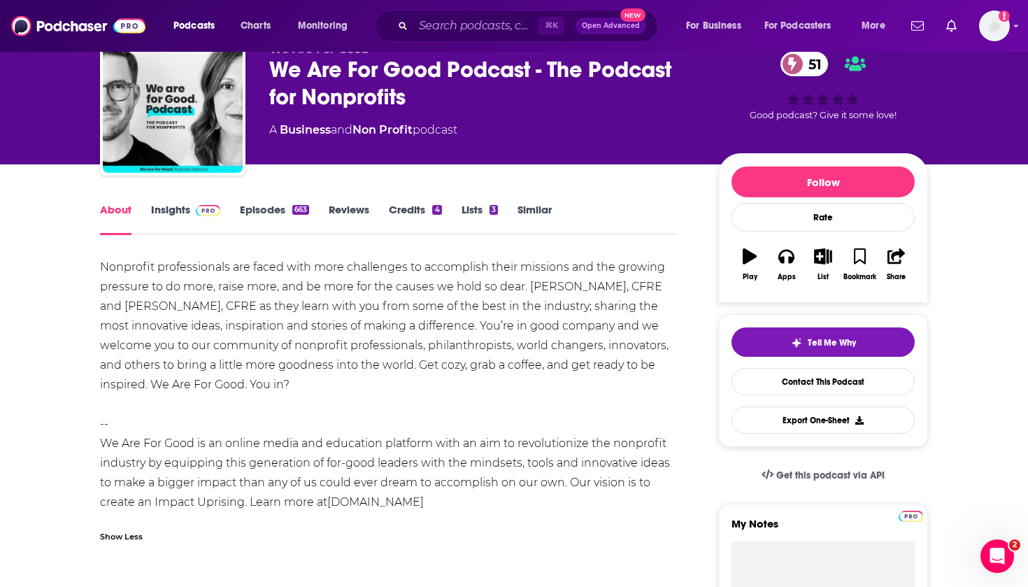
drag, startPoint x: 303, startPoint y: 381, endPoint x: 96, endPoint y: 274, distance: 233.1
copy div "Nonprofit professionals are faced with more challenges to accomplish their miss…"
click at [277, 207] on link "Episodes 663" at bounding box center [274, 219] width 69 height 32
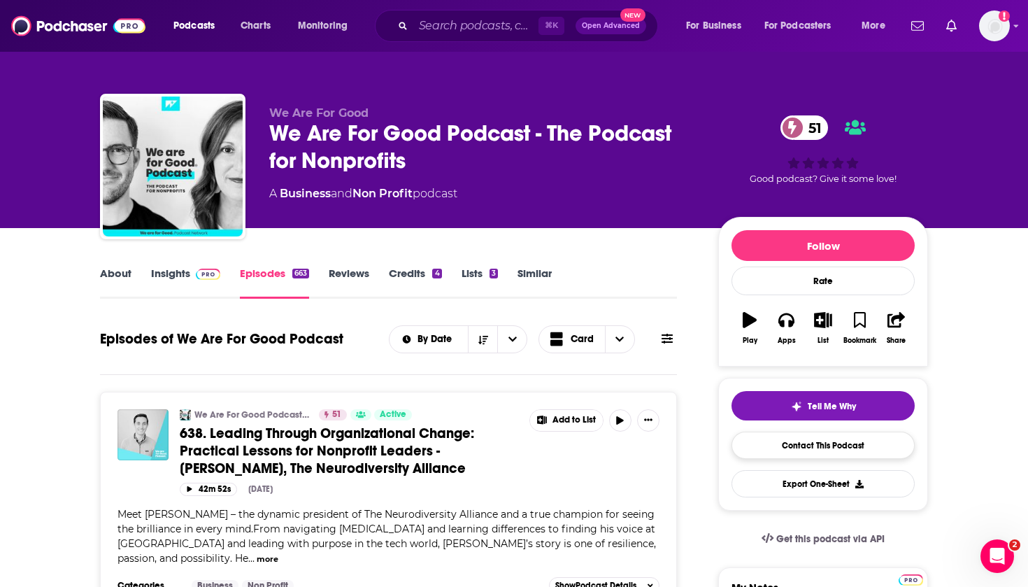
click at [804, 445] on link "Contact This Podcast" at bounding box center [823, 445] width 183 height 27
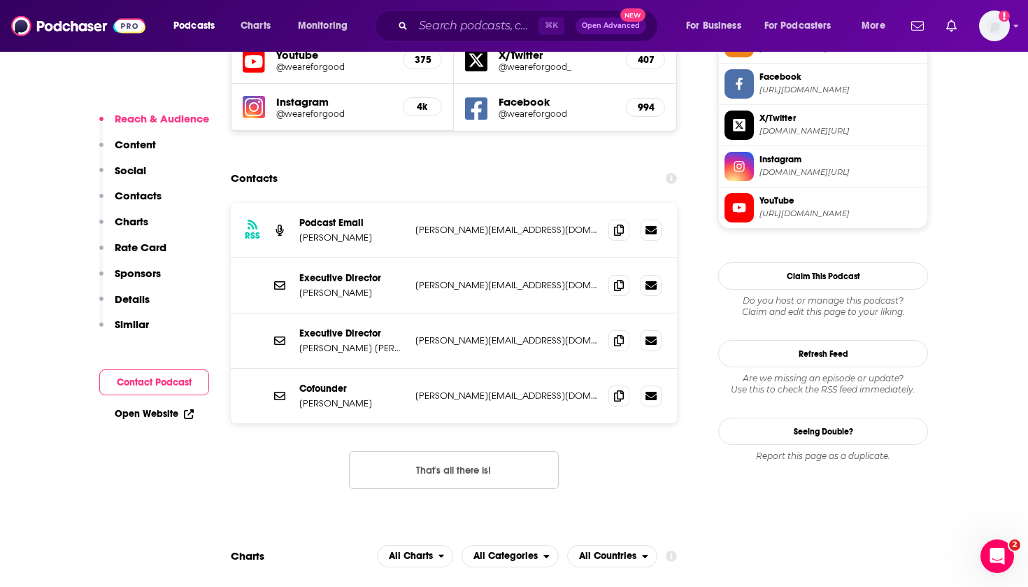
scroll to position [1299, 0]
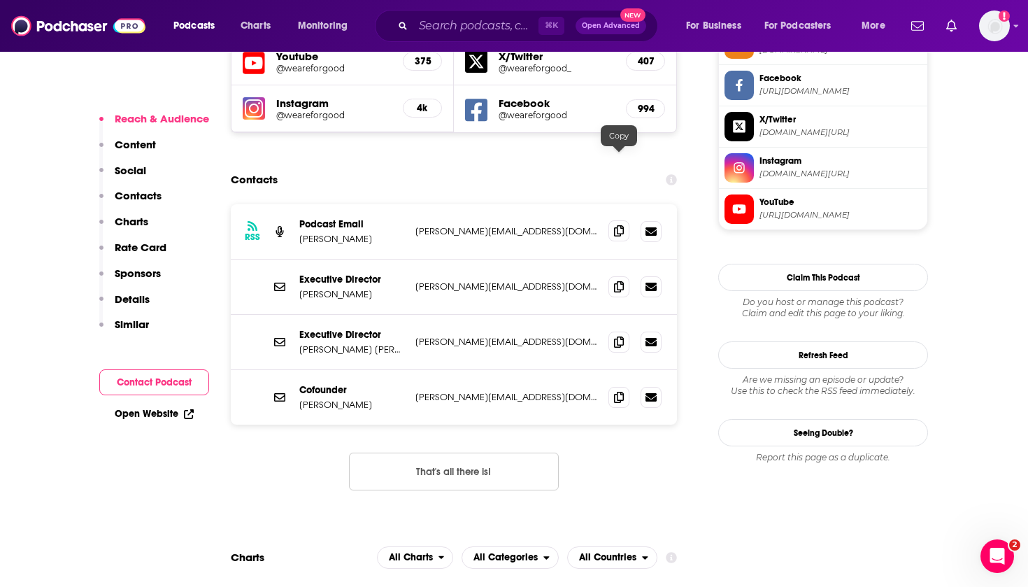
click at [616, 225] on icon at bounding box center [619, 230] width 10 height 11
click at [618, 225] on icon at bounding box center [619, 230] width 10 height 11
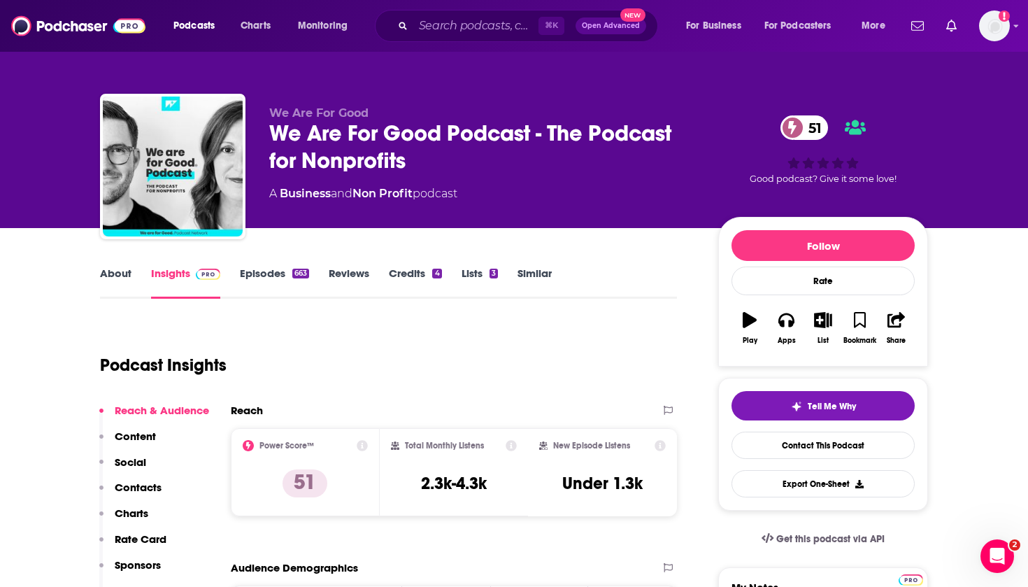
scroll to position [0, 0]
click at [796, 453] on link "Contact This Podcast" at bounding box center [823, 445] width 183 height 27
click at [453, 32] on input "Search podcasts, credits, & more..." at bounding box center [475, 26] width 125 height 22
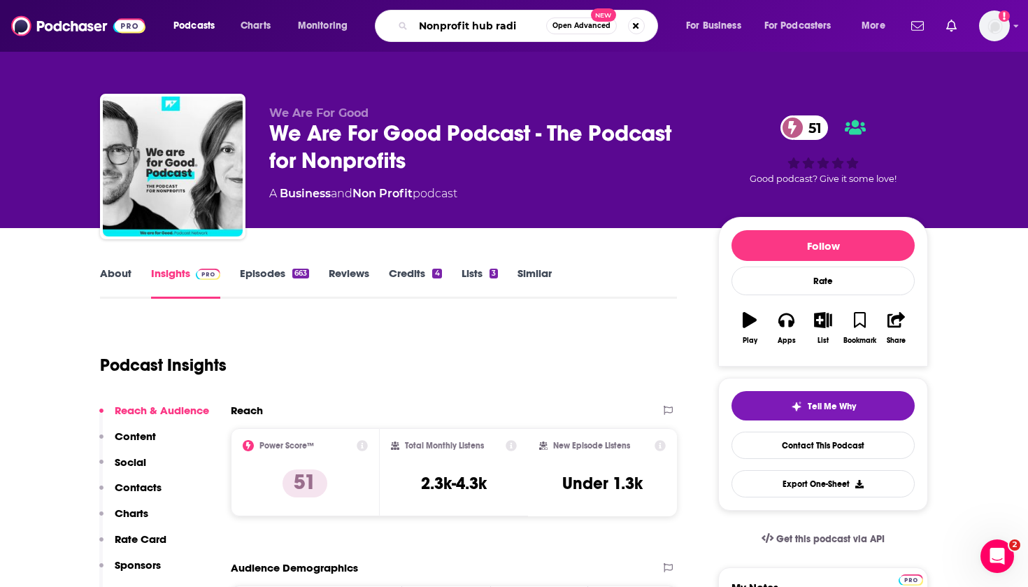
type input "Nonprofit hub radio"
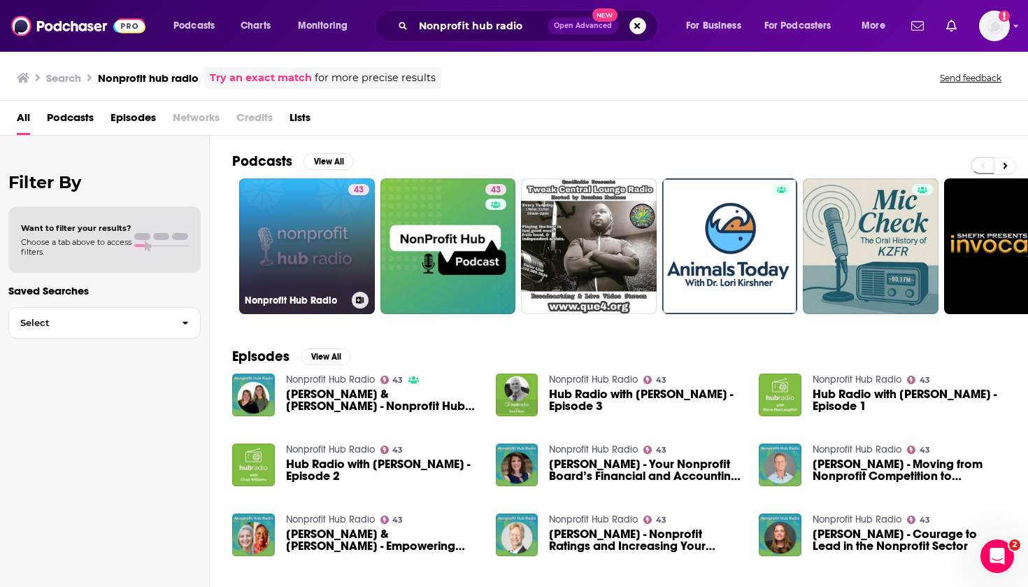
click at [276, 285] on link "43 Nonprofit Hub Radio" at bounding box center [307, 246] width 136 height 136
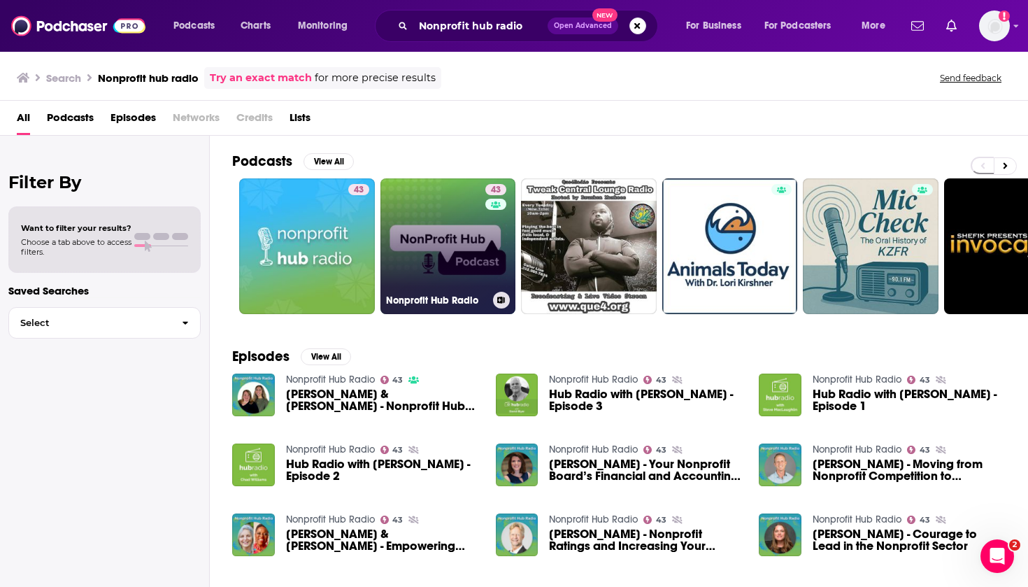
click at [422, 247] on link "43 Nonprofit Hub Radio" at bounding box center [449, 246] width 136 height 136
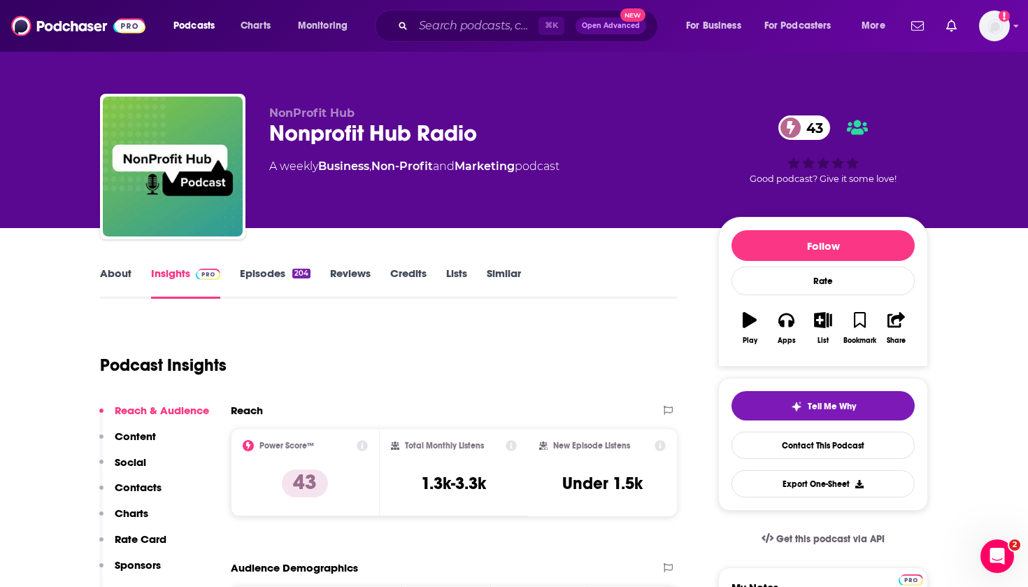
click at [119, 274] on link "About" at bounding box center [115, 283] width 31 height 32
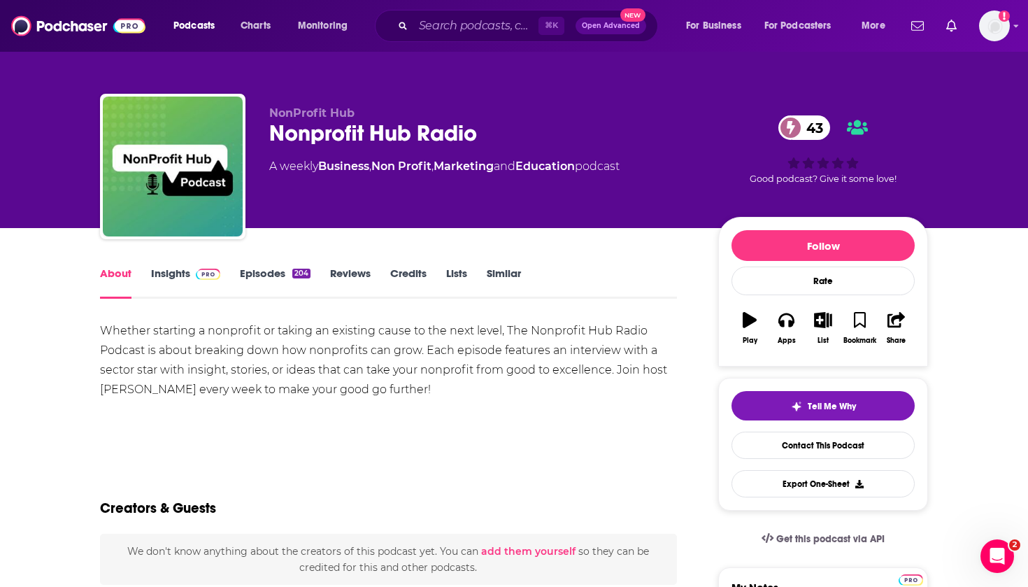
click at [277, 281] on link "Episodes 204" at bounding box center [275, 283] width 71 height 32
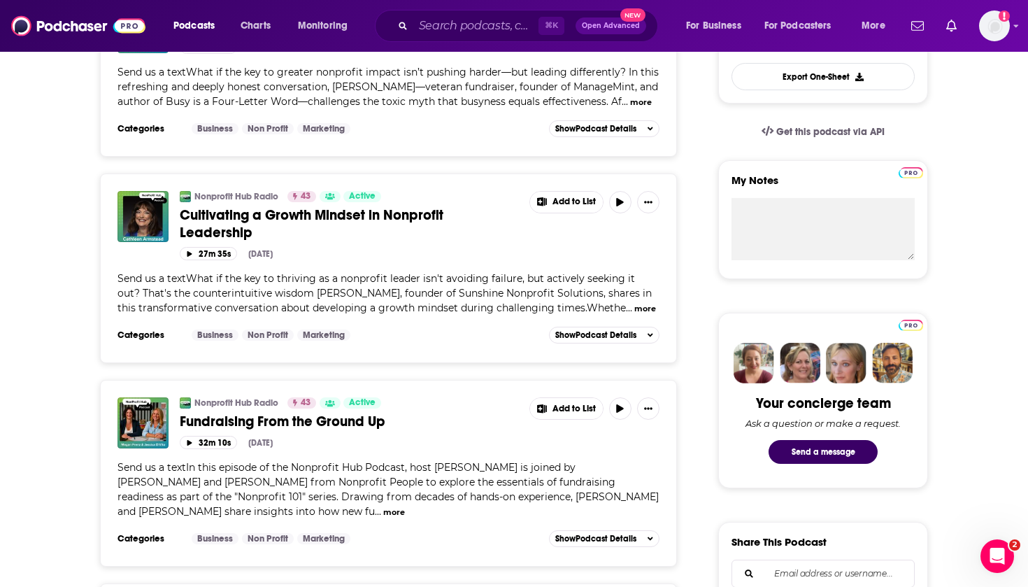
scroll to position [411, 0]
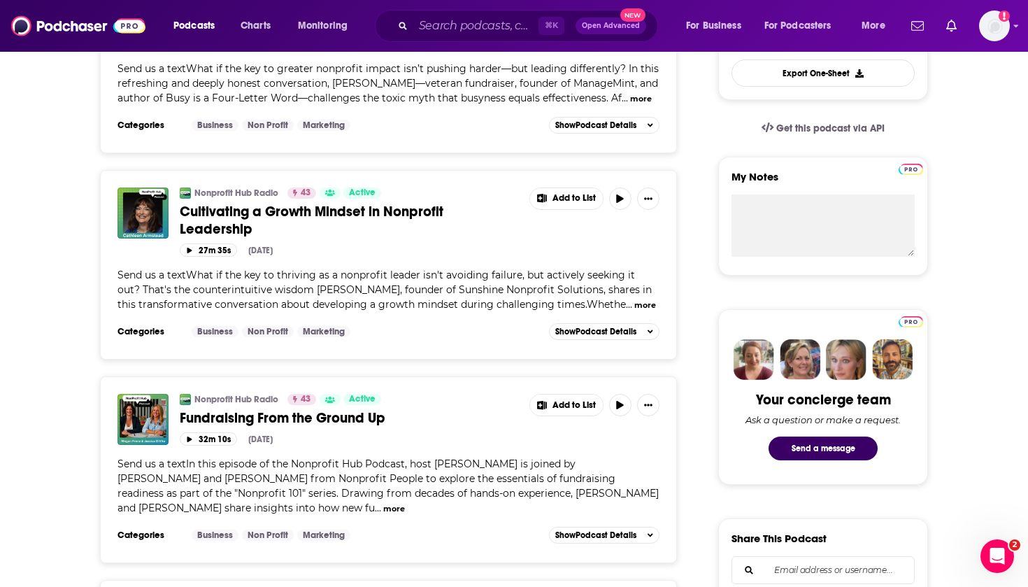
click at [383, 507] on button "more" at bounding box center [394, 509] width 22 height 12
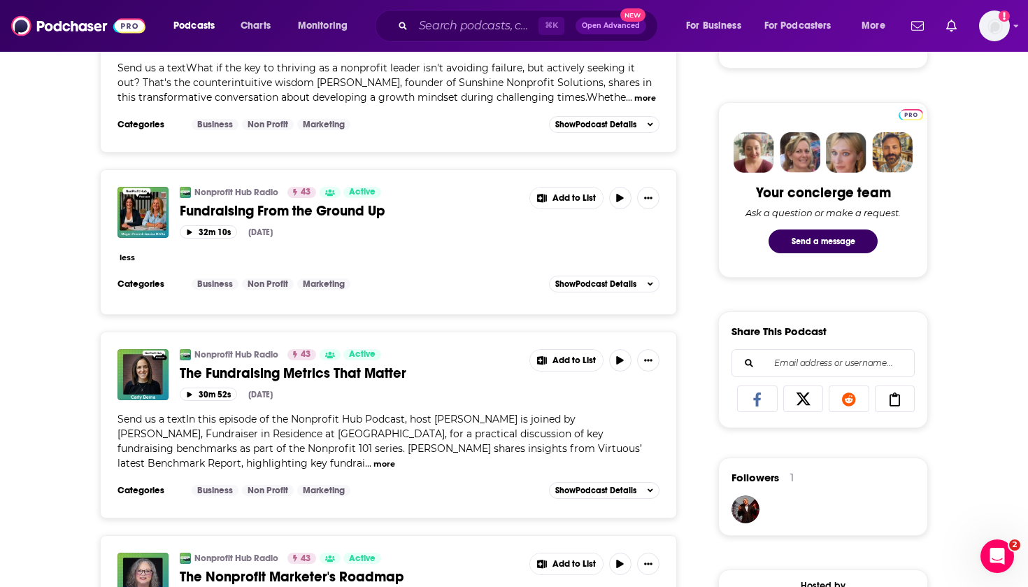
scroll to position [630, 0]
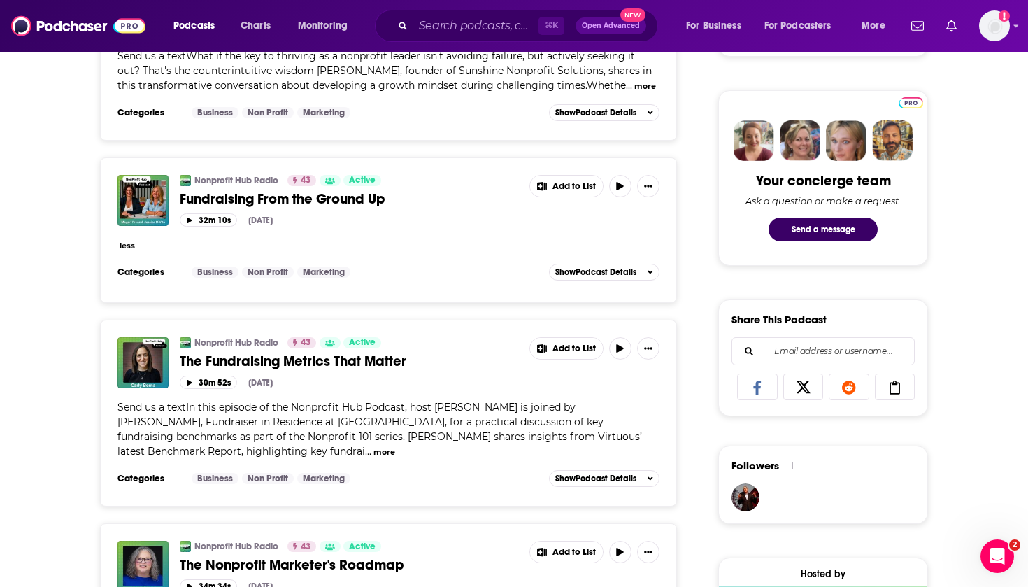
click at [374, 449] on button "more" at bounding box center [385, 452] width 22 height 12
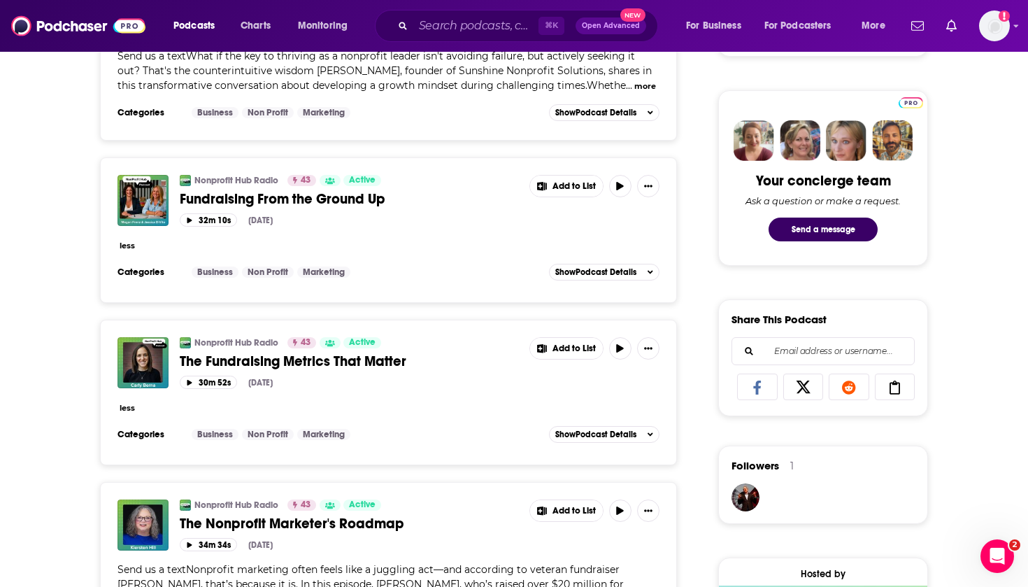
click at [128, 435] on h3 "Categories" at bounding box center [149, 434] width 63 height 11
click at [132, 429] on h3 "Categories" at bounding box center [149, 434] width 63 height 11
click at [133, 405] on button "less" at bounding box center [127, 408] width 15 height 12
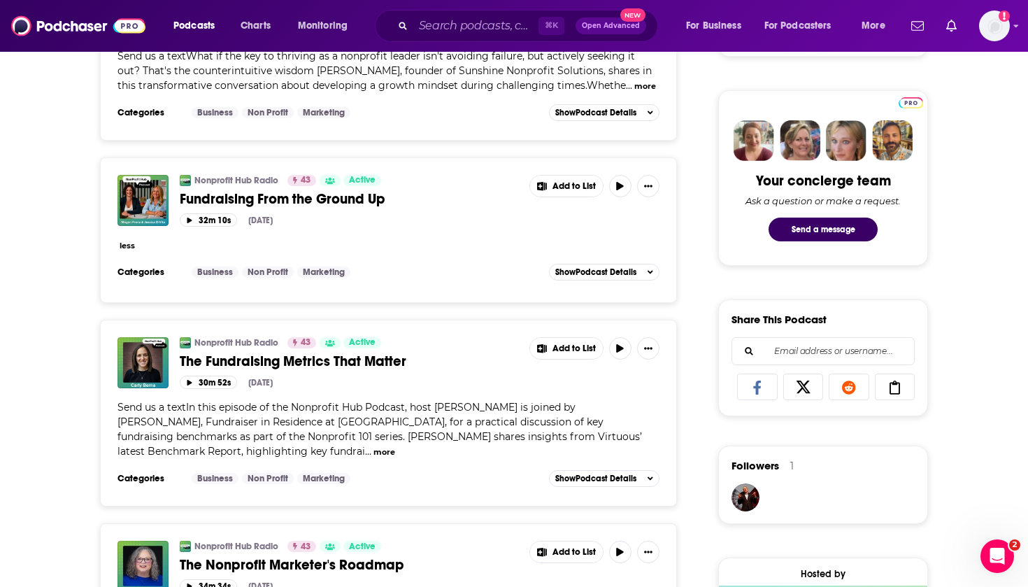
click at [132, 246] on button "less" at bounding box center [127, 246] width 15 height 12
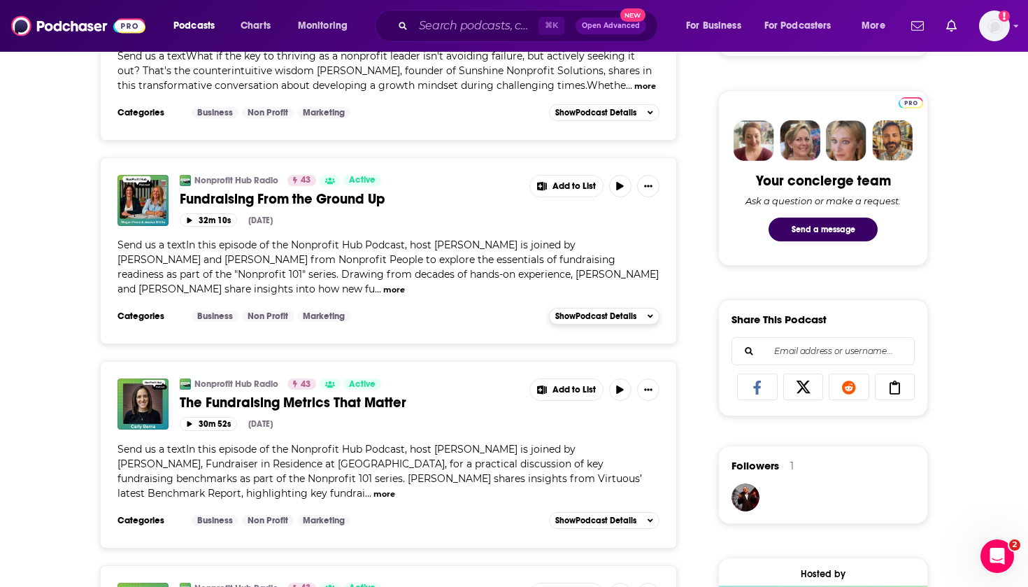
click at [563, 315] on span "Show Podcast Details" at bounding box center [595, 316] width 81 height 10
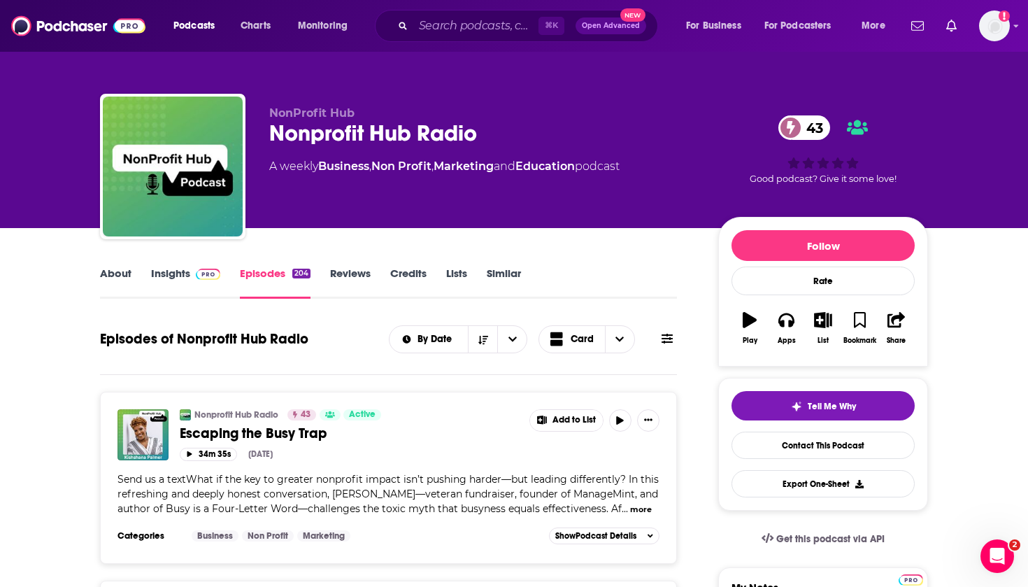
scroll to position [0, 0]
click at [809, 445] on link "Contact This Podcast" at bounding box center [823, 445] width 183 height 27
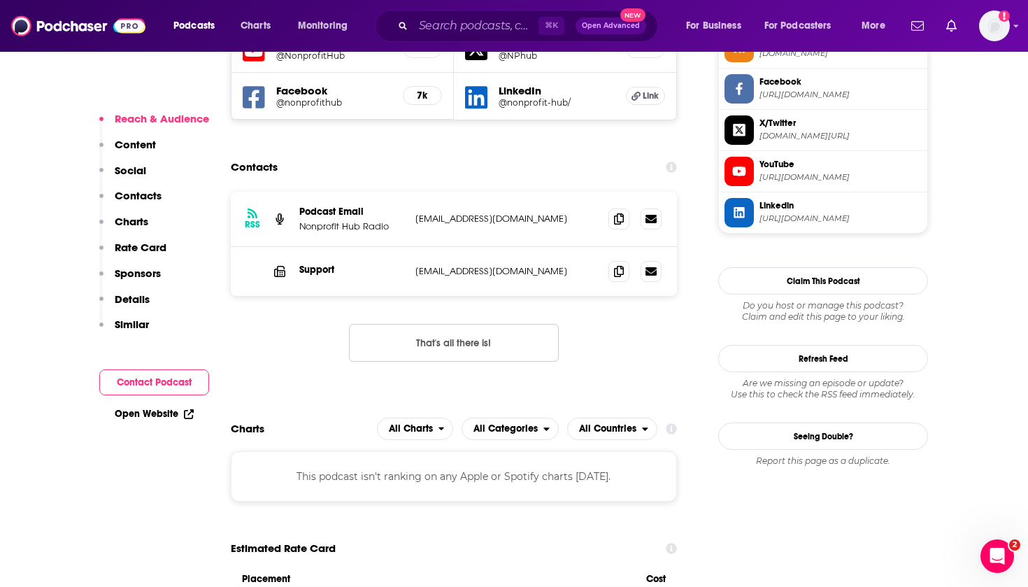
scroll to position [1270, 0]
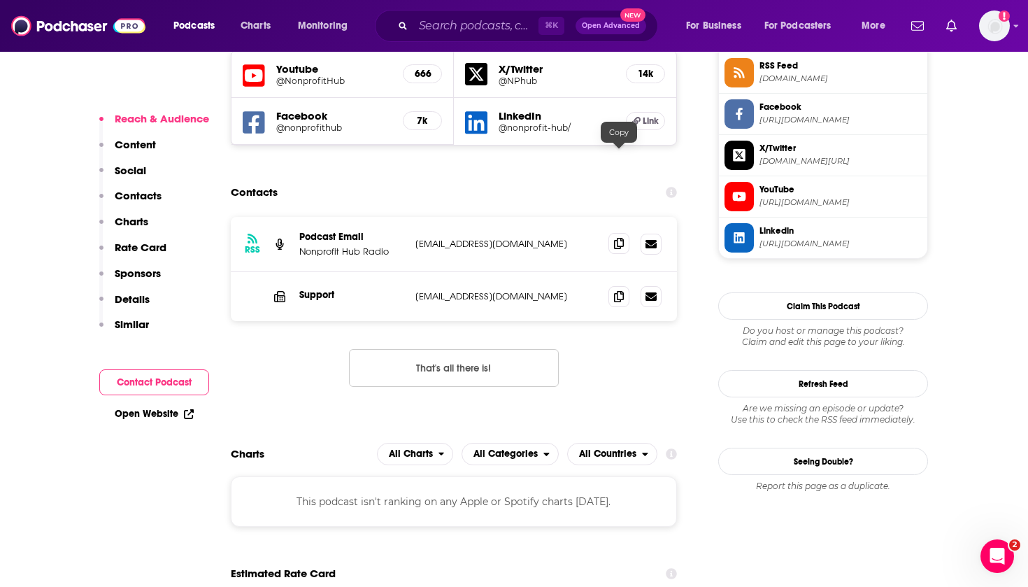
click at [620, 238] on icon at bounding box center [619, 243] width 10 height 11
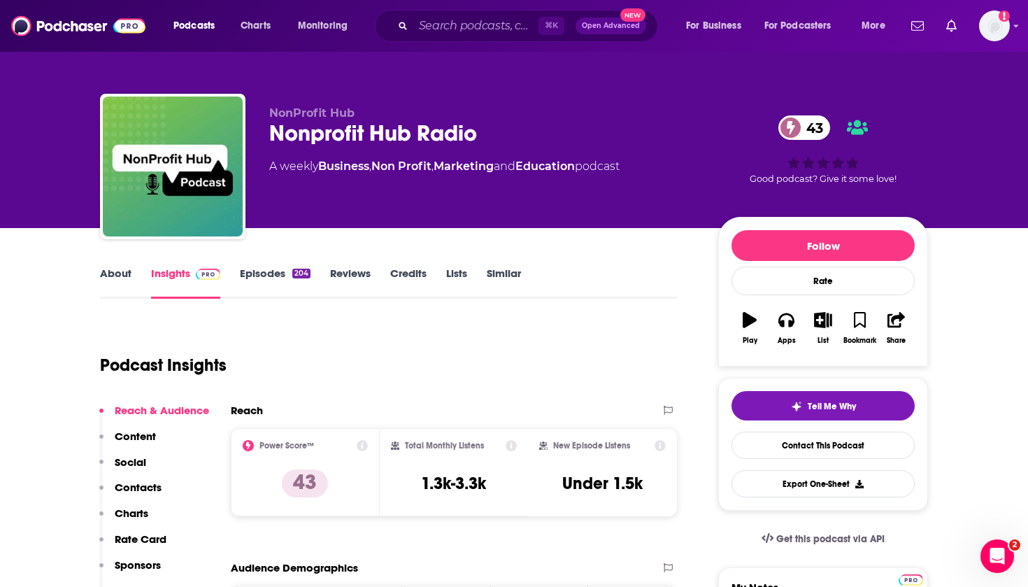
scroll to position [0, 0]
click at [111, 277] on link "About" at bounding box center [115, 283] width 31 height 32
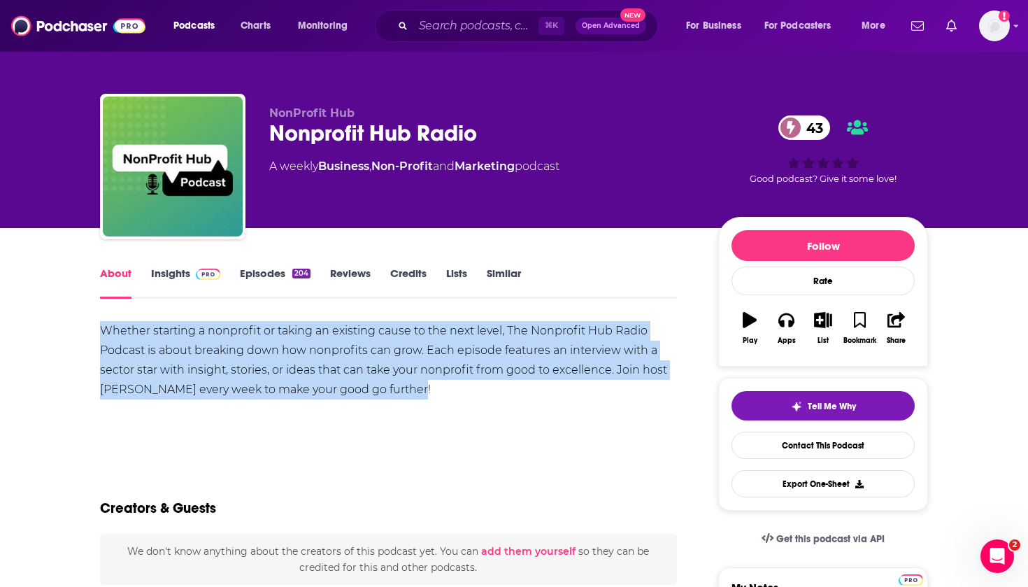
drag, startPoint x: 436, startPoint y: 394, endPoint x: 99, endPoint y: 329, distance: 342.6
copy div "Whether starting a nonprofit or taking an existing cause to the next level, The…"
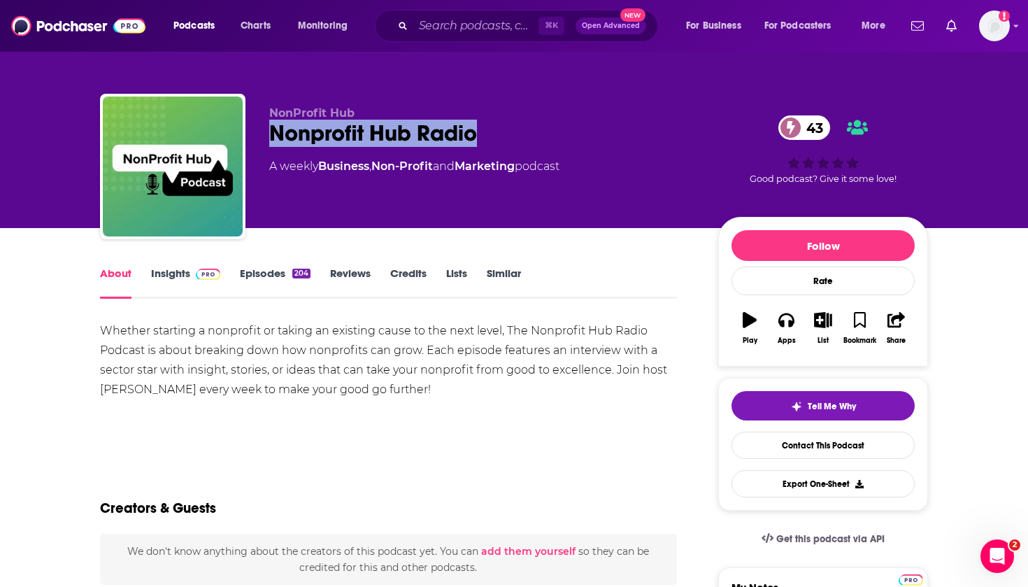
drag, startPoint x: 508, startPoint y: 139, endPoint x: 267, endPoint y: 132, distance: 240.7
click at [267, 132] on div "NonProfit Hub Nonprofit Hub Radio 43 A weekly Business , Non-Profit and Marketi…" at bounding box center [514, 169] width 828 height 151
copy h1 "Nonprofit Hub Radio"
